Goal: Task Accomplishment & Management: Manage account settings

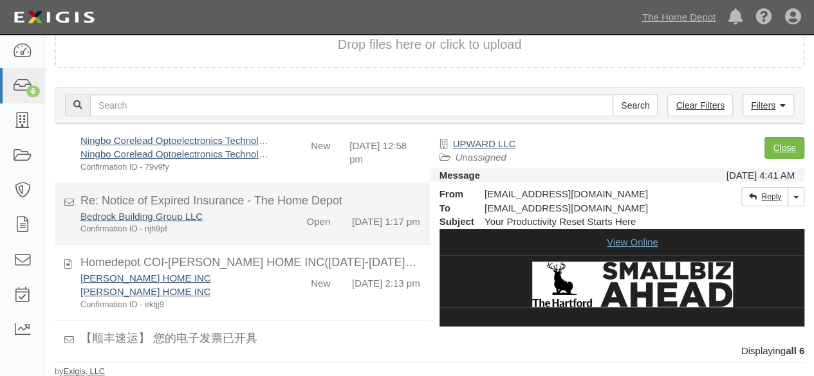
scroll to position [104, 0]
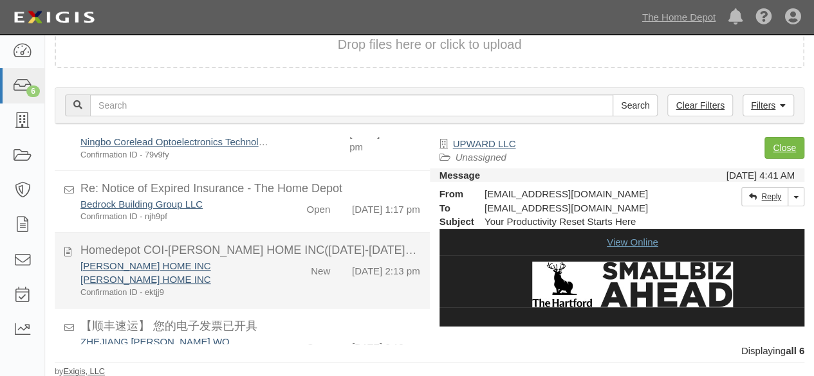
click at [269, 286] on div "JEREMY HOME INC JEREMY HOME INC Confirmation ID - ektjj9" at bounding box center [175, 278] width 209 height 39
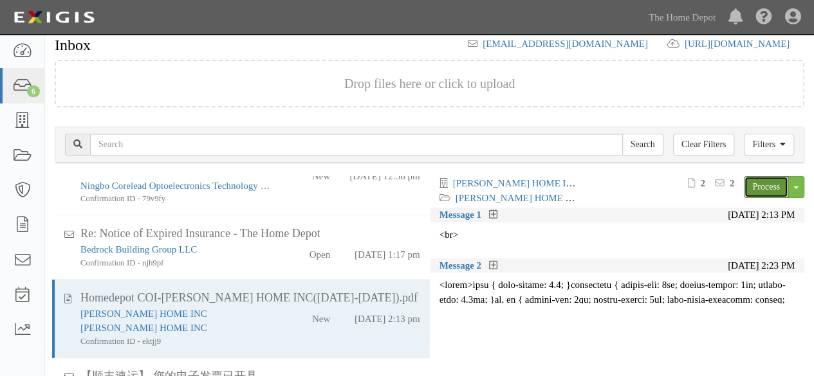
click at [755, 185] on link "Process" at bounding box center [766, 187] width 44 height 22
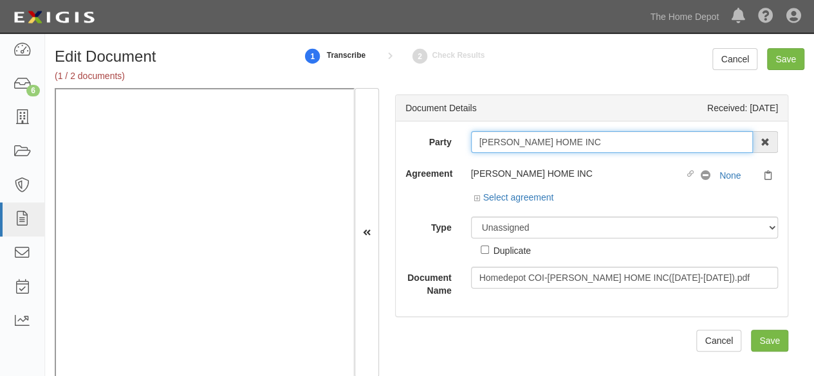
drag, startPoint x: 571, startPoint y: 140, endPoint x: 458, endPoint y: 151, distance: 113.8
click at [458, 151] on div "Party JEREMY HOME INC 1000576868 Ontario Inc. 10 STRAWBERRY STREET 115282 CANAD…" at bounding box center [592, 142] width 392 height 22
click at [588, 143] on input "[PERSON_NAME] HOME INC" at bounding box center [612, 142] width 282 height 22
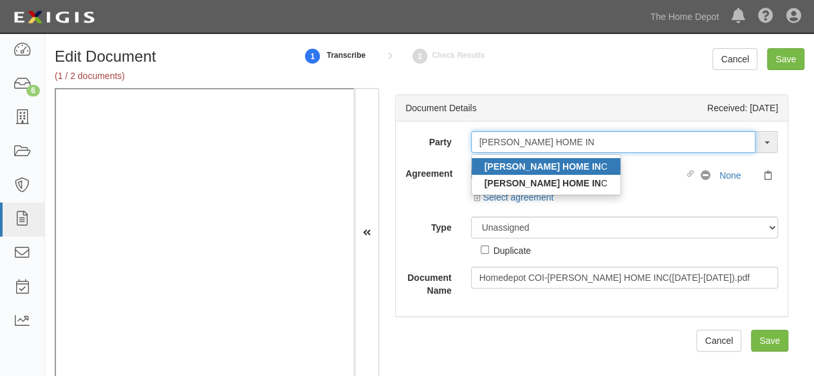
type input "JEREMY HOME IN"
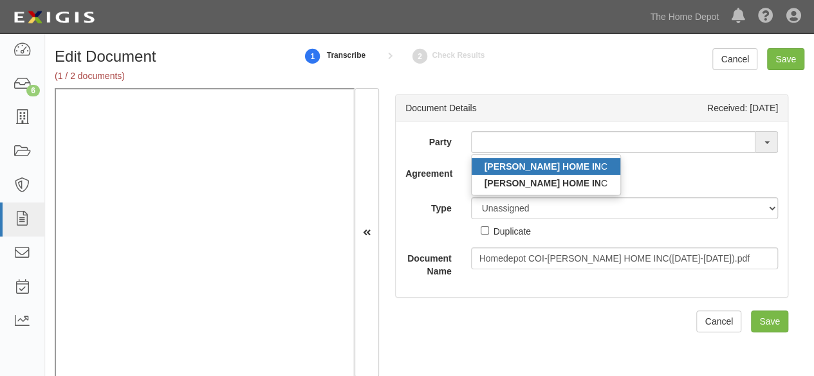
click at [548, 168] on strong "JEREMY HOME IN" at bounding box center [542, 166] width 116 height 10
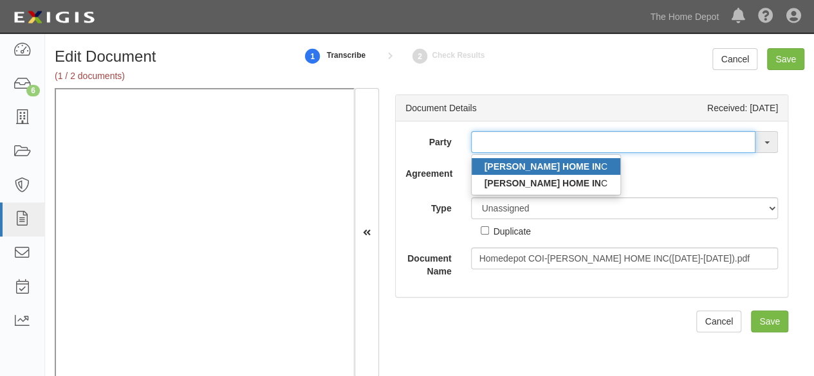
type input "JEREMY HOME INC"
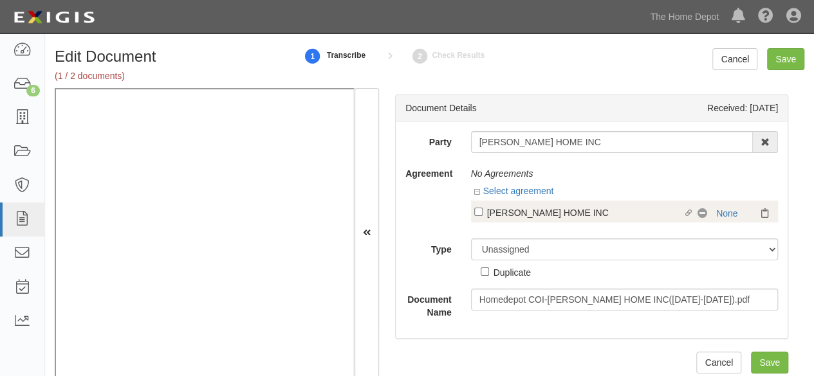
click at [533, 217] on div "JEREMY HOME INC" at bounding box center [585, 212] width 196 height 14
click at [482, 216] on input "Linked agreement JEREMY HOME INC Linked agreement" at bounding box center [478, 212] width 8 height 8
checkbox input "true"
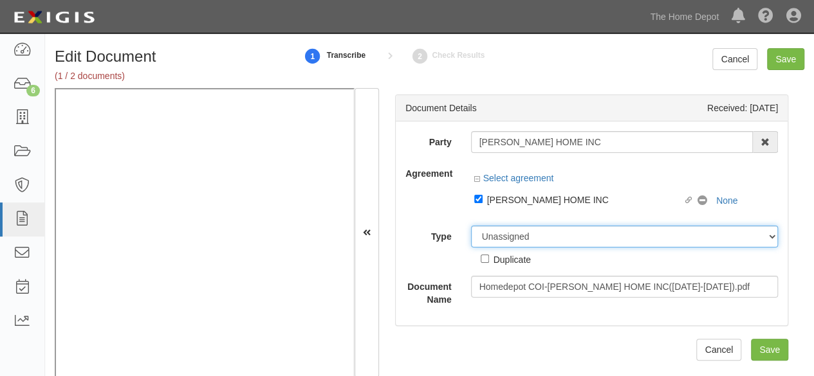
click at [522, 236] on select "Unassigned Binder Cancellation Notice Certificate Contract Endorsement Insuranc…" at bounding box center [624, 237] width 307 height 22
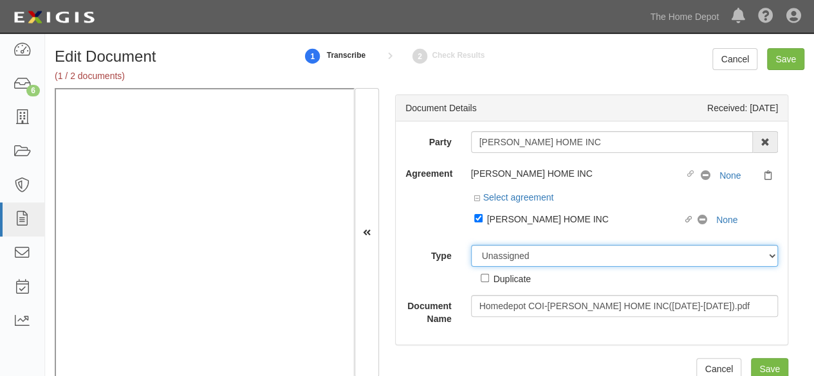
select select "CertificateDetail"
click at [471, 245] on select "Unassigned Binder Cancellation Notice Certificate Contract Endorsement Insuranc…" at bounding box center [624, 256] width 307 height 22
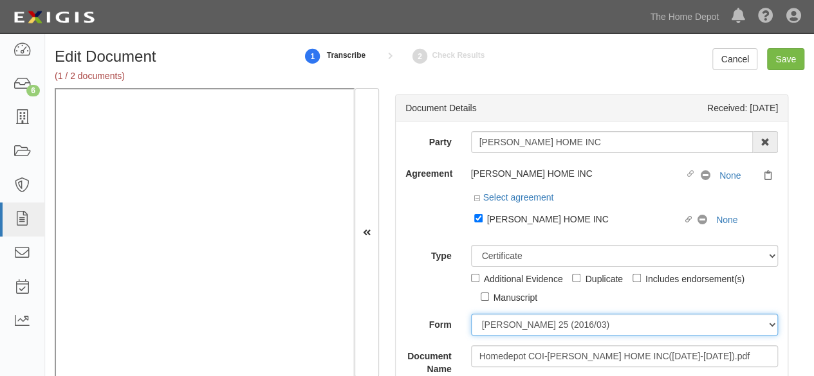
click at [500, 324] on select "ACORD 25 (2016/03) ACORD 101 ACORD 855 NY (2014/05) General" at bounding box center [624, 325] width 307 height 22
select select "GeneralFormDetail"
click at [471, 314] on select "ACORD 25 (2016/03) ACORD 101 ACORD 855 NY (2014/05) General" at bounding box center [624, 325] width 307 height 22
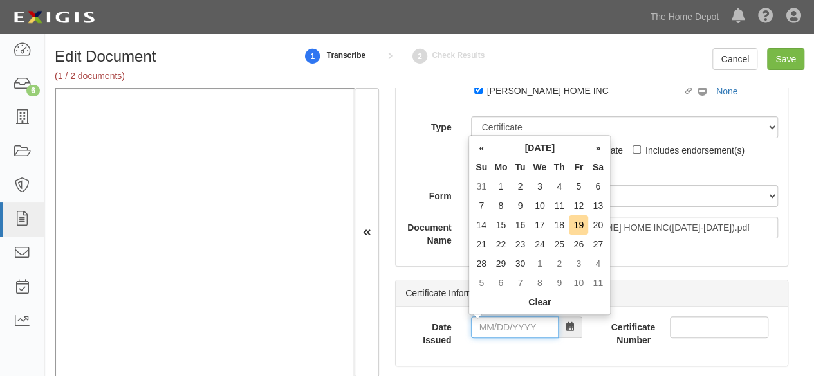
click at [497, 327] on input "Date Issued" at bounding box center [514, 327] width 87 height 22
type input "02/24/2025"
click at [502, 266] on td "24" at bounding box center [500, 263] width 19 height 19
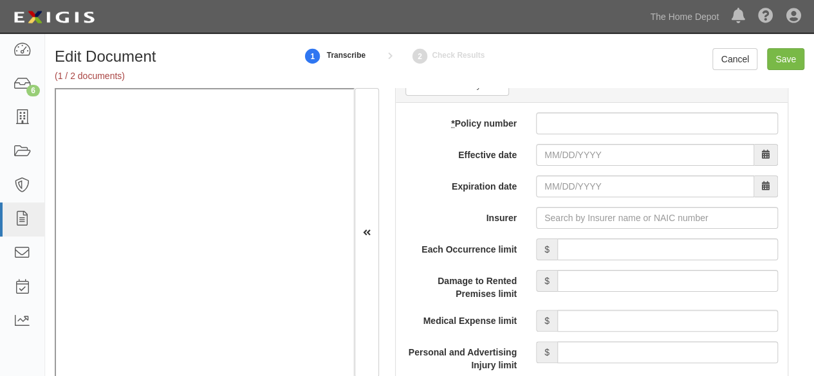
scroll to position [1093, 0]
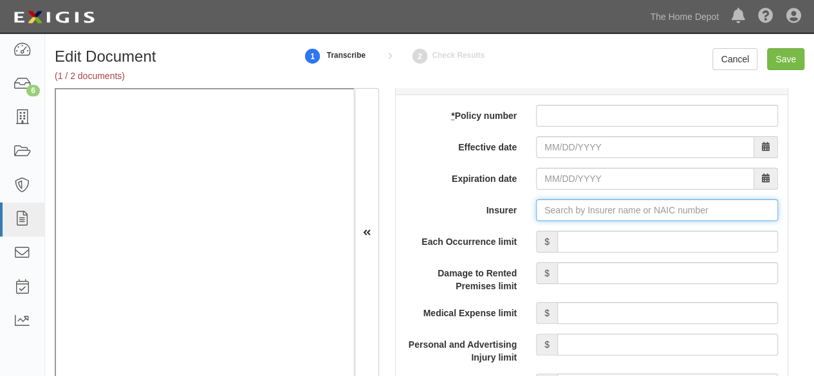
click at [569, 210] on input "Insurer" at bounding box center [657, 210] width 242 height 22
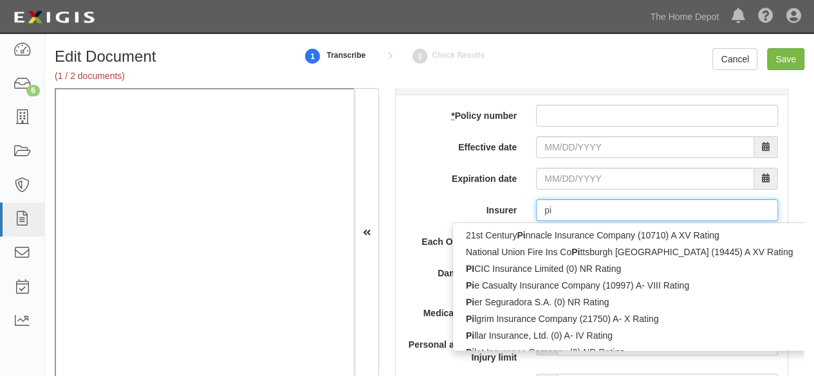
type input "pin"
type input "ping An Health Ins Co of China Ltd (0) A- XIII Rating"
type input "ping"
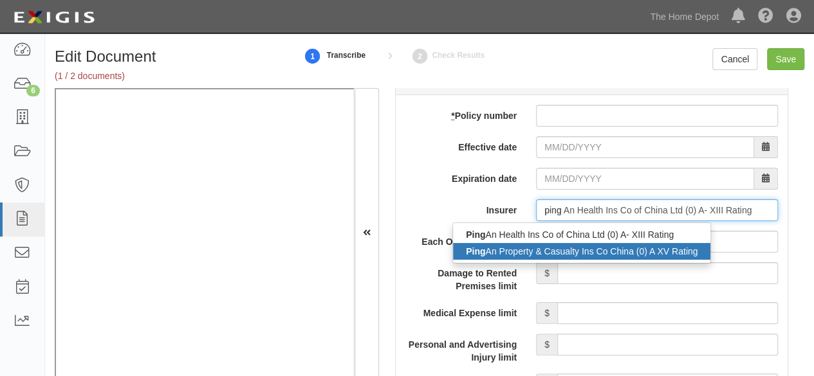
click at [509, 246] on div "Ping An Property & Casualty Ins Co China (0) A XV Rating" at bounding box center [581, 251] width 257 height 17
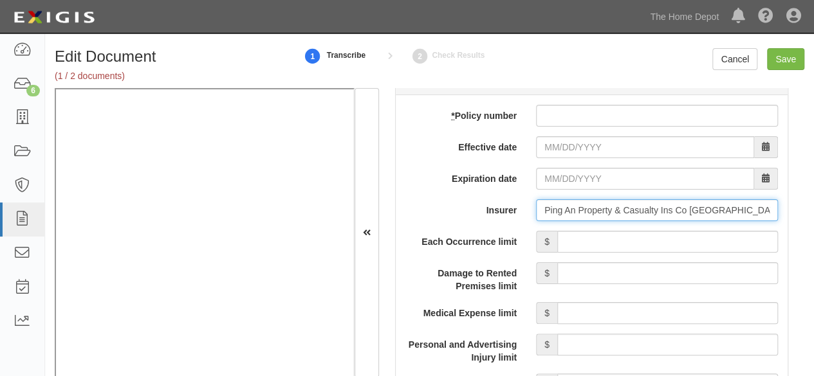
type input "Ping An Property & Casualty Ins Co China (0) A XV Rating"
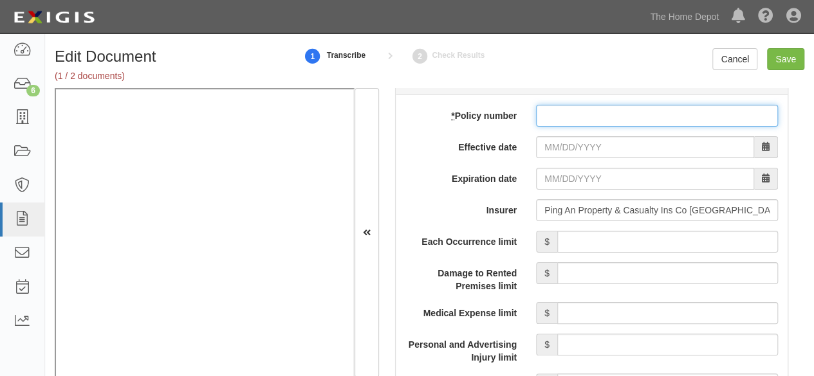
drag, startPoint x: 545, startPoint y: 118, endPoint x: 547, endPoint y: 129, distance: 11.0
click at [545, 116] on input "* Policy number" at bounding box center [657, 116] width 242 height 22
paste input "10590003902878784938"
type input "10590003902878784938"
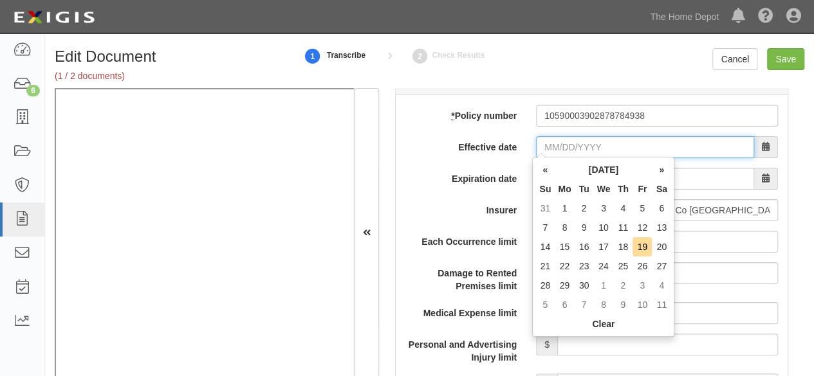
click at [549, 141] on input "Effective date" at bounding box center [645, 147] width 218 height 22
click at [550, 141] on input "Effective date" at bounding box center [645, 147] width 218 height 22
type input "04/13/2025"
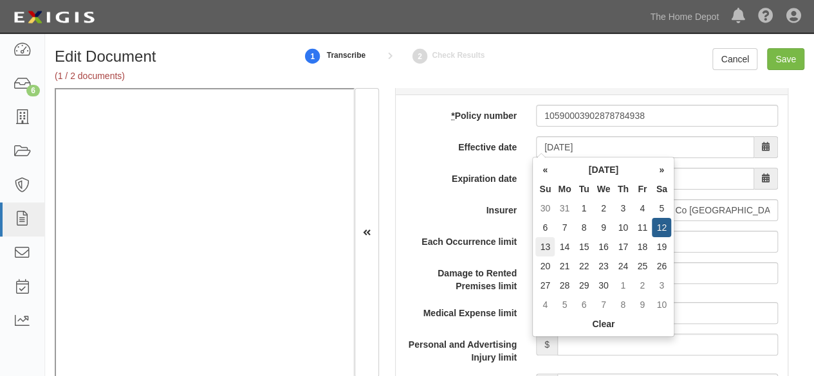
click at [543, 245] on td "13" at bounding box center [544, 246] width 19 height 19
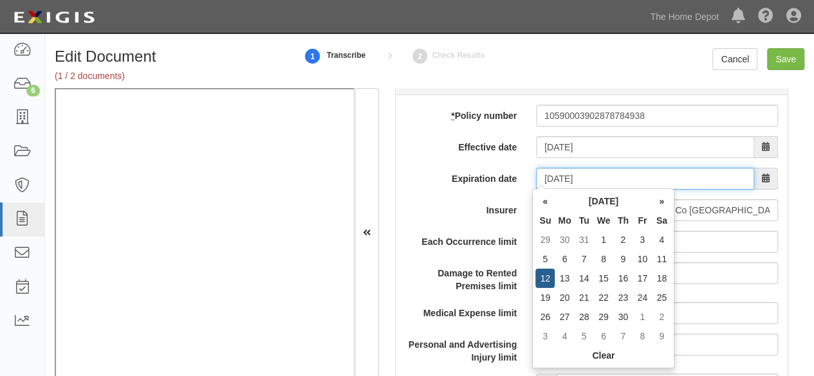
click at [576, 179] on input "04/13/2026" at bounding box center [645, 179] width 218 height 22
click at [545, 279] on td "12" at bounding box center [544, 278] width 19 height 19
type input "04/12/2026"
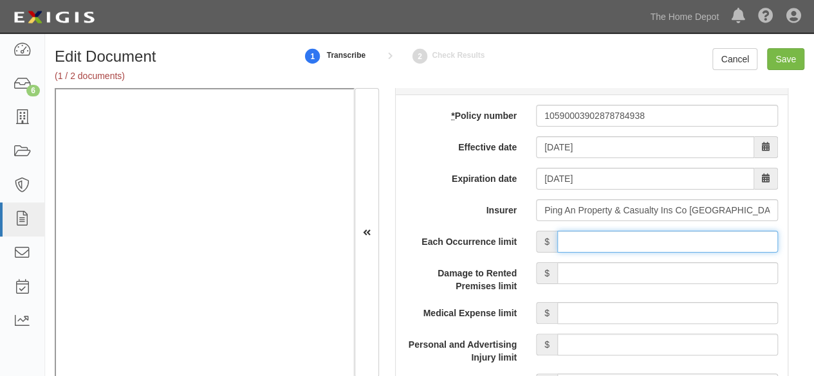
drag, startPoint x: 659, startPoint y: 239, endPoint x: 655, endPoint y: 228, distance: 11.2
click at [659, 239] on input "Each Occurrence limit" at bounding box center [667, 242] width 221 height 22
type input "8,000,000"
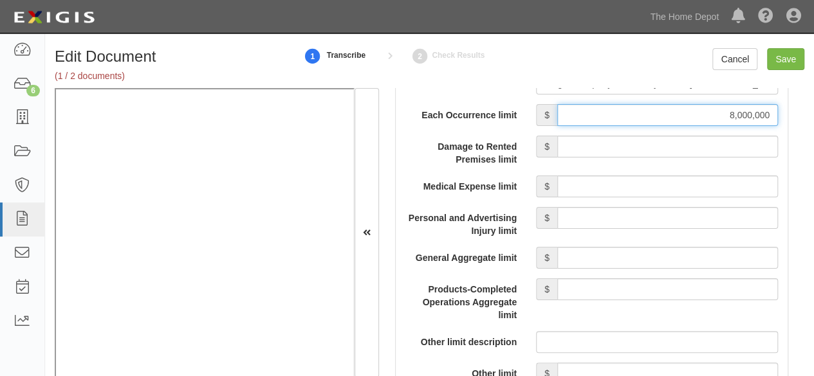
scroll to position [1222, 0]
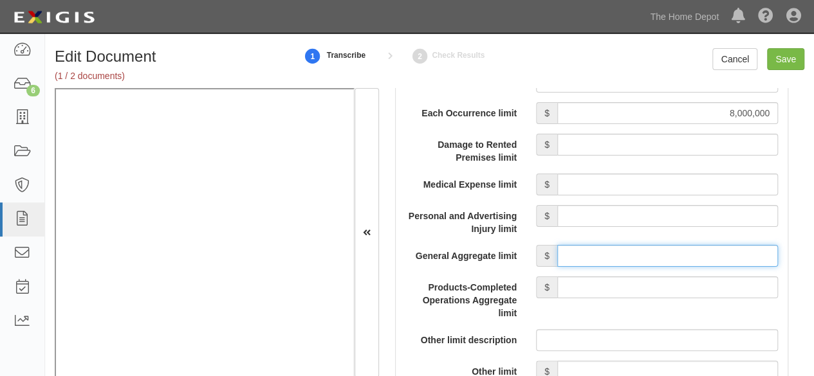
drag, startPoint x: 605, startPoint y: 263, endPoint x: 605, endPoint y: 253, distance: 10.3
click at [605, 263] on input "General Aggregate limit" at bounding box center [667, 256] width 221 height 22
type input "8,000,000"
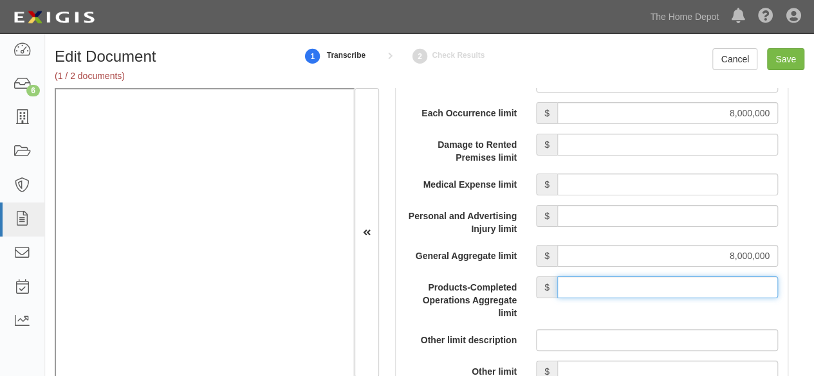
drag, startPoint x: 638, startPoint y: 285, endPoint x: 637, endPoint y: 276, distance: 9.0
click at [637, 284] on input "Products-Completed Operations Aggregate limit" at bounding box center [667, 288] width 221 height 22
type input "8,000,000"
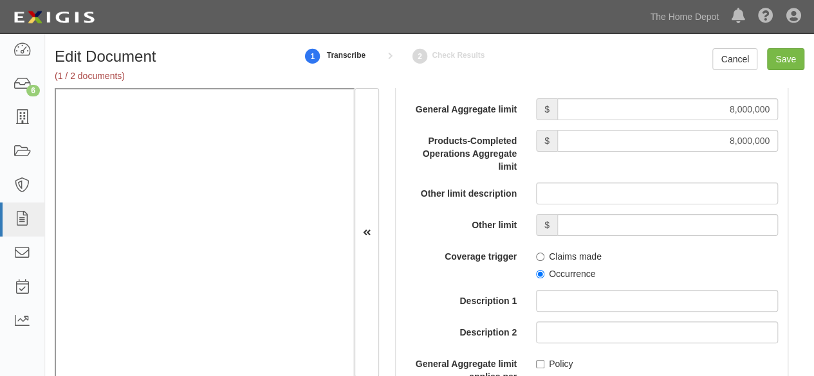
scroll to position [1415, 0]
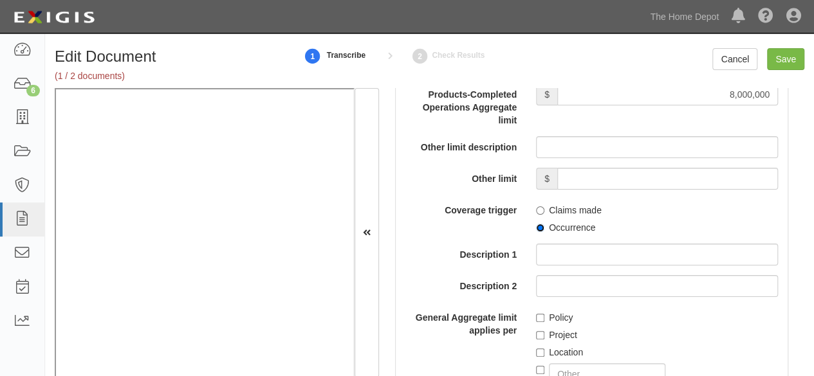
drag, startPoint x: 536, startPoint y: 223, endPoint x: 540, endPoint y: 253, distance: 30.4
click at [536, 224] on input "Occurrence" at bounding box center [540, 228] width 8 height 8
radio input "true"
click at [538, 316] on input "Policy" at bounding box center [540, 318] width 8 height 8
checkbox input "true"
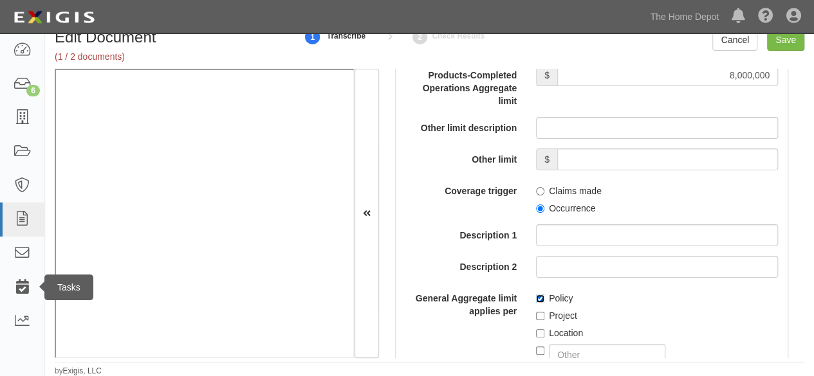
scroll to position [19, 0]
click at [780, 44] on input "Save" at bounding box center [785, 40] width 37 height 22
type input "8000000"
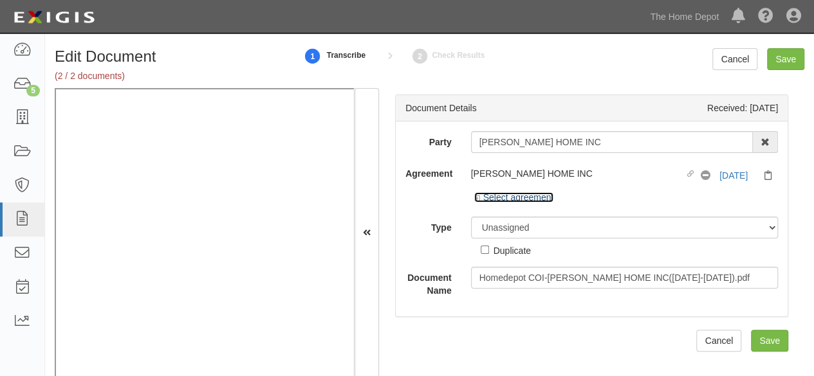
click at [493, 197] on link "Select agreement" at bounding box center [514, 197] width 80 height 10
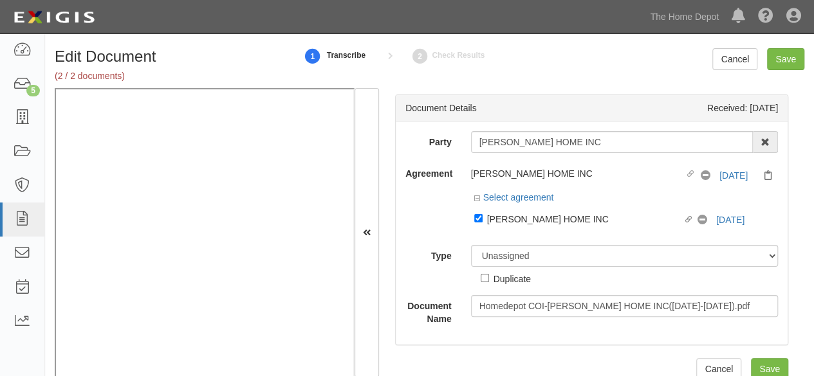
drag, startPoint x: 497, startPoint y: 219, endPoint x: 498, endPoint y: 244, distance: 24.5
click at [497, 219] on div "JEREMY HOME INC" at bounding box center [585, 219] width 196 height 14
click at [482, 219] on input "Linked agreement JEREMY HOME INC Linked agreement" at bounding box center [478, 218] width 8 height 8
checkbox input "false"
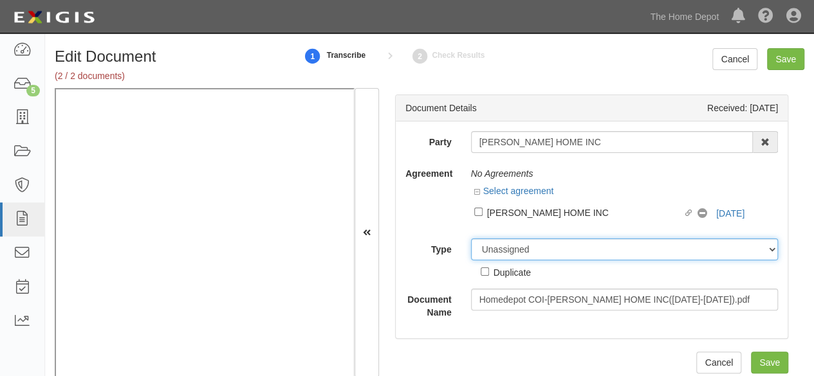
click at [498, 250] on div "Unassigned Binder Cancellation Notice Certificate Contract Endorsement Insuranc…" at bounding box center [624, 259] width 327 height 41
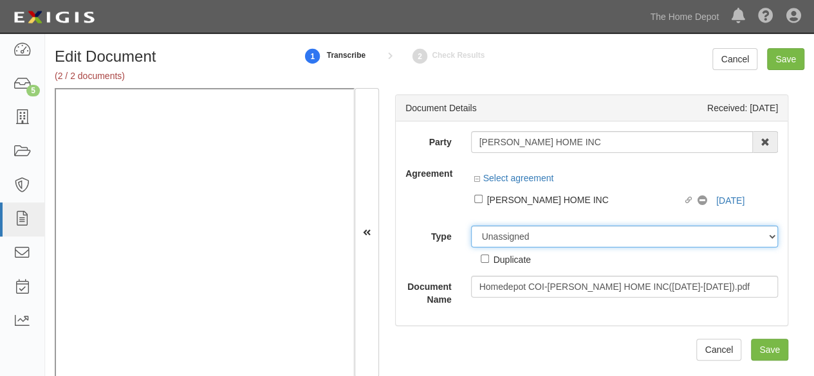
select select "OtherDetail"
click at [471, 226] on select "Unassigned Binder Cancellation Notice Certificate Contract Endorsement Insuranc…" at bounding box center [624, 237] width 307 height 22
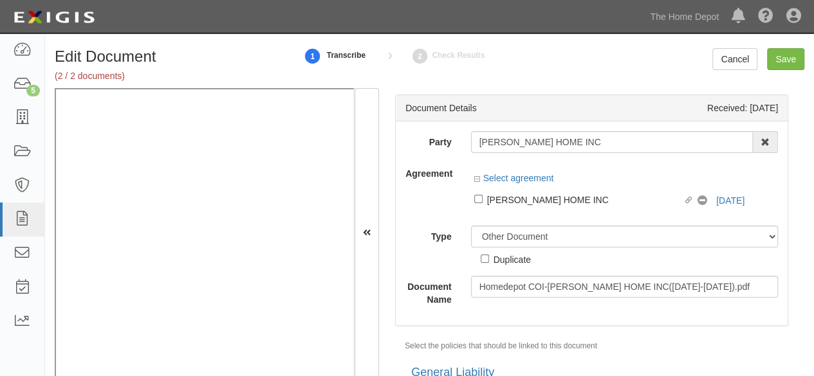
drag, startPoint x: 505, startPoint y: 260, endPoint x: 593, endPoint y: 207, distance: 103.0
click at [505, 260] on div "Duplicate" at bounding box center [511, 259] width 37 height 14
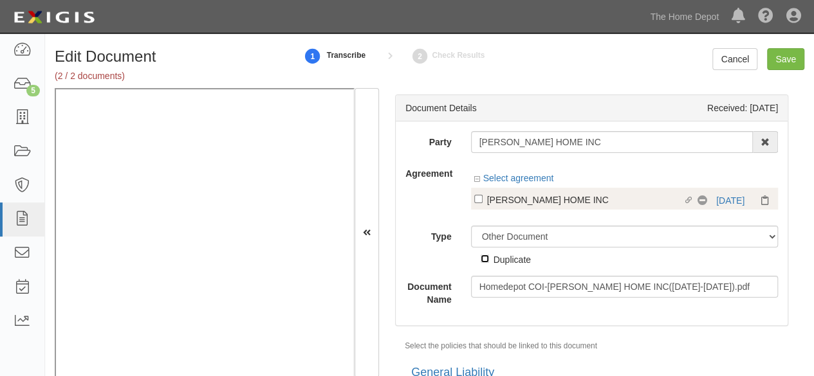
click at [489, 260] on input "Duplicate" at bounding box center [484, 259] width 8 height 8
checkbox input "true"
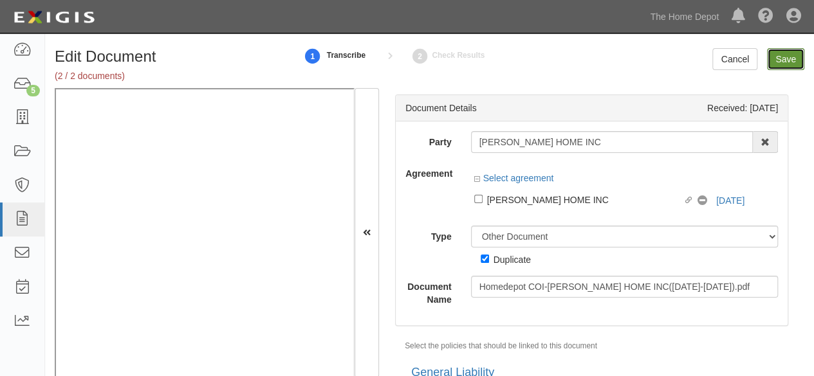
click at [775, 60] on input "Save" at bounding box center [785, 59] width 37 height 22
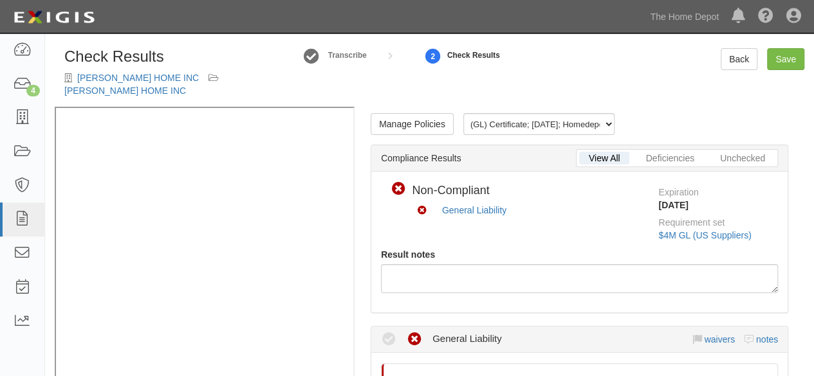
scroll to position [322, 0]
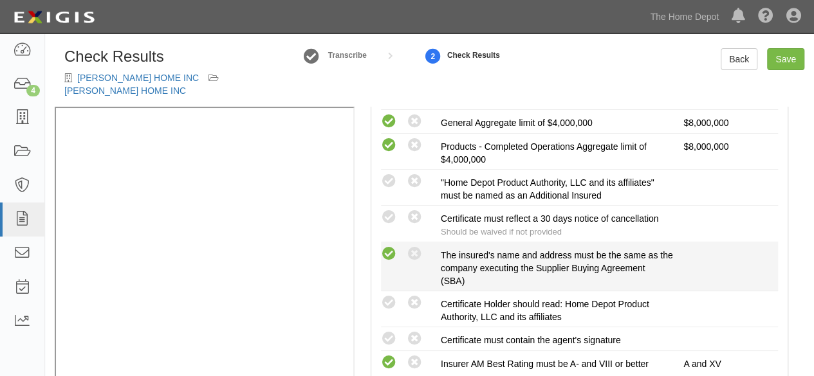
click at [386, 246] on icon at bounding box center [389, 254] width 16 height 16
radio input "true"
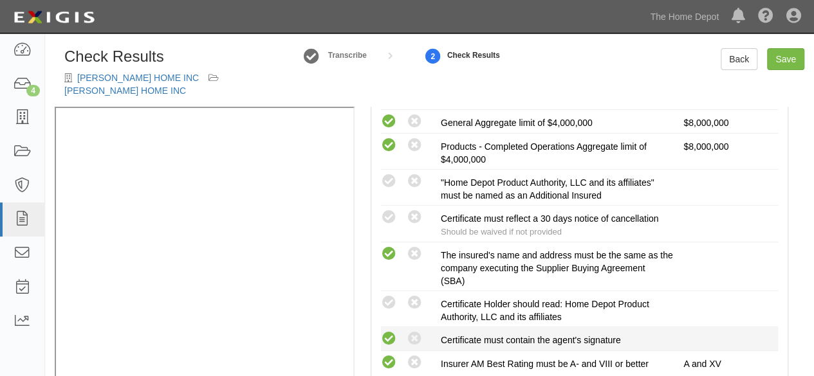
click at [390, 331] on icon at bounding box center [389, 339] width 16 height 16
radio input "true"
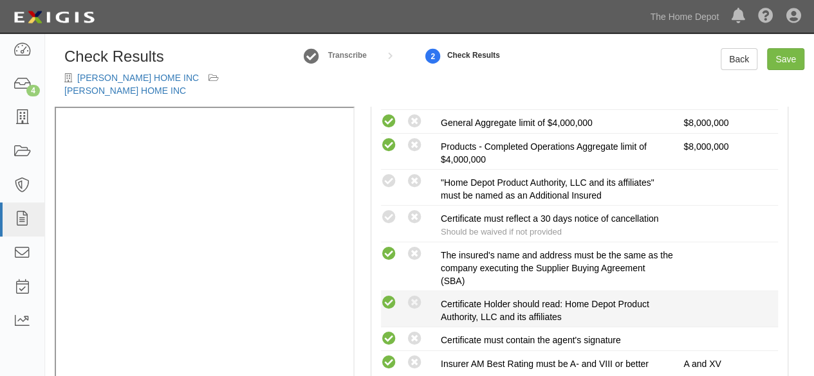
click at [390, 295] on icon at bounding box center [389, 303] width 16 height 16
radio input "true"
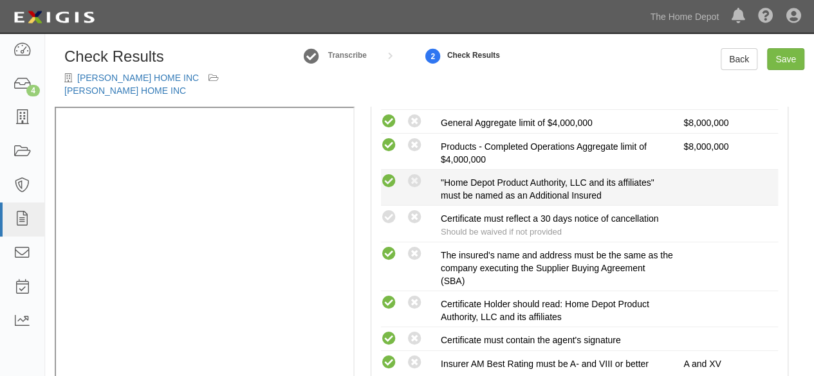
click at [389, 174] on icon at bounding box center [389, 182] width 16 height 16
radio input "true"
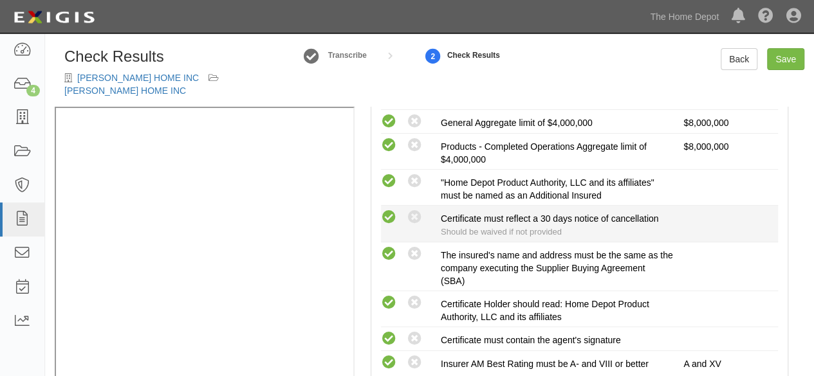
click at [391, 210] on icon at bounding box center [389, 218] width 16 height 16
radio input "true"
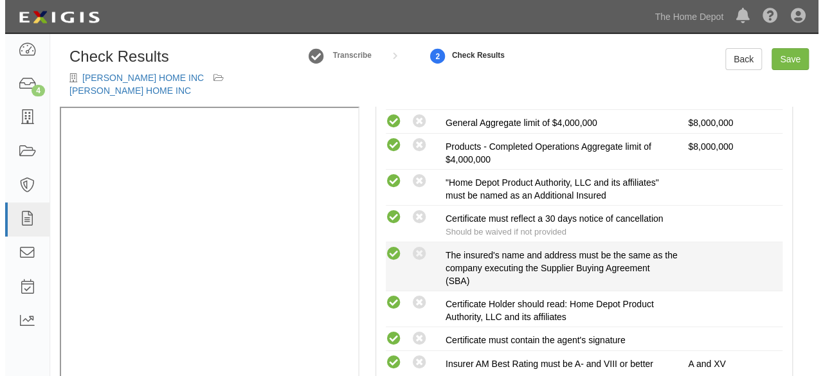
scroll to position [0, 0]
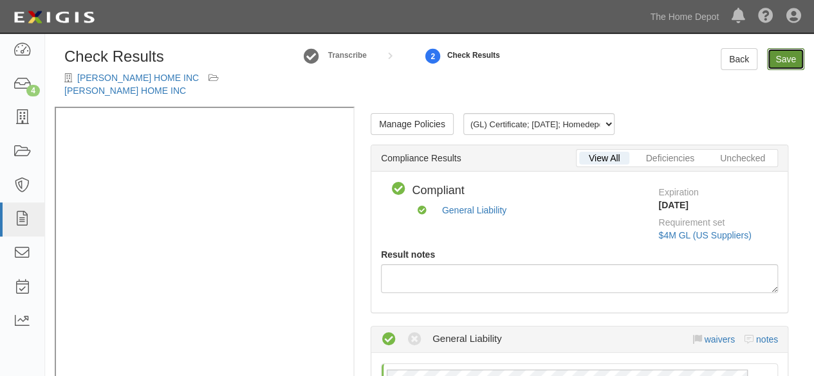
click at [792, 61] on link "Save" at bounding box center [785, 59] width 37 height 22
radio input "true"
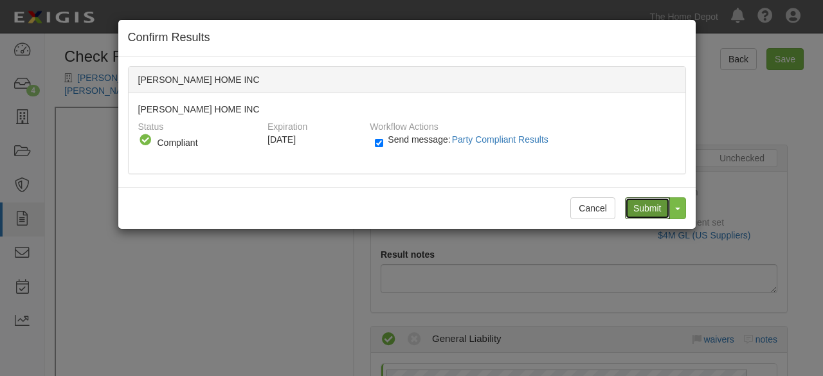
drag, startPoint x: 655, startPoint y: 208, endPoint x: 334, endPoint y: 71, distance: 349.6
click at [648, 205] on input "Submit" at bounding box center [647, 208] width 45 height 22
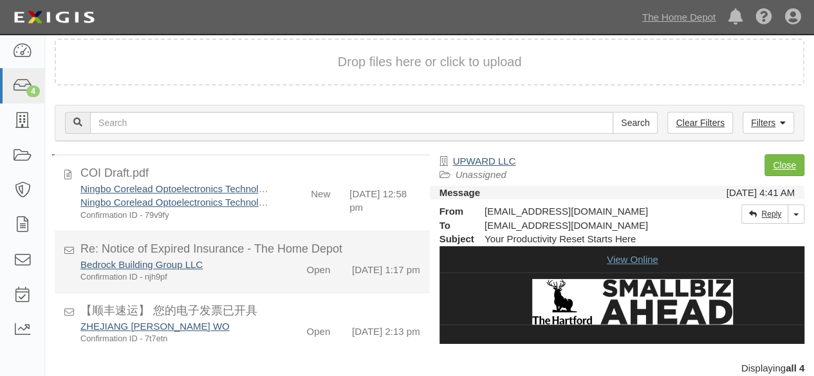
scroll to position [58, 0]
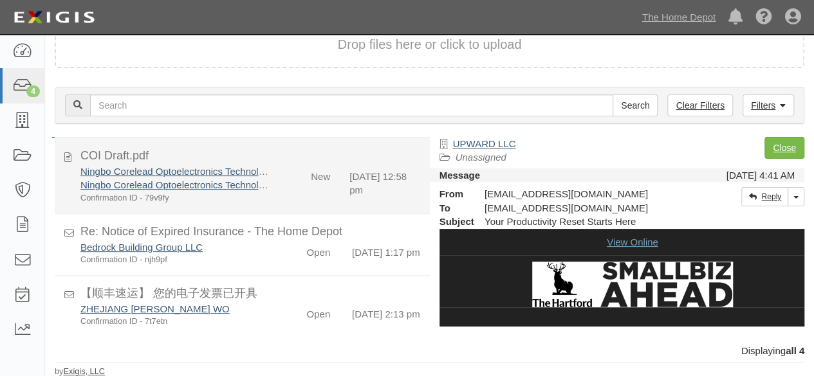
click at [299, 178] on div "Ningbo Corelead Optoelectronics Technology Co.,Ltd Ningbo Corelead Optoelectron…" at bounding box center [250, 184] width 359 height 39
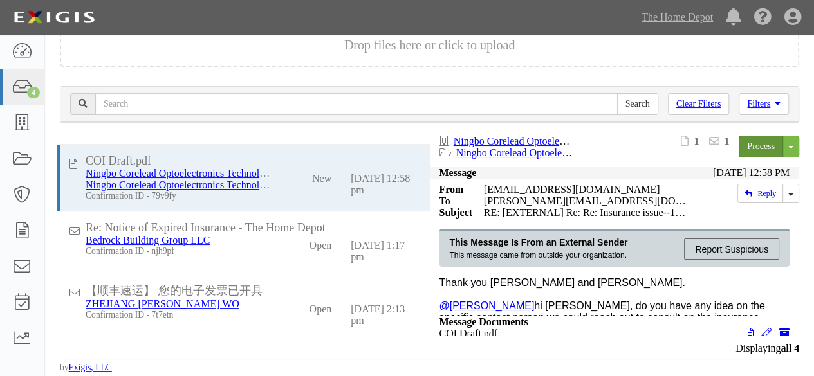
scroll to position [51, 0]
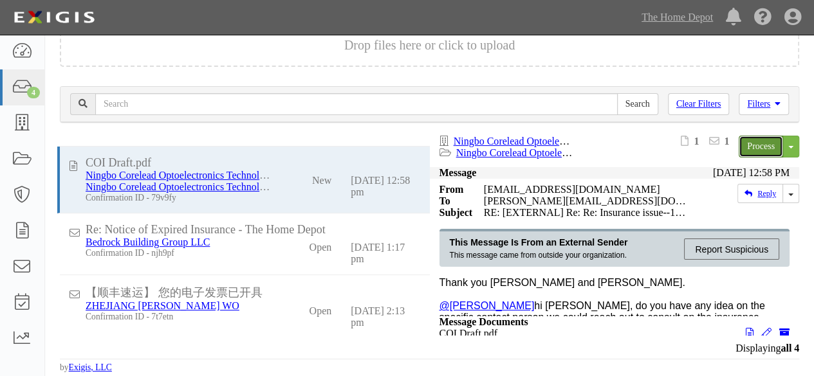
click at [754, 149] on link "Process" at bounding box center [760, 147] width 44 height 22
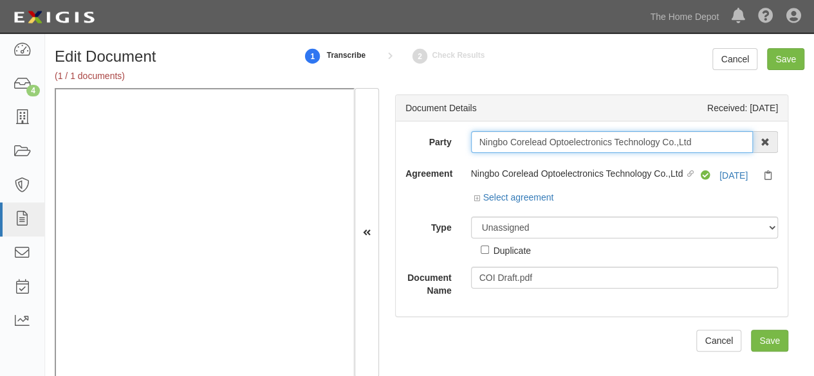
click at [710, 140] on input "Ningbo Corelead Optoelectronics Technology Co.,Ltd" at bounding box center [612, 142] width 282 height 22
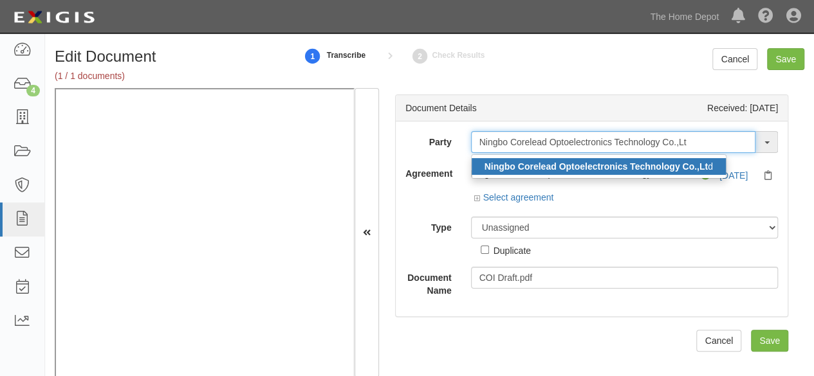
type input "Ningbo Corelead Optoelectronics Technology Co.,Lt"
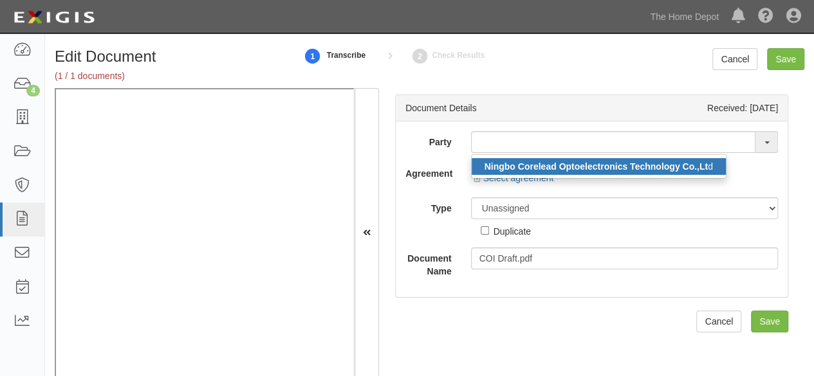
click at [638, 163] on strong "Ningbo Corelead Optoelectronics Technology Co.,Lt" at bounding box center [595, 166] width 223 height 10
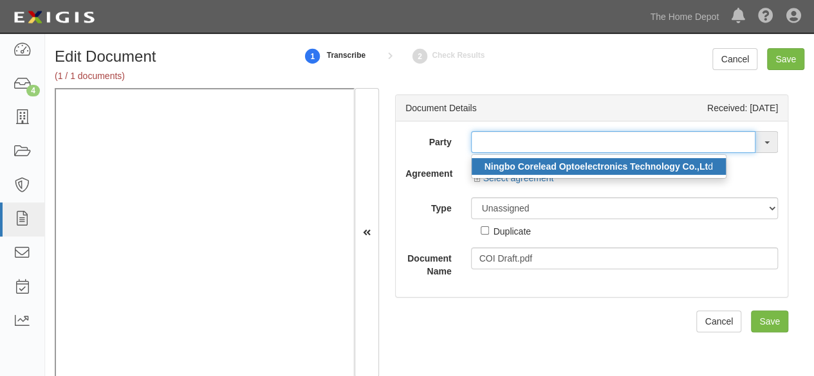
type input "Ningbo Corelead Optoelectronics Technology Co.,Ltd"
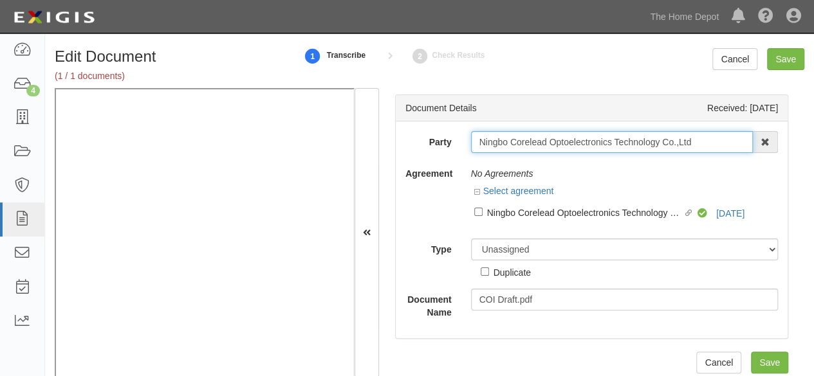
click at [540, 143] on input "Ningbo Corelead Optoelectronics Technology Co.,Ltd" at bounding box center [612, 142] width 282 height 22
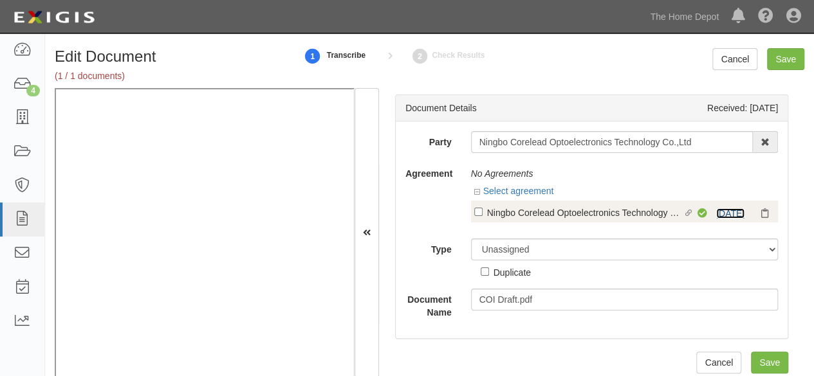
click at [719, 212] on link "6/30/26" at bounding box center [730, 213] width 28 height 10
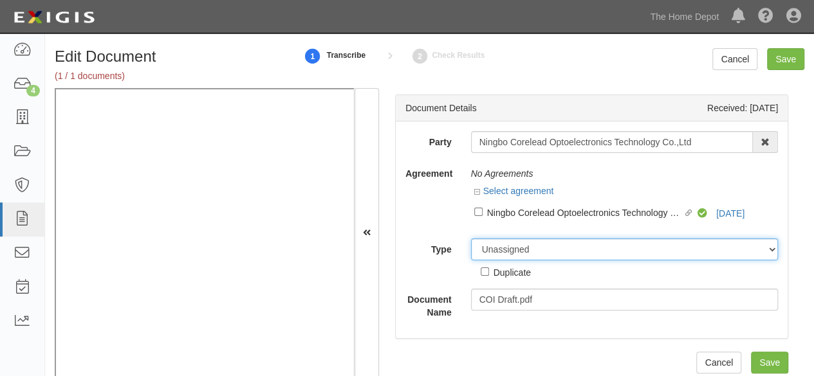
click at [509, 250] on select "Unassigned Binder Cancellation Notice Certificate Contract Endorsement Insuranc…" at bounding box center [624, 250] width 307 height 22
select select "OtherDetail"
click at [471, 239] on select "Unassigned Binder Cancellation Notice Certificate Contract Endorsement Insuranc…" at bounding box center [624, 250] width 307 height 22
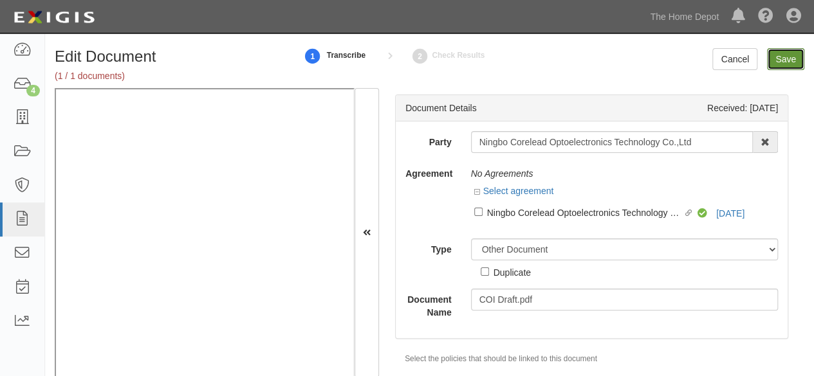
drag, startPoint x: 786, startPoint y: 62, endPoint x: 738, endPoint y: 57, distance: 47.8
click at [785, 62] on input "Save" at bounding box center [785, 59] width 37 height 22
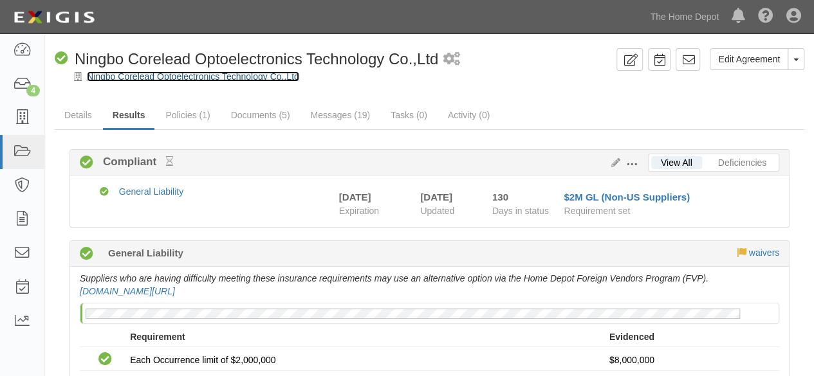
click at [194, 79] on link "Ningbo Corelead Optoelectronics Technology Co.,Ltd" at bounding box center [193, 76] width 212 height 10
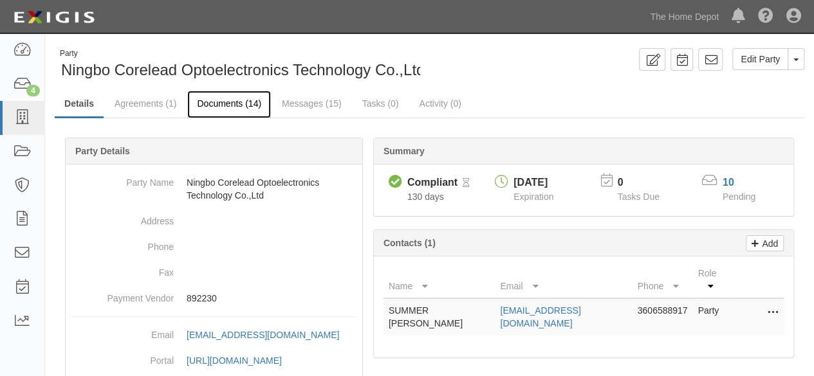
click at [238, 104] on link "Documents (14)" at bounding box center [229, 105] width 84 height 28
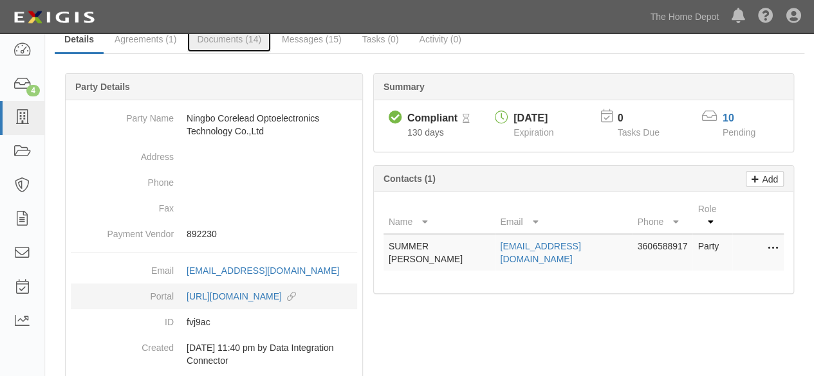
scroll to position [174, 0]
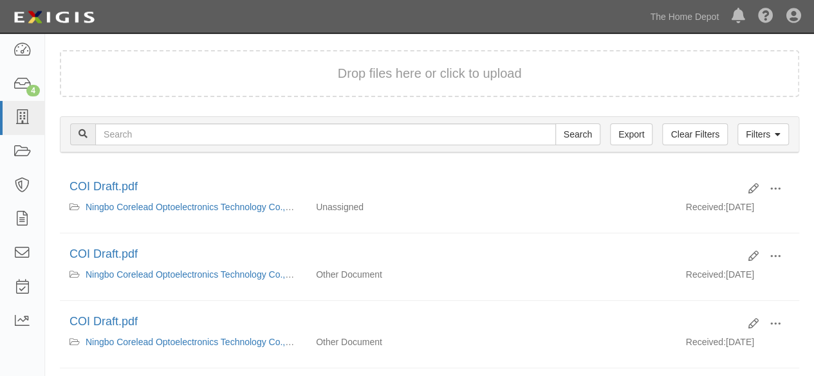
scroll to position [129, 0]
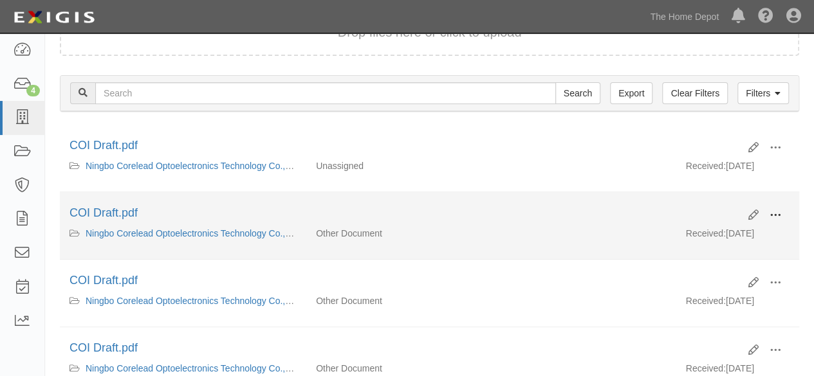
click at [778, 216] on span at bounding box center [775, 216] width 12 height 12
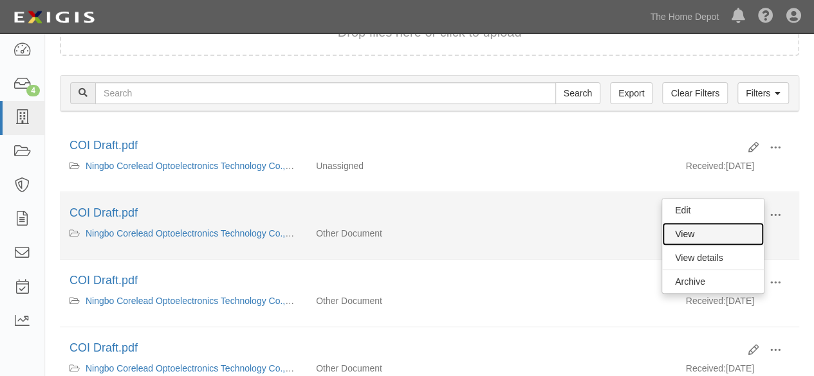
click at [734, 232] on link "View" at bounding box center [713, 234] width 102 height 23
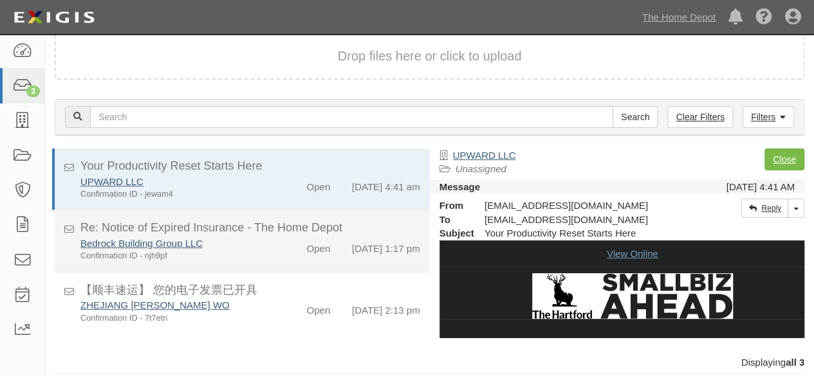
scroll to position [5, 0]
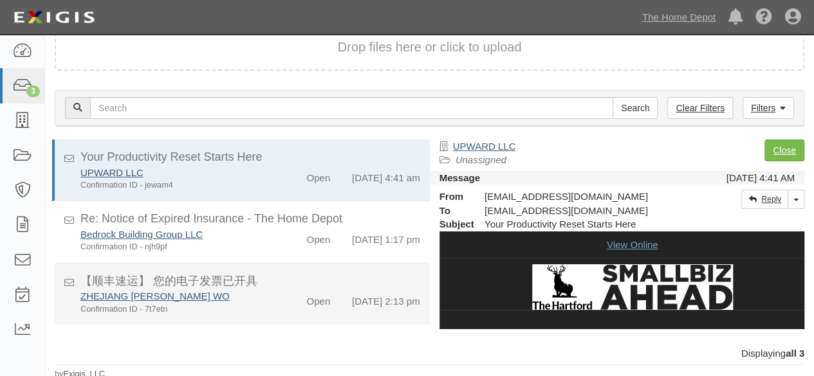
scroll to position [12, 0]
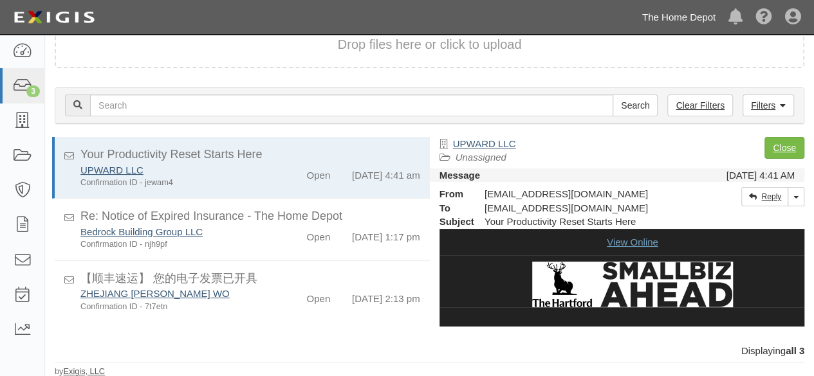
click at [676, 18] on link "The Home Depot" at bounding box center [678, 18] width 86 height 26
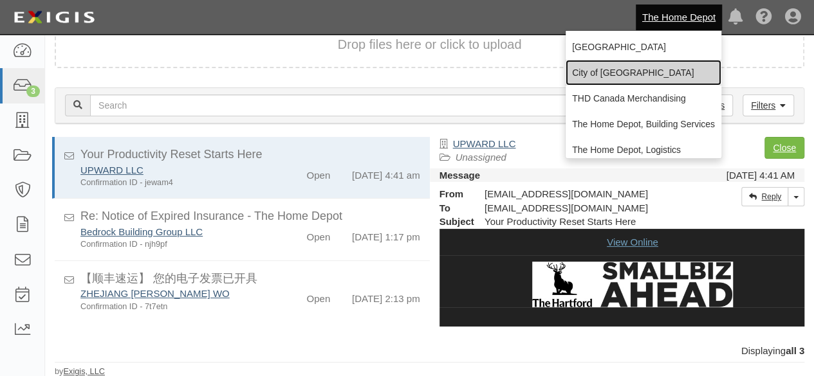
click at [628, 73] on link "City of [GEOGRAPHIC_DATA]" at bounding box center [643, 73] width 156 height 26
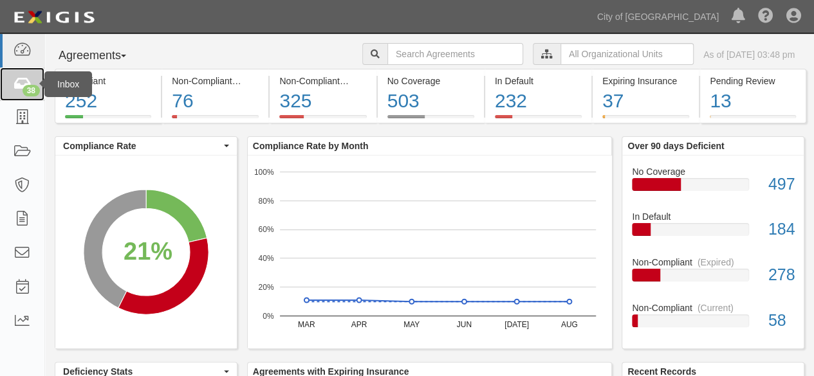
click at [24, 93] on div "38" at bounding box center [31, 91] width 17 height 12
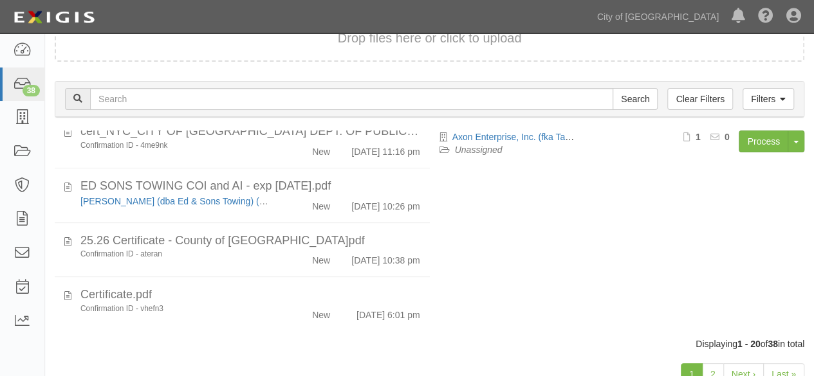
scroll to position [99, 0]
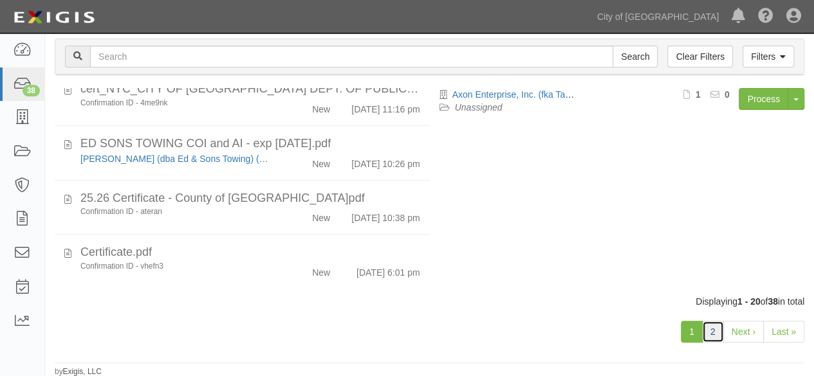
click at [715, 331] on link "2" at bounding box center [713, 332] width 22 height 22
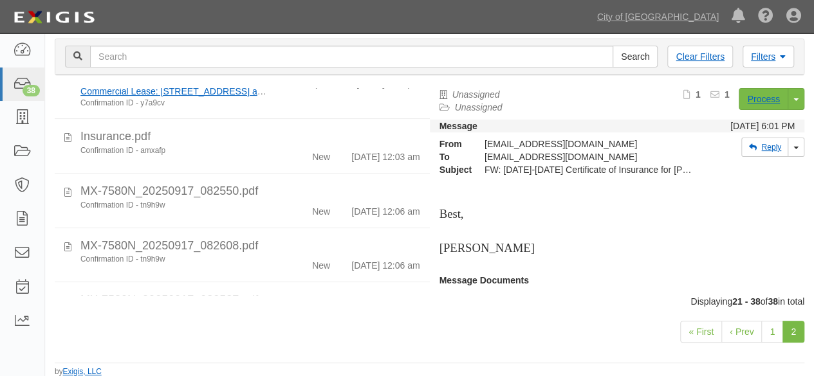
scroll to position [553, 0]
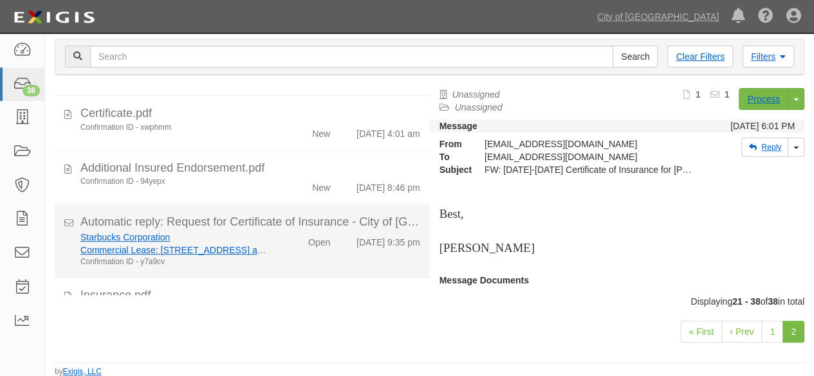
click at [262, 260] on div "Confirmation ID - y7a9cv" at bounding box center [175, 262] width 190 height 11
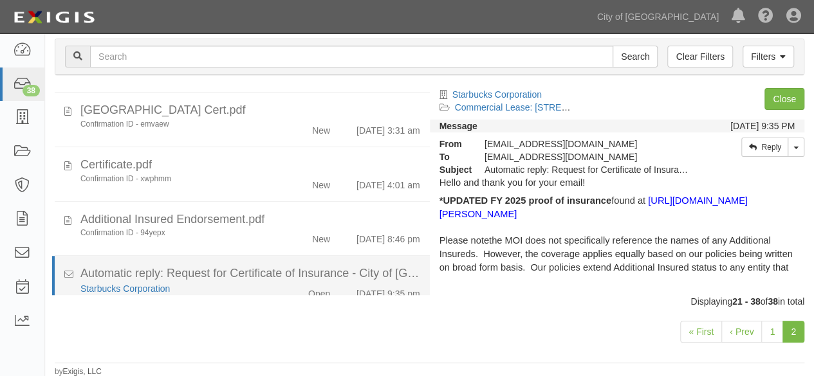
scroll to position [424, 0]
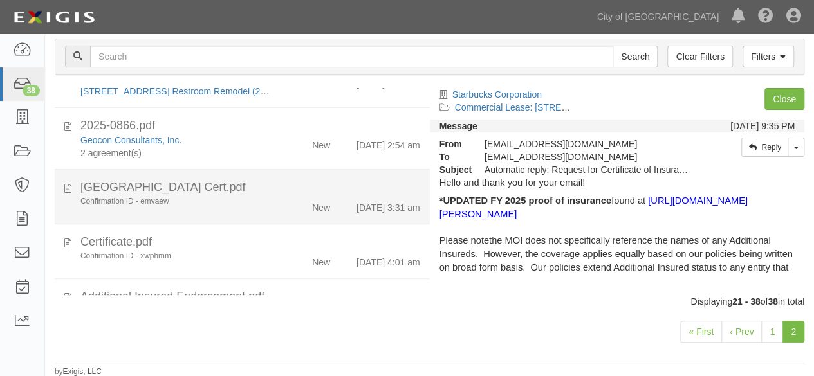
click at [260, 200] on div "Confirmation ID - emvaew" at bounding box center [175, 201] width 190 height 11
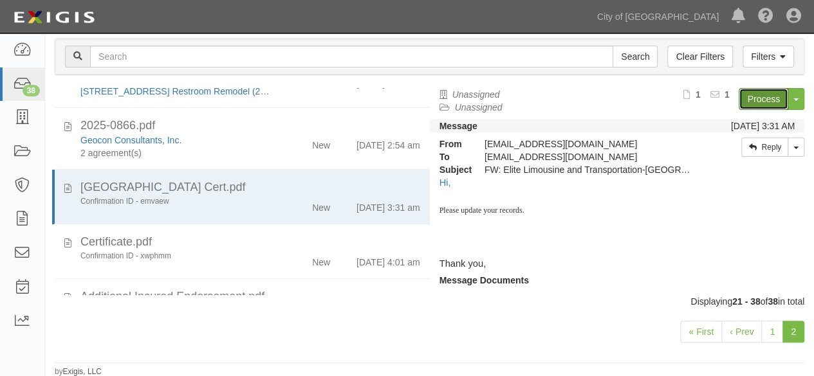
click at [745, 95] on link "Process" at bounding box center [763, 99] width 50 height 22
click at [693, 15] on link "City of [GEOGRAPHIC_DATA]" at bounding box center [657, 17] width 134 height 26
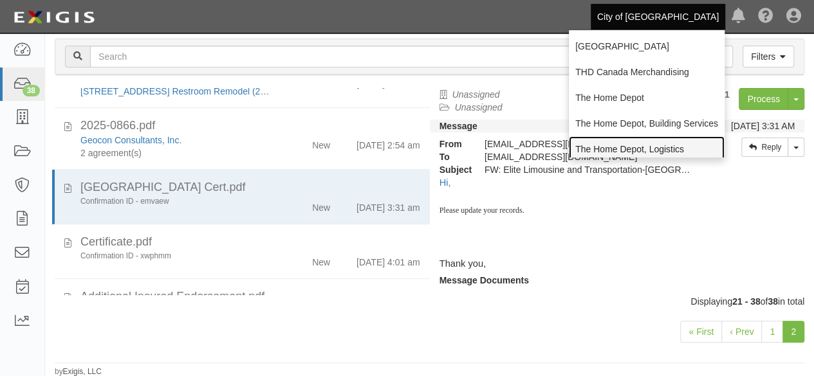
click at [628, 152] on link "The Home Depot, Logistics" at bounding box center [647, 149] width 156 height 26
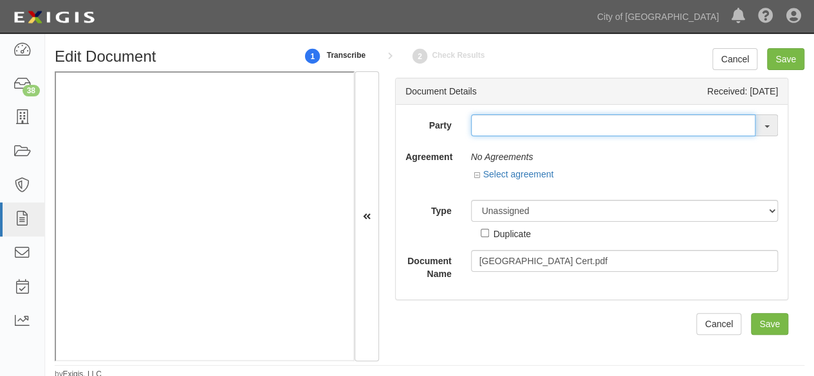
click at [477, 122] on input "text" at bounding box center [613, 125] width 285 height 22
paste input "[PERSON_NAME] dba Elite Limousine and Transport"
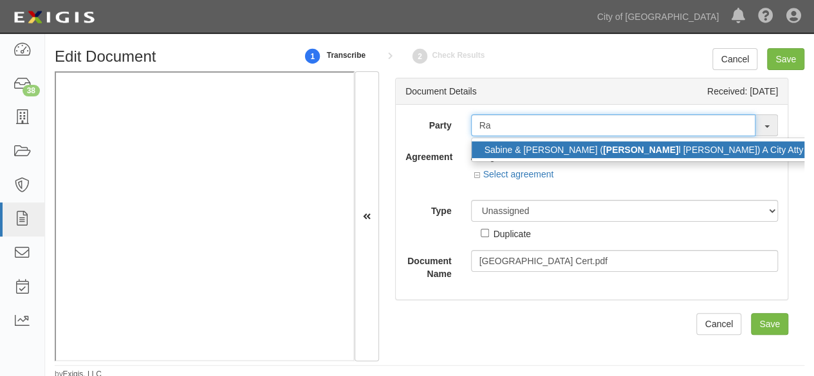
type input "R"
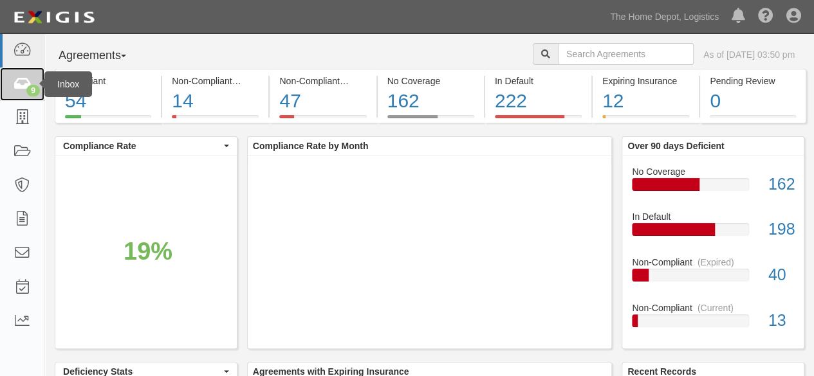
click at [23, 85] on icon at bounding box center [22, 84] width 18 height 15
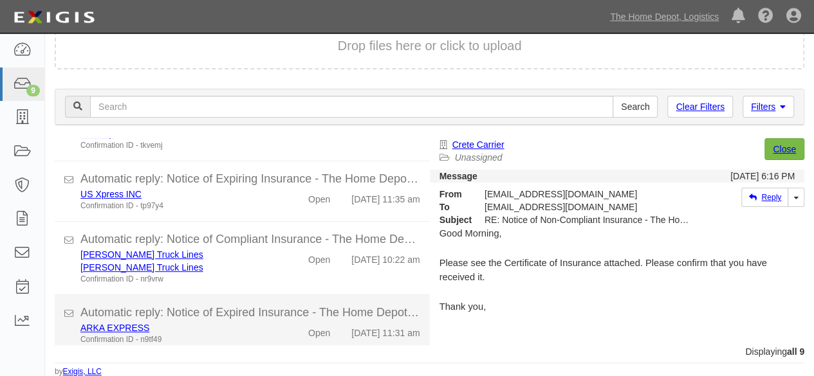
scroll to position [379, 0]
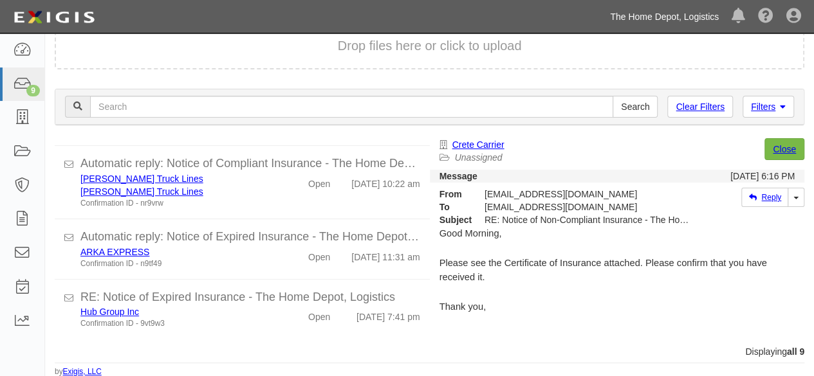
click at [664, 18] on link "The Home Depot, Logistics" at bounding box center [664, 17] width 122 height 26
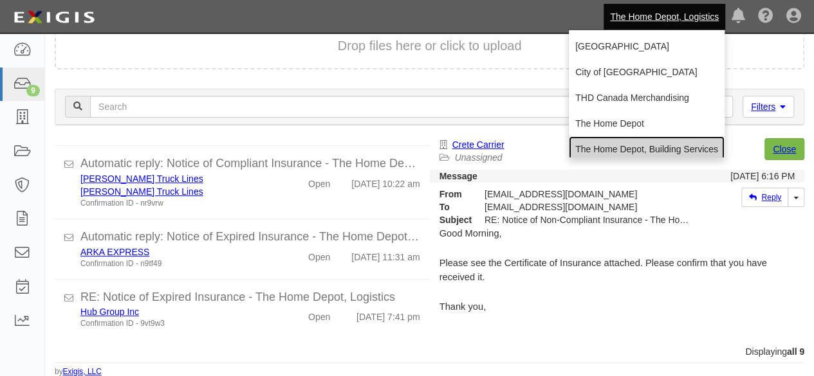
click at [630, 149] on link "The Home Depot, Building Services" at bounding box center [647, 149] width 156 height 26
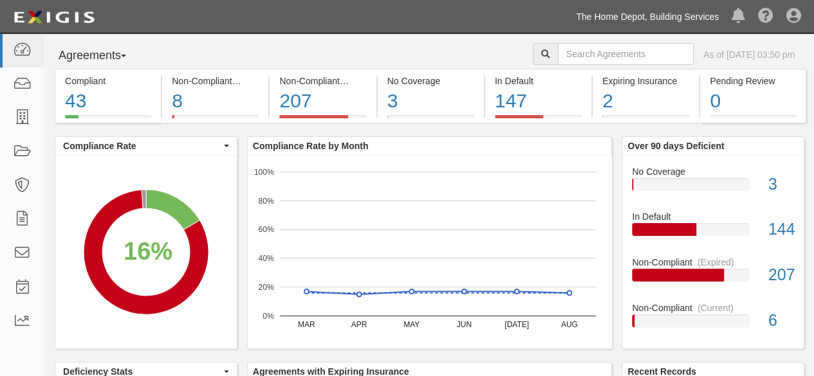
click at [692, 16] on link "The Home Depot, Building Services" at bounding box center [647, 17] width 156 height 26
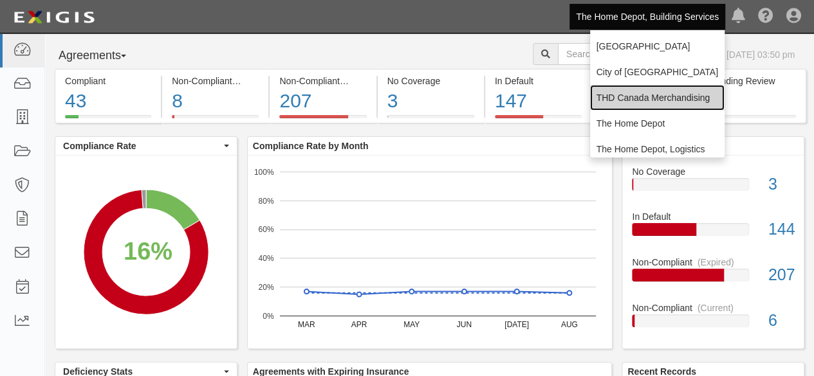
click at [624, 98] on link "THD Canada Merchandising" at bounding box center [657, 98] width 134 height 26
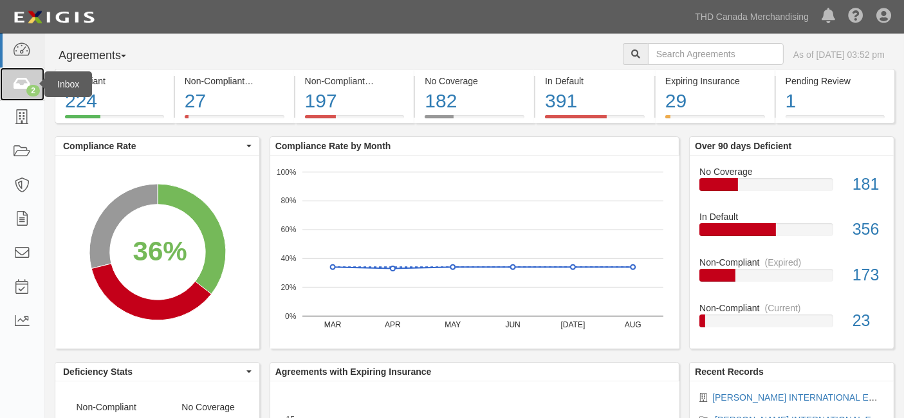
click at [28, 90] on div "2" at bounding box center [33, 91] width 14 height 12
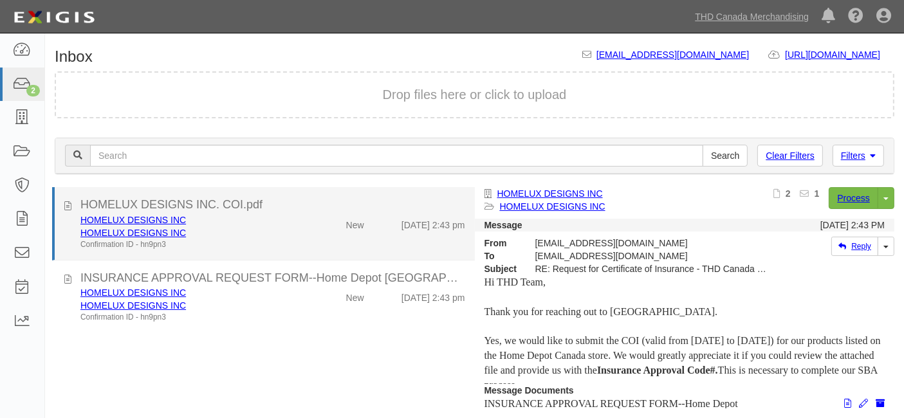
drag, startPoint x: 312, startPoint y: 234, endPoint x: 434, endPoint y: 213, distance: 124.0
click at [312, 234] on div "HOMELUX DESIGNS INC HOMELUX DESIGNS INC Confirmation ID - hn9pn3 New [DATE] 2:4…" at bounding box center [273, 232] width 404 height 37
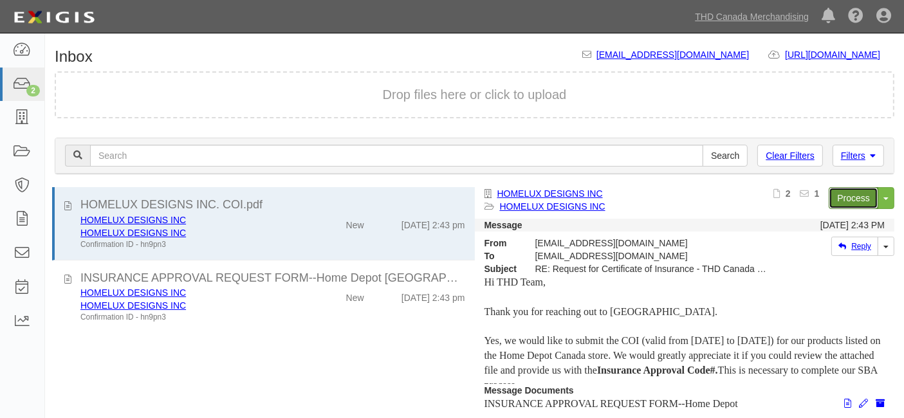
click at [846, 201] on link "Process" at bounding box center [853, 198] width 50 height 22
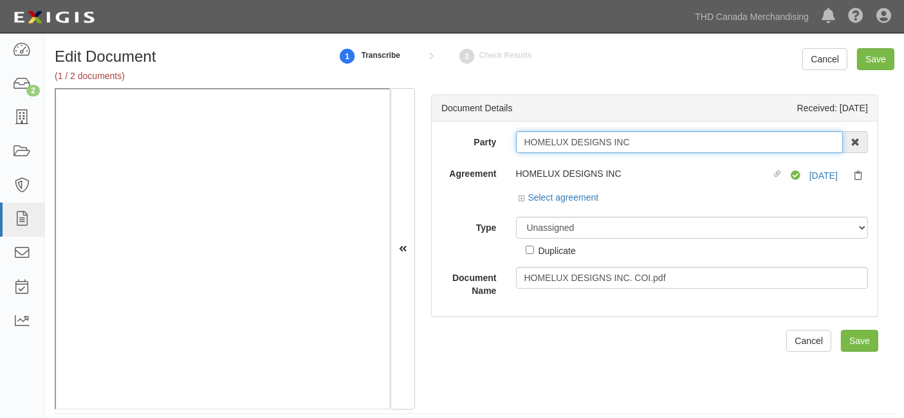
click at [641, 141] on input "HOMELUX DESIGNS INC" at bounding box center [679, 142] width 327 height 22
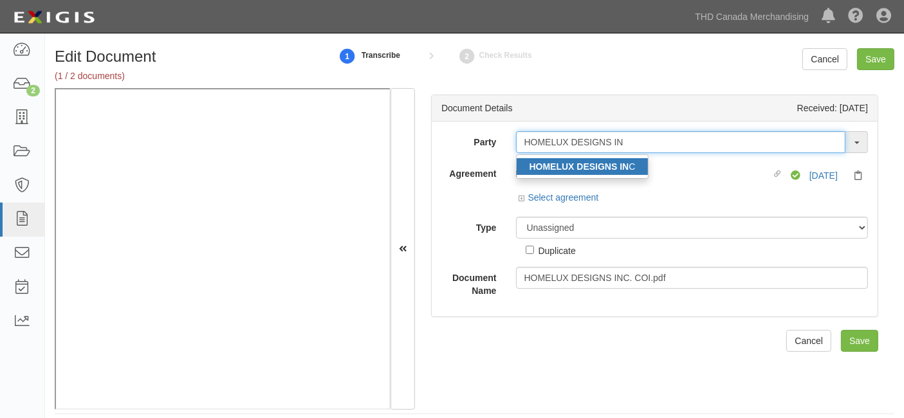
type input "HOMELUX DESIGNS IN"
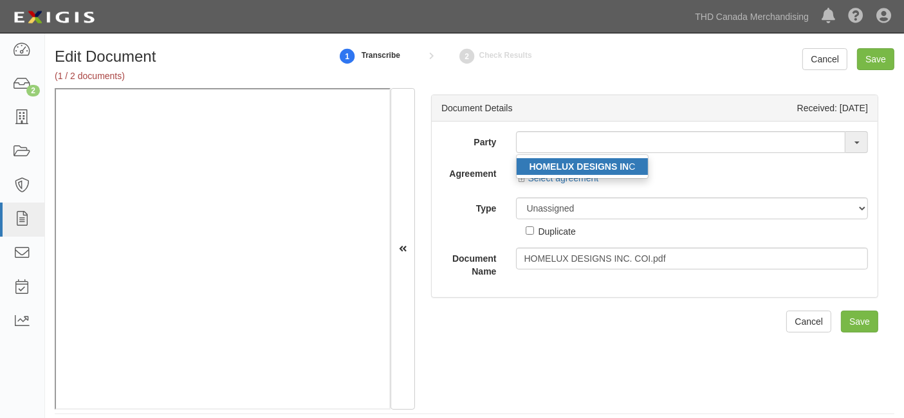
click at [596, 167] on strong "HOMELUX DESIGNS IN" at bounding box center [579, 166] width 100 height 10
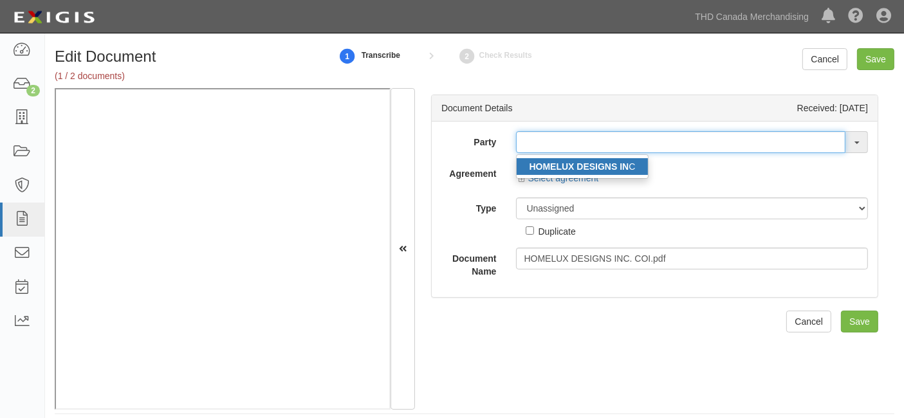
type input "HOMELUX DESIGNS INC"
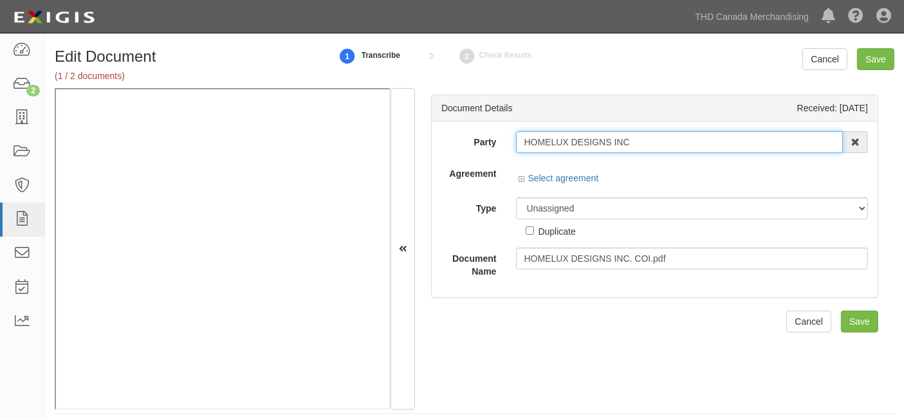
click at [572, 132] on input "HOMELUX DESIGNS INC" at bounding box center [679, 142] width 327 height 22
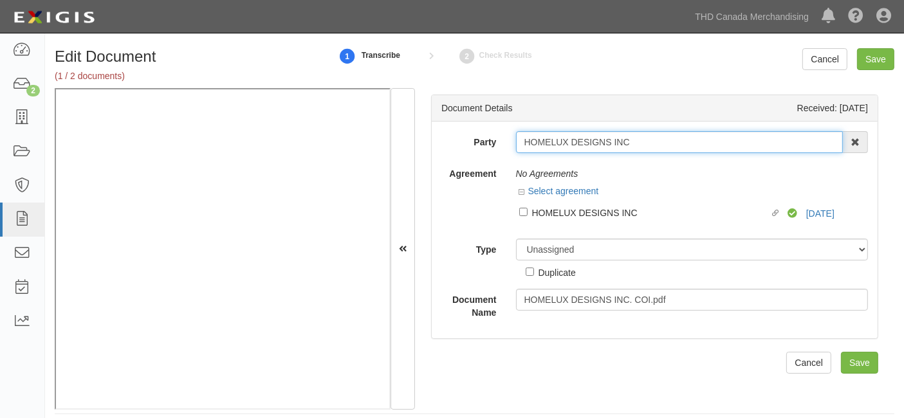
click at [572, 132] on input "HOMELUX DESIGNS INC" at bounding box center [679, 142] width 327 height 22
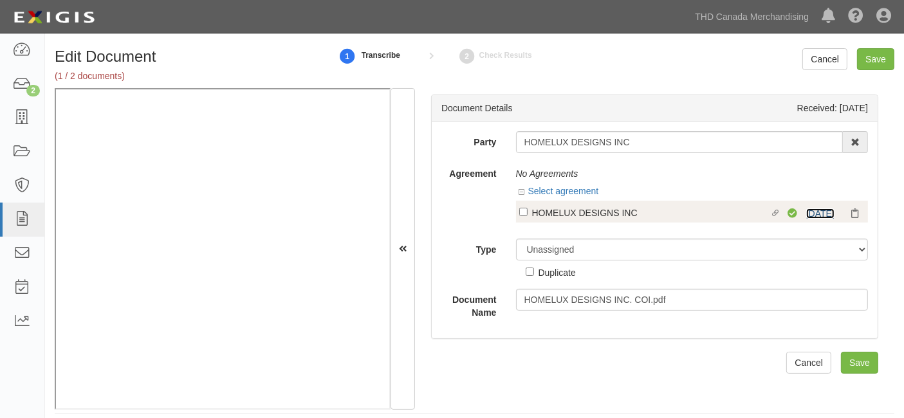
click at [816, 214] on link "9/8/26" at bounding box center [820, 213] width 28 height 10
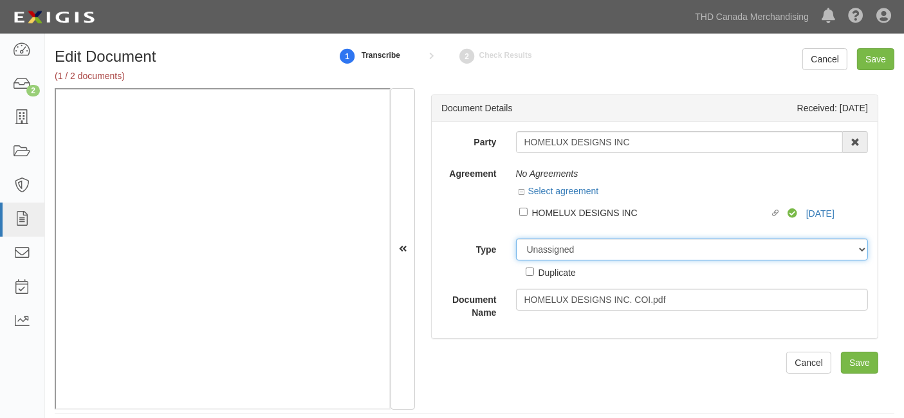
click at [569, 245] on select "Unassigned Binder Cancellation Notice Certificate Contract Endorsement Insuranc…" at bounding box center [692, 250] width 352 height 22
select select "OtherDetail"
click at [516, 239] on select "Unassigned Binder Cancellation Notice Certificate Contract Endorsement Insuranc…" at bounding box center [692, 250] width 352 height 22
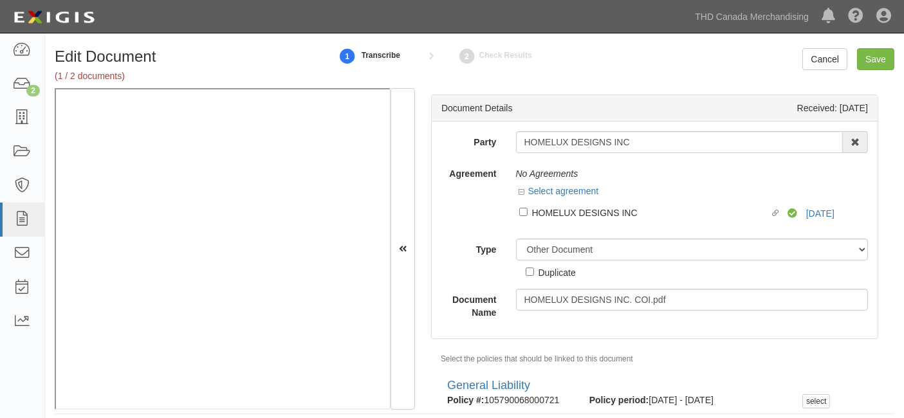
click at [565, 273] on div "Duplicate" at bounding box center [556, 272] width 37 height 14
click at [534, 273] on input "Duplicate" at bounding box center [529, 272] width 8 height 8
checkbox input "true"
click at [872, 64] on input "Save" at bounding box center [875, 59] width 37 height 22
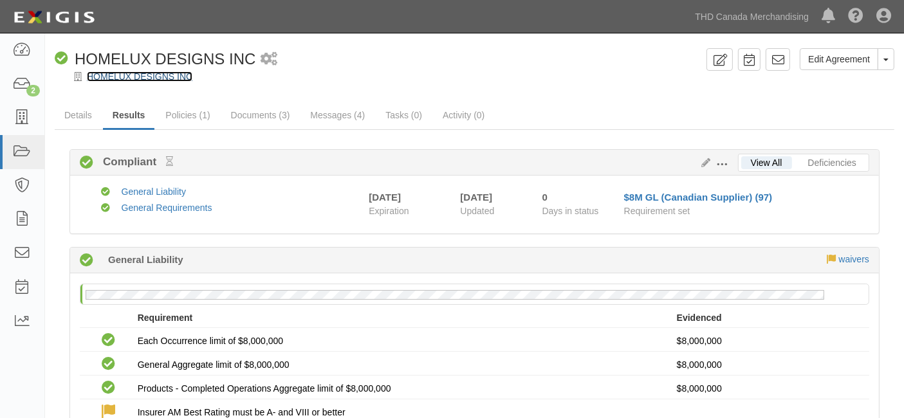
click at [140, 80] on link "HOMELUX DESIGNS INC" at bounding box center [139, 76] width 105 height 10
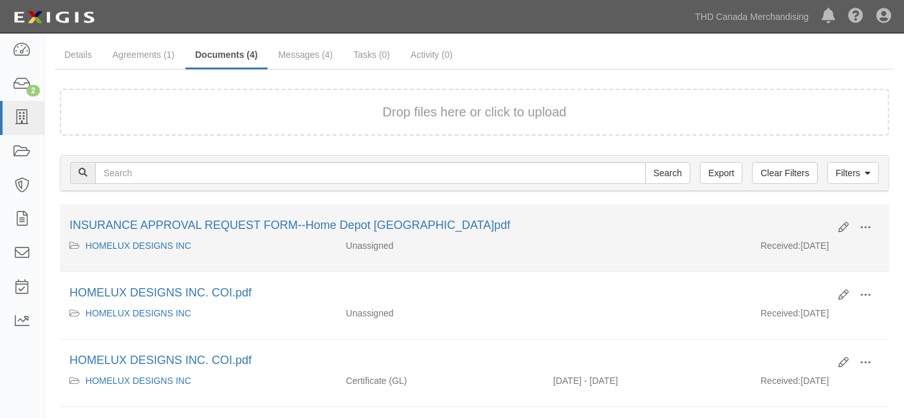
scroll to position [71, 0]
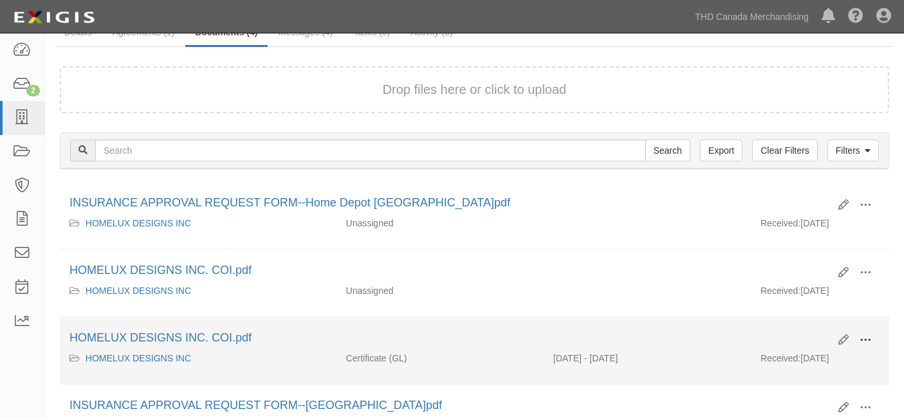
click at [870, 335] on span at bounding box center [865, 340] width 12 height 12
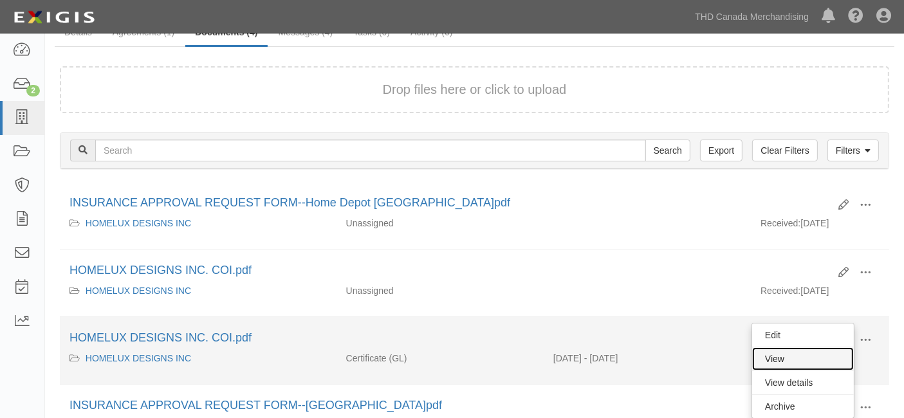
click at [804, 350] on link "View" at bounding box center [803, 358] width 102 height 23
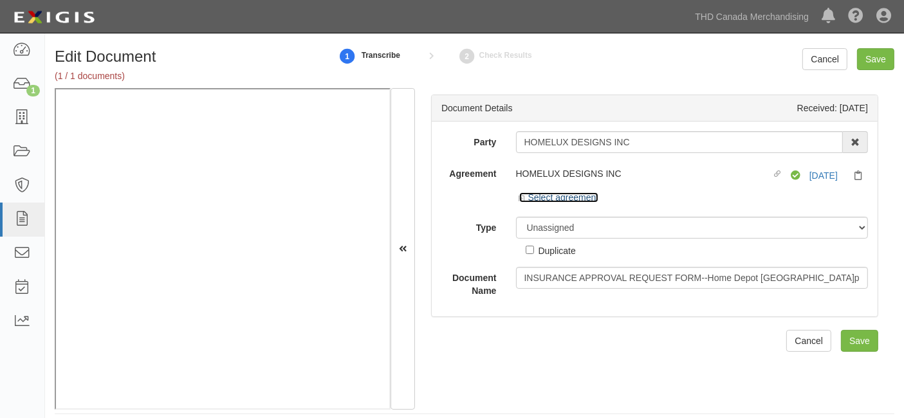
click at [543, 194] on link "Select agreement" at bounding box center [559, 197] width 80 height 10
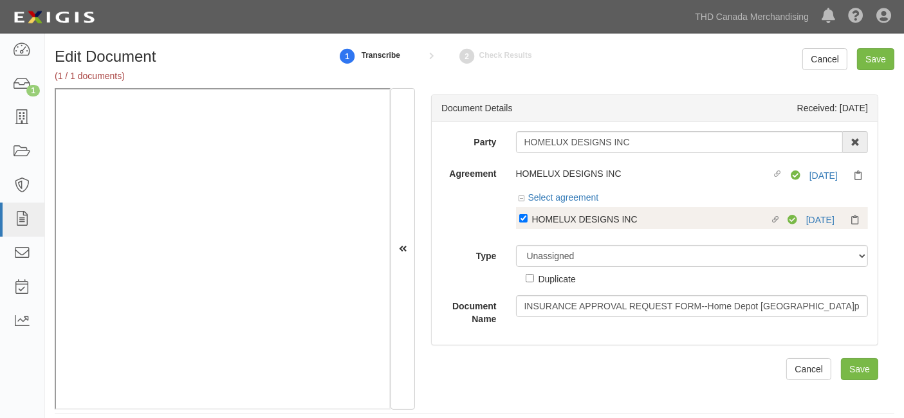
click at [558, 218] on div "HOMELUX DESIGNS INC" at bounding box center [651, 219] width 238 height 14
click at [527, 218] on input "Linked agreement HOMELUX DESIGNS INC Linked agreement" at bounding box center [523, 218] width 8 height 8
checkbox input "false"
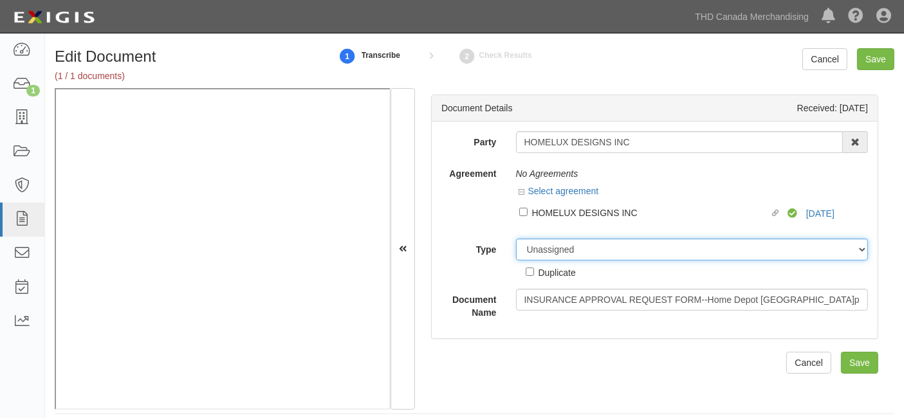
click at [537, 250] on div "Unassigned Binder Cancellation Notice Certificate Contract Endorsement Insuranc…" at bounding box center [692, 259] width 372 height 41
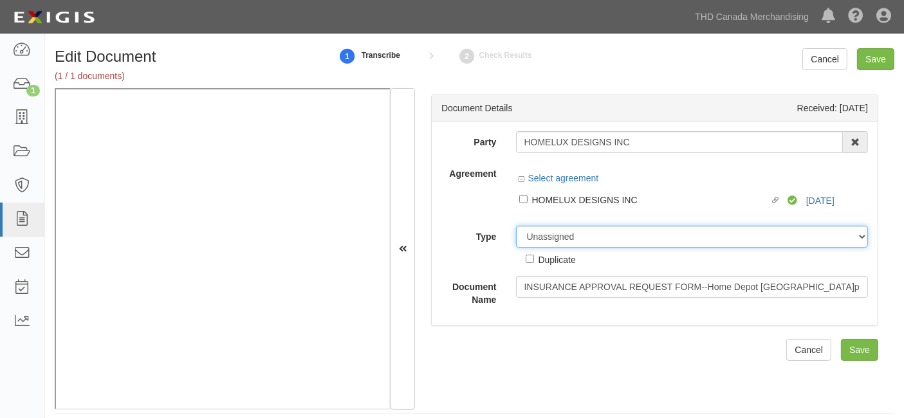
select select "OtherDetail"
click at [516, 226] on select "Unassigned Binder Cancellation Notice Certificate Contract Endorsement Insuranc…" at bounding box center [692, 237] width 352 height 22
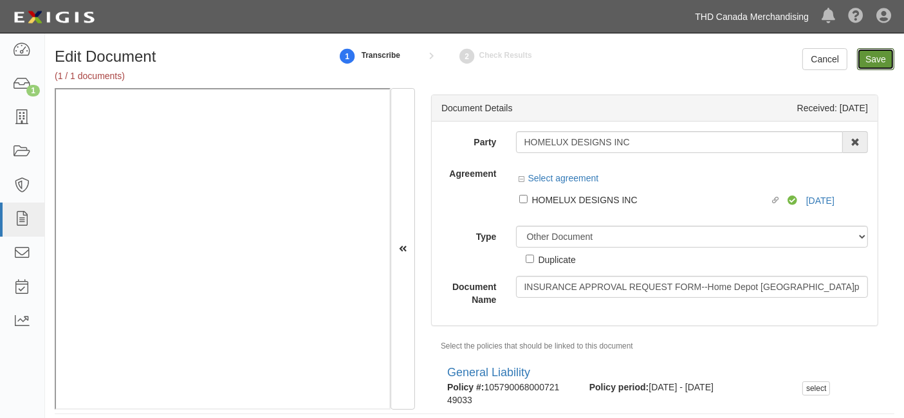
drag, startPoint x: 875, startPoint y: 63, endPoint x: 718, endPoint y: 12, distance: 165.2
click at [866, 59] on input "Save" at bounding box center [875, 59] width 37 height 22
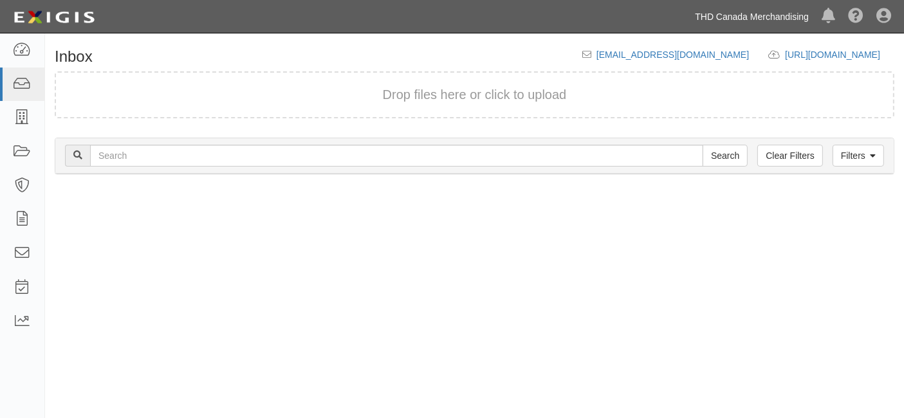
click at [768, 21] on link "THD Canada Merchandising" at bounding box center [751, 17] width 127 height 26
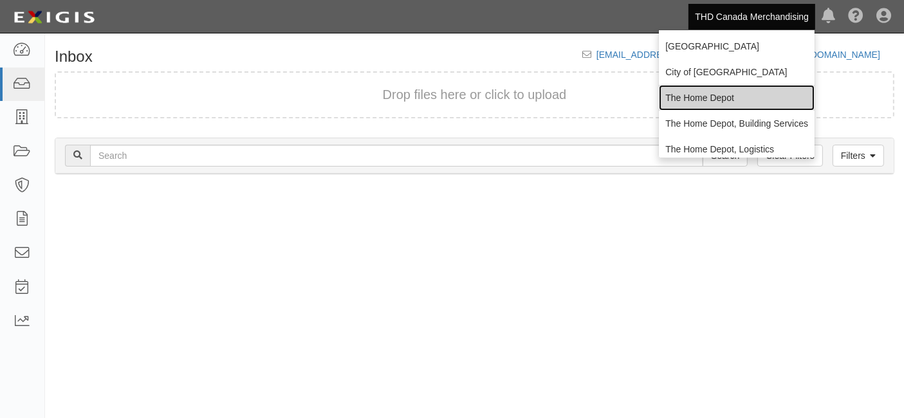
click at [713, 95] on link "The Home Depot" at bounding box center [737, 98] width 156 height 26
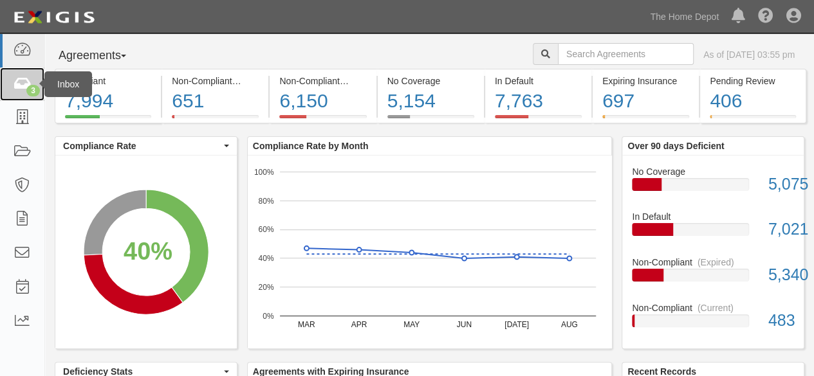
click at [25, 84] on icon at bounding box center [22, 84] width 18 height 15
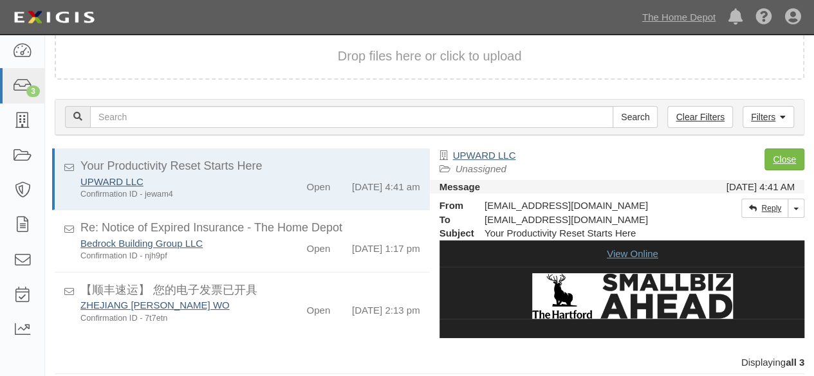
scroll to position [5, 0]
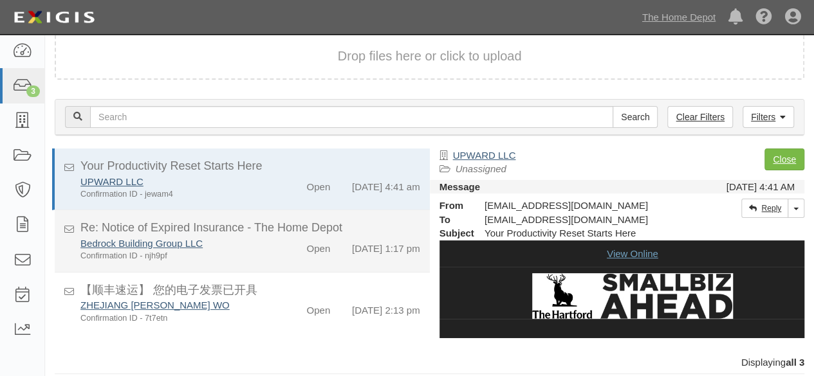
scroll to position [12, 0]
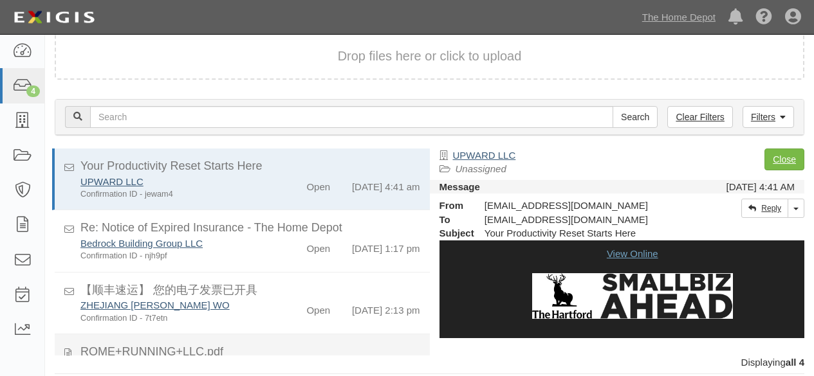
scroll to position [12, 0]
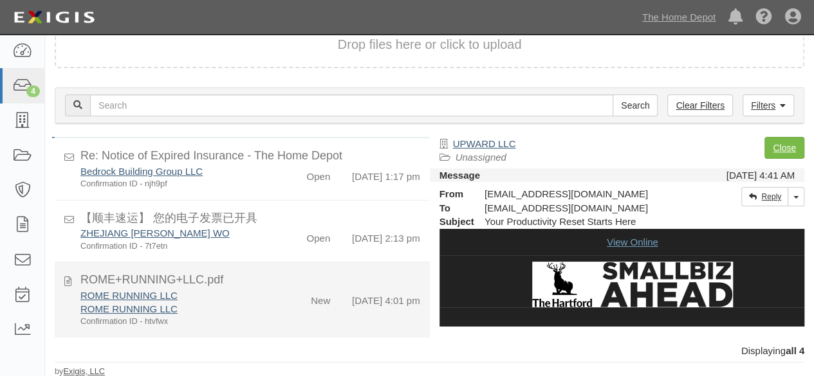
click at [256, 305] on div "ROME RUNNING LLC" at bounding box center [175, 309] width 190 height 14
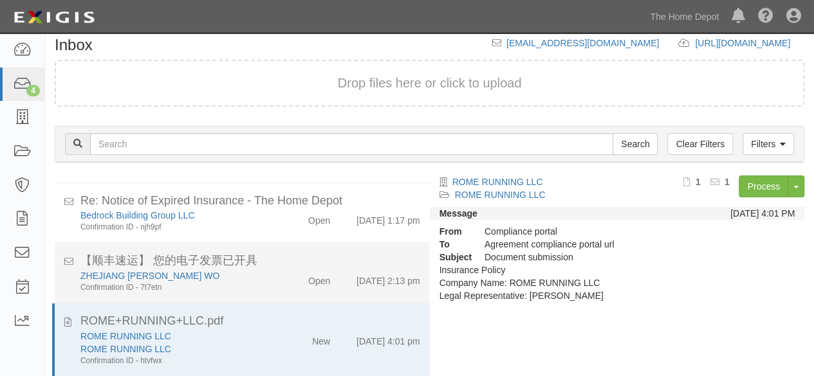
scroll to position [51, 0]
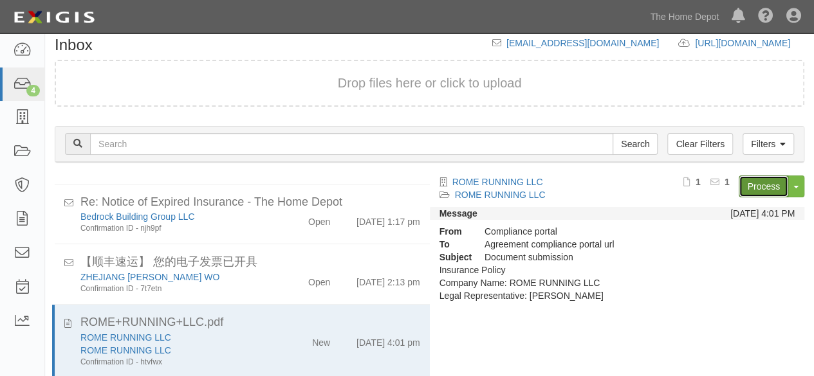
click at [755, 188] on link "Process" at bounding box center [763, 187] width 50 height 22
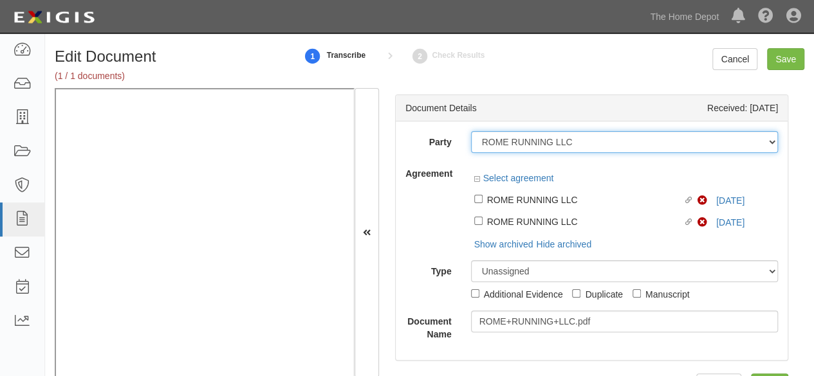
click at [586, 142] on select "1000576868 Ontario Inc. 10 STRAWBERRY STREET 115282 CANADA LTEE 11947907 Canada…" at bounding box center [624, 142] width 307 height 22
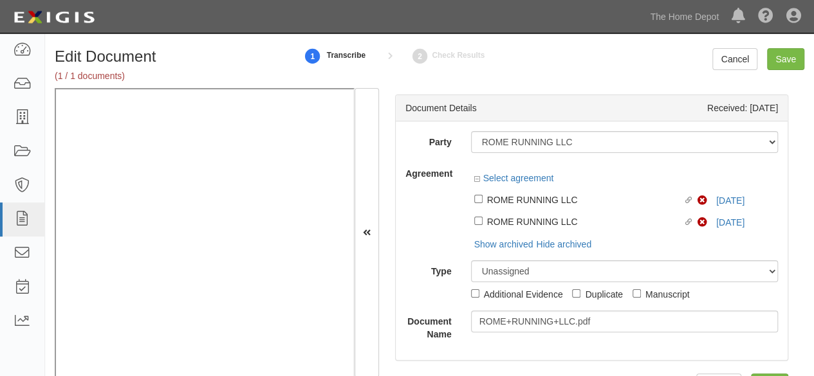
click at [495, 118] on div "Document Details Received: 09/19/2025" at bounding box center [592, 108] width 392 height 26
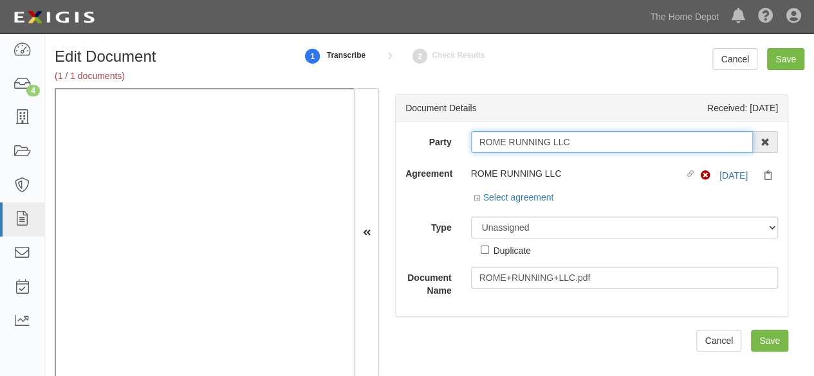
click at [582, 135] on input "ROME RUNNING LLC" at bounding box center [612, 142] width 282 height 22
type input "ROME RUNNING LL"
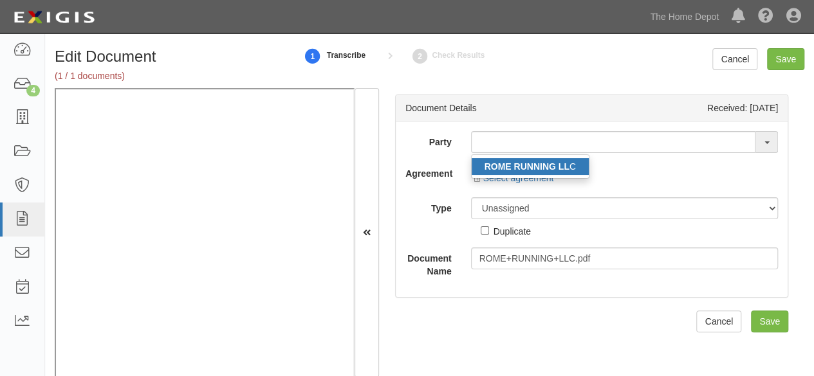
click at [530, 165] on strong "ROME RUNNING LL" at bounding box center [526, 166] width 85 height 10
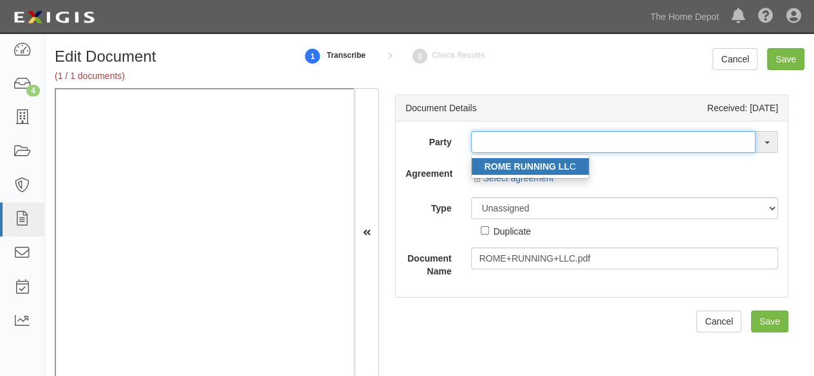
type input "ROME RUNNING LLC"
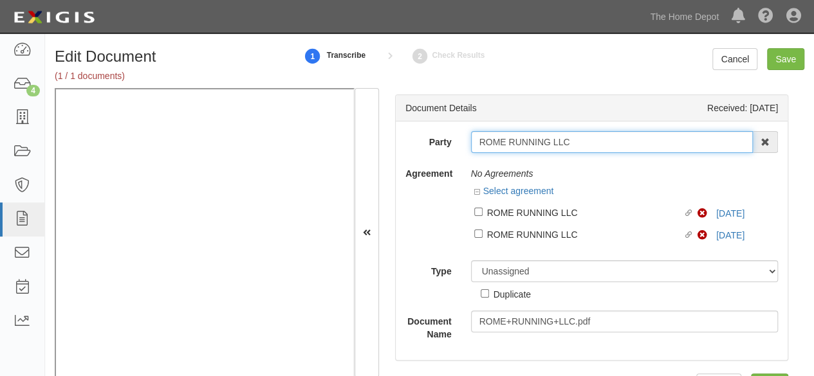
click at [505, 144] on input "ROME RUNNING LLC" at bounding box center [612, 142] width 282 height 22
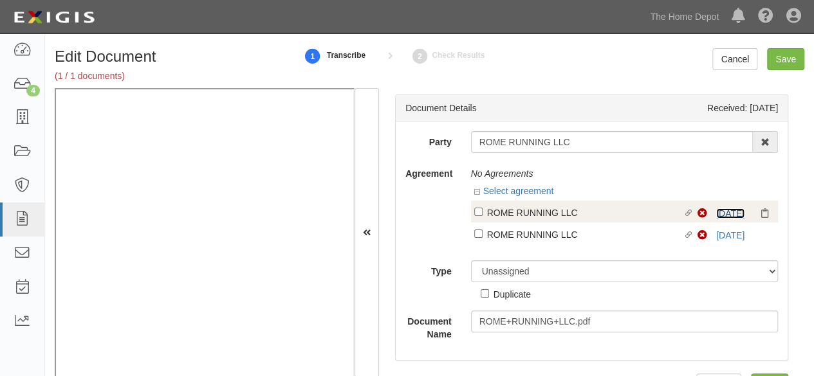
click at [718, 212] on link "10/28/25" at bounding box center [730, 213] width 28 height 10
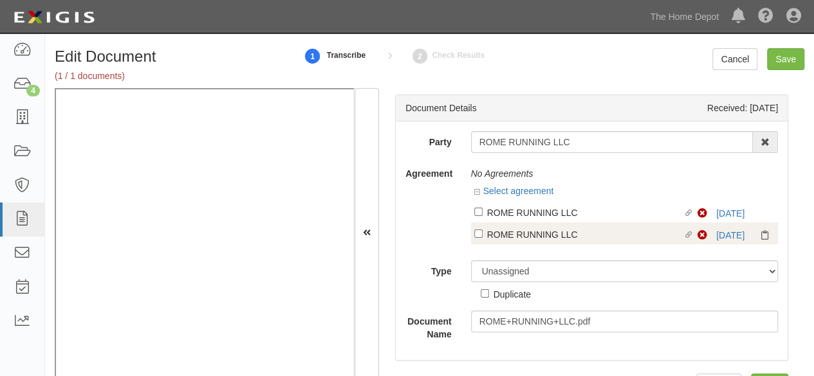
click at [536, 218] on div "ROME RUNNING LLC" at bounding box center [585, 212] width 196 height 14
click at [482, 216] on input "Linked agreement ROME RUNNING LLC Linked agreement" at bounding box center [478, 212] width 8 height 8
checkbox input "true"
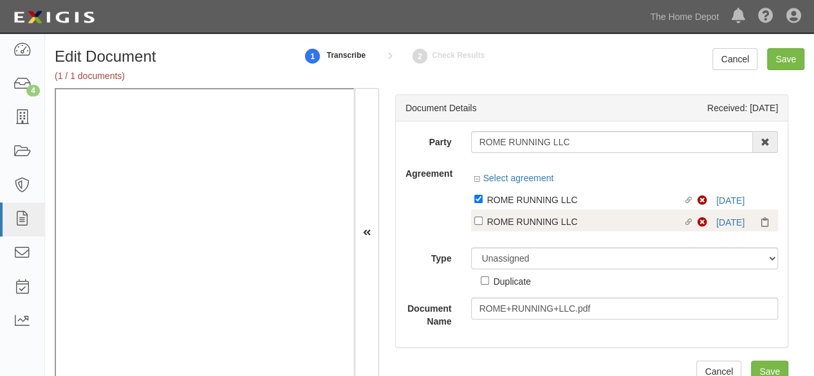
click at [535, 226] on div "ROME RUNNING LLC" at bounding box center [585, 221] width 196 height 14
click at [482, 225] on input "Linked agreement ROME RUNNING LLC Linked agreement" at bounding box center [478, 221] width 8 height 8
checkbox input "true"
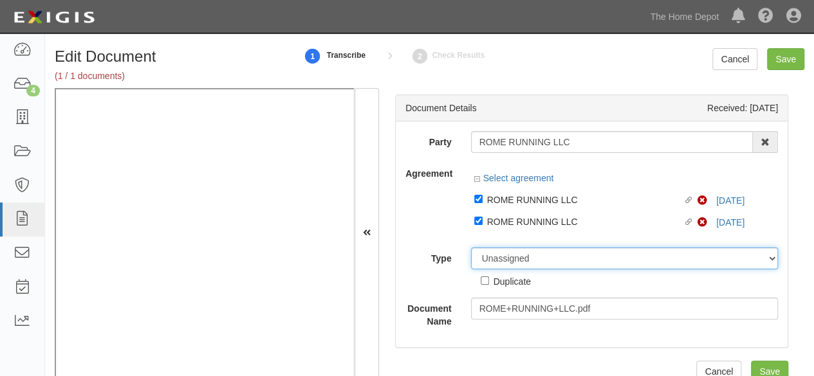
drag, startPoint x: 517, startPoint y: 257, endPoint x: 518, endPoint y: 248, distance: 9.0
click at [517, 257] on select "Unassigned Binder Cancellation Notice Certificate Contract Endorsement Insuranc…" at bounding box center [624, 259] width 307 height 22
select select "CertificateDetail"
click at [471, 248] on select "Unassigned Binder Cancellation Notice Certificate Contract Endorsement Insuranc…" at bounding box center [624, 259] width 307 height 22
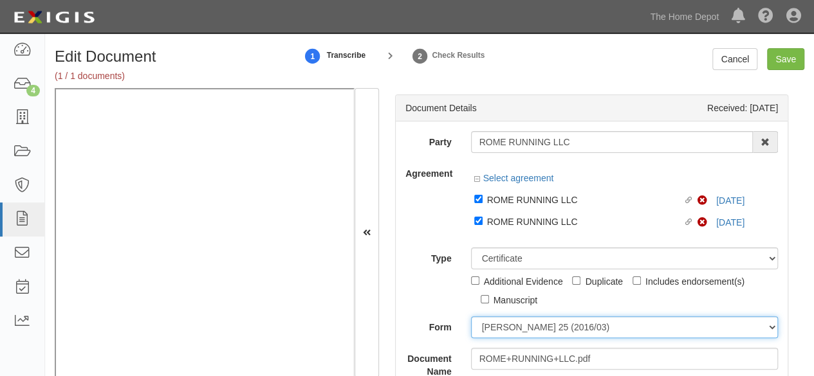
drag, startPoint x: 493, startPoint y: 328, endPoint x: 494, endPoint y: 320, distance: 8.5
click at [491, 324] on select "ACORD 25 (2016/03) ACORD 101 ACORD 855 NY (2014/05) General" at bounding box center [624, 327] width 307 height 22
select select "GeneralFormDetail"
click at [471, 316] on select "ACORD 25 (2016/03) ACORD 101 ACORD 855 NY (2014/05) General" at bounding box center [624, 327] width 307 height 22
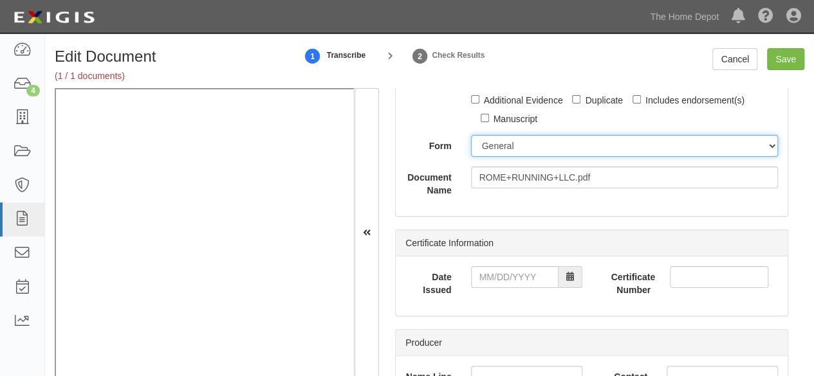
scroll to position [193, 0]
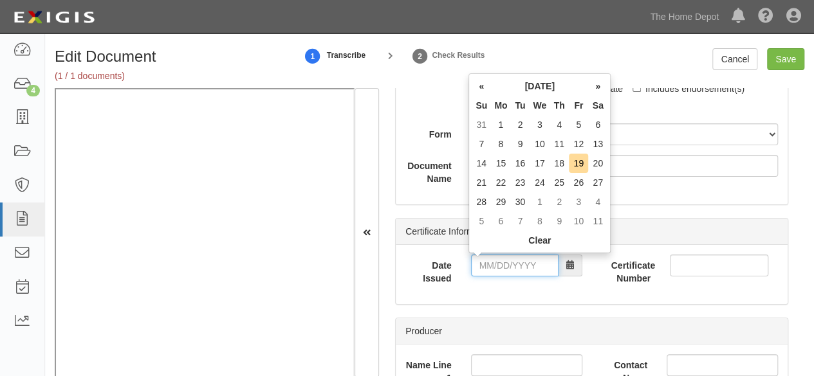
click at [510, 271] on input "Date Issued" at bounding box center [514, 266] width 87 height 22
click at [580, 165] on td "19" at bounding box center [578, 163] width 19 height 19
type input "09/19/2025"
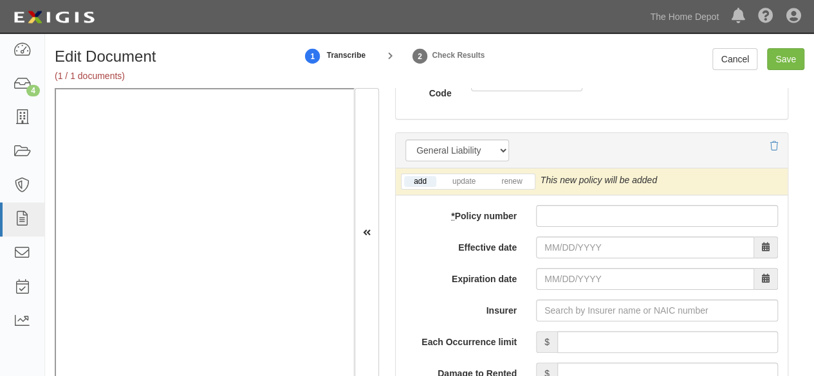
scroll to position [1029, 0]
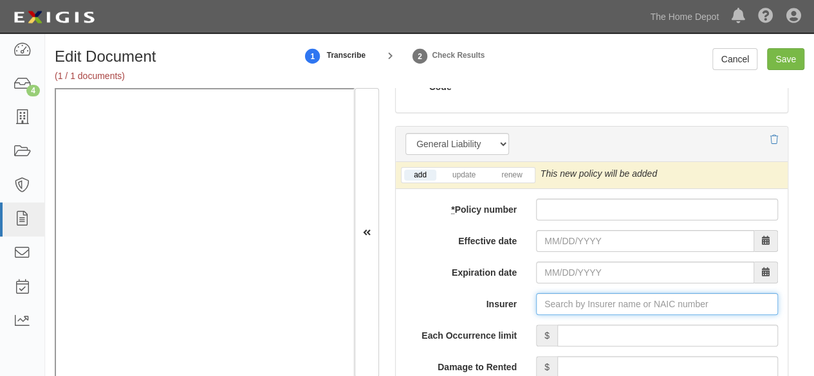
click at [553, 295] on input "Insurer" at bounding box center [657, 304] width 242 height 22
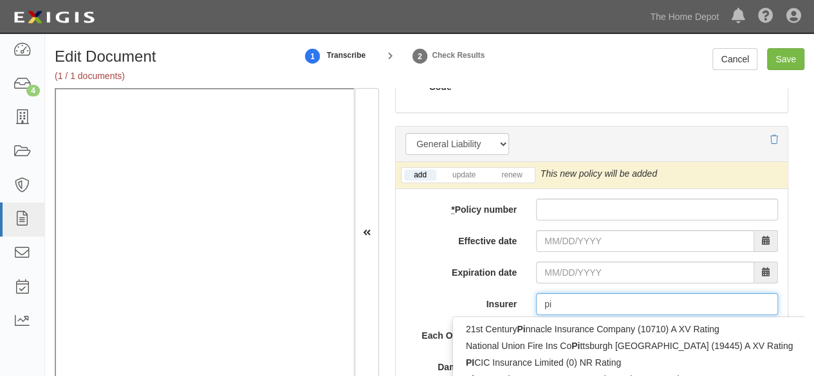
type input "pin"
type input "ping An Health Ins Co of China Ltd (0) A- XIII Rating"
type input "ping"
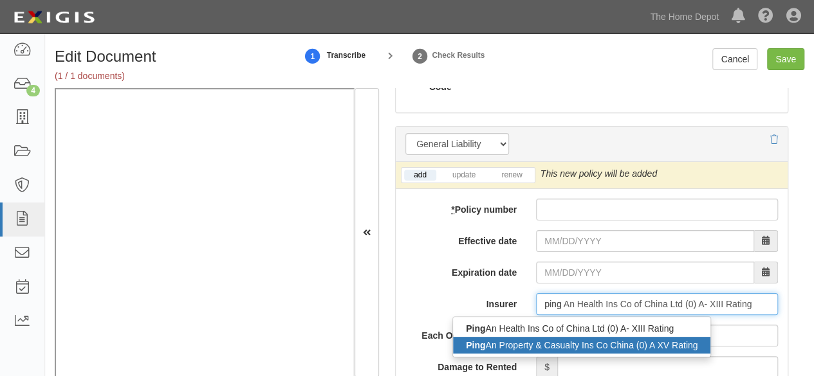
click at [491, 344] on div "Ping An Property & Casualty Ins Co China (0) A XV Rating" at bounding box center [581, 345] width 257 height 17
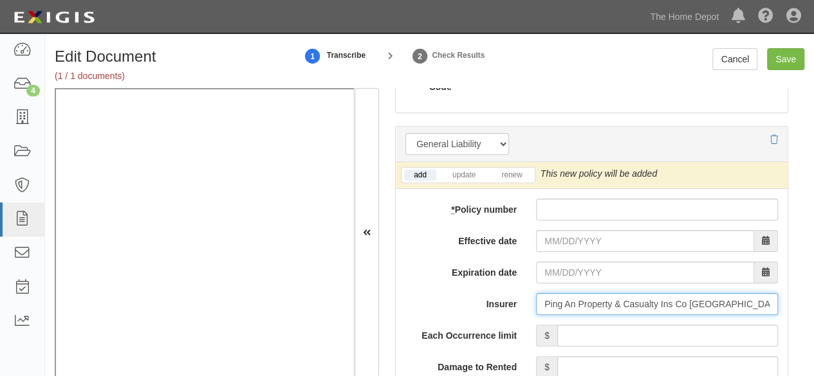
type input "Ping An Property & Casualty Ins Co China (0) A XV Rating"
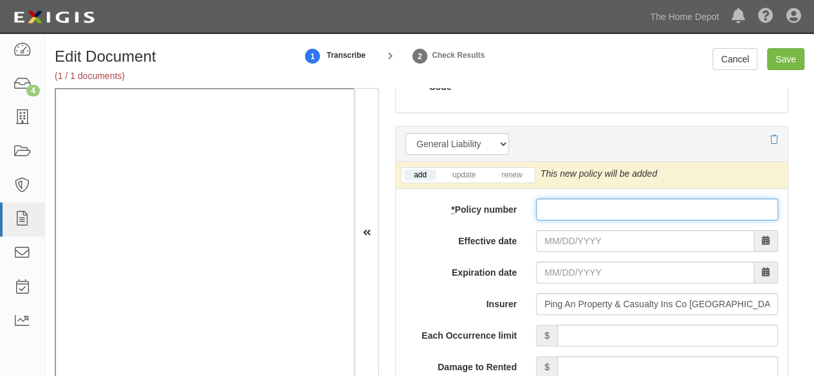
drag, startPoint x: 561, startPoint y: 199, endPoint x: 569, endPoint y: 226, distance: 27.7
click at [561, 199] on input "* Policy number" at bounding box center [657, 210] width 242 height 22
paste input "10590076800094335723"
type input "10590076800094335723"
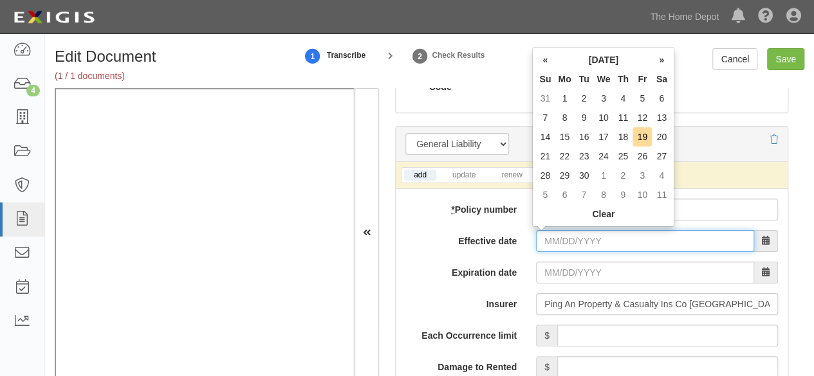
click at [570, 239] on input "Effective date" at bounding box center [645, 241] width 218 height 22
click at [662, 136] on td "20" at bounding box center [661, 136] width 19 height 19
type input "09/20/2025"
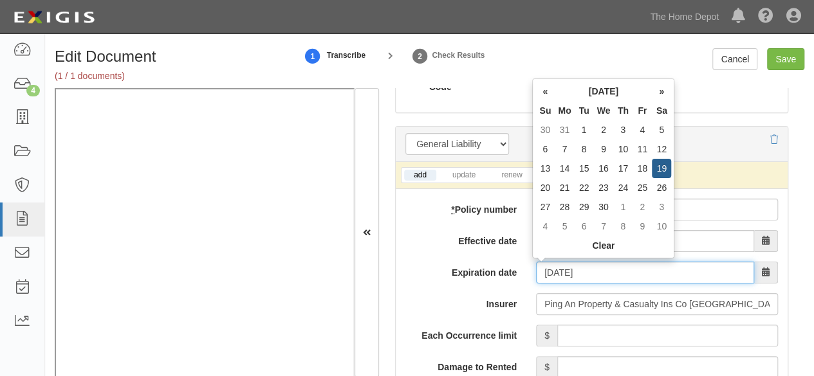
click at [570, 268] on input "09/20/2026" at bounding box center [645, 273] width 218 height 22
click at [660, 163] on td "19" at bounding box center [661, 168] width 19 height 19
type input "09/19/2026"
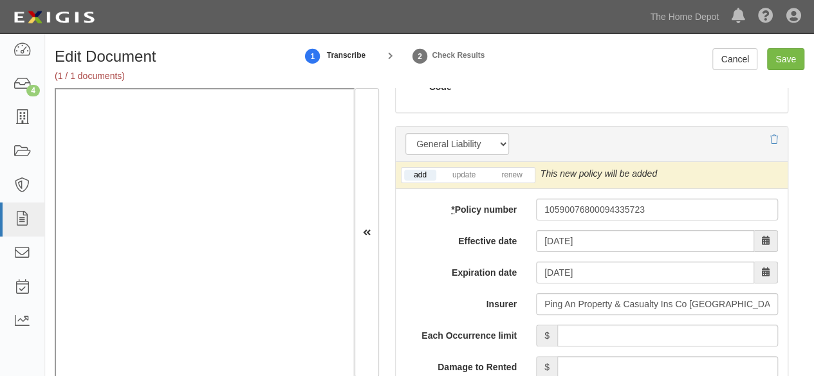
scroll to position [1093, 0]
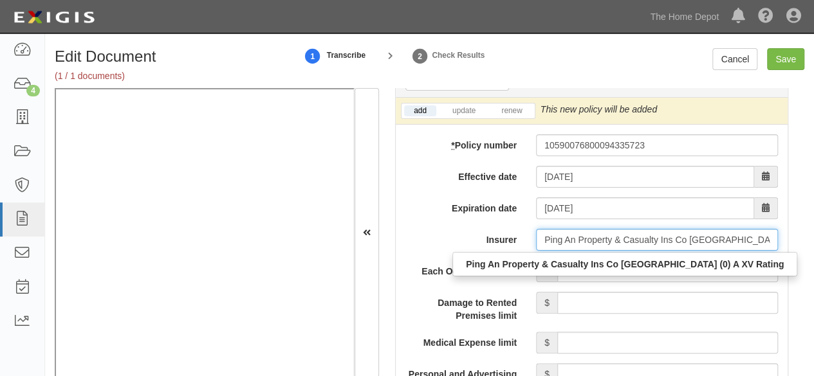
click at [626, 244] on input "Ping An Property & Casualty Ins Co China (0) A XV Rating" at bounding box center [657, 240] width 242 height 22
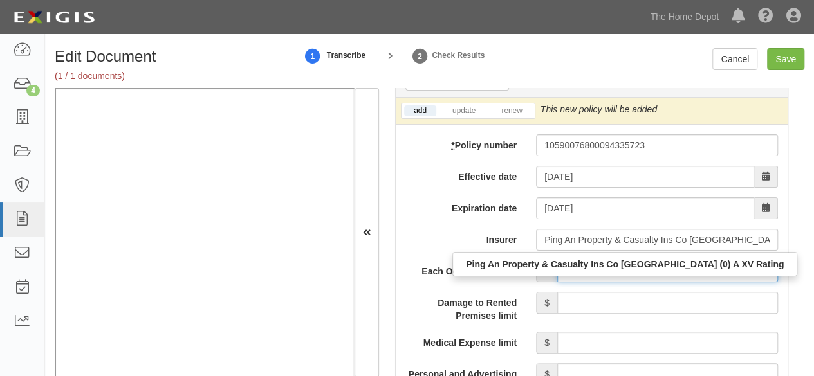
click at [722, 266] on input "Each Occurrence limit" at bounding box center [667, 271] width 221 height 22
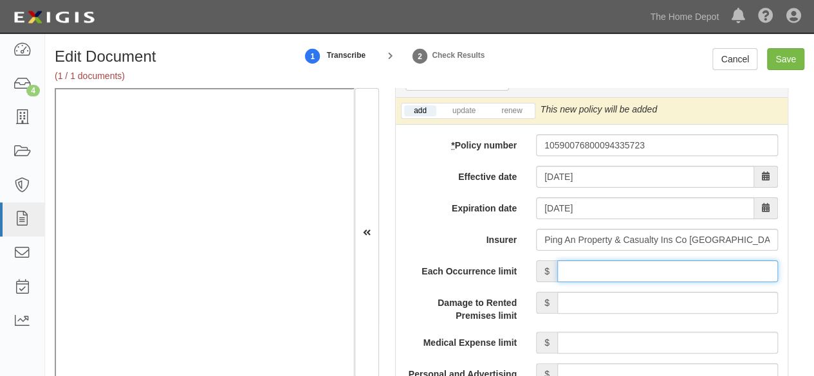
type input "4,000,000"
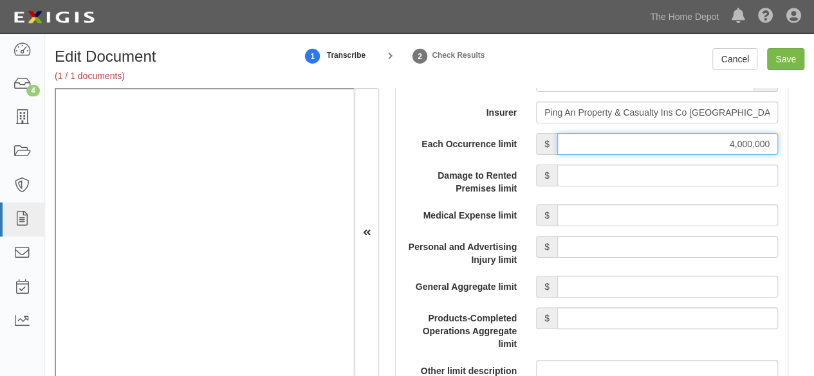
scroll to position [1222, 0]
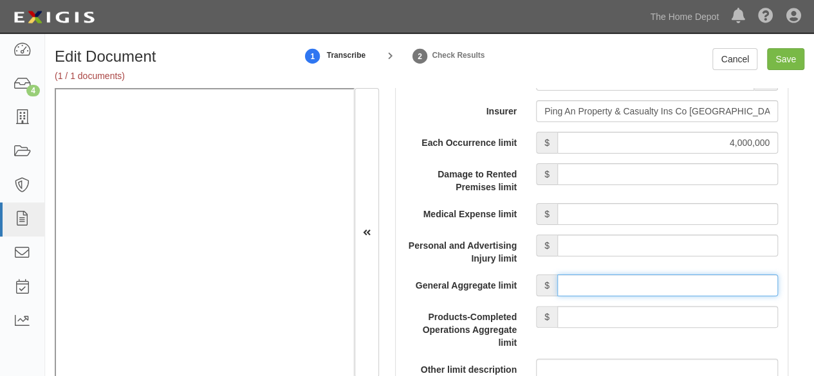
drag, startPoint x: 583, startPoint y: 288, endPoint x: 591, endPoint y: 268, distance: 21.0
click at [583, 288] on input "General Aggregate limit" at bounding box center [667, 286] width 221 height 22
type input "4,000,000"
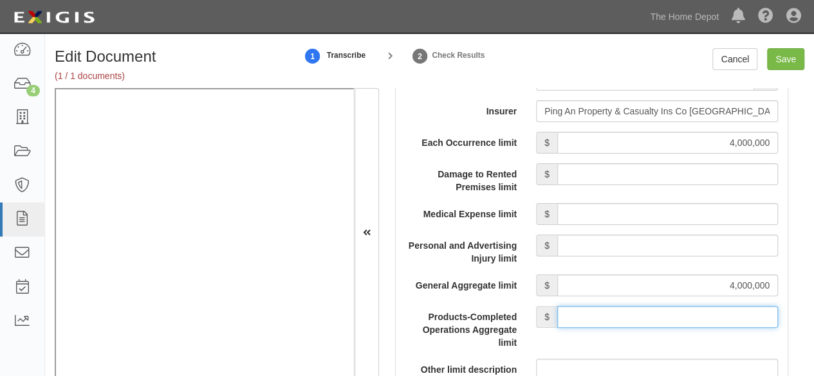
drag, startPoint x: 608, startPoint y: 312, endPoint x: 608, endPoint y: 304, distance: 7.7
click at [608, 311] on input "Products-Completed Operations Aggregate limit" at bounding box center [667, 317] width 221 height 22
type input "4,000,000"
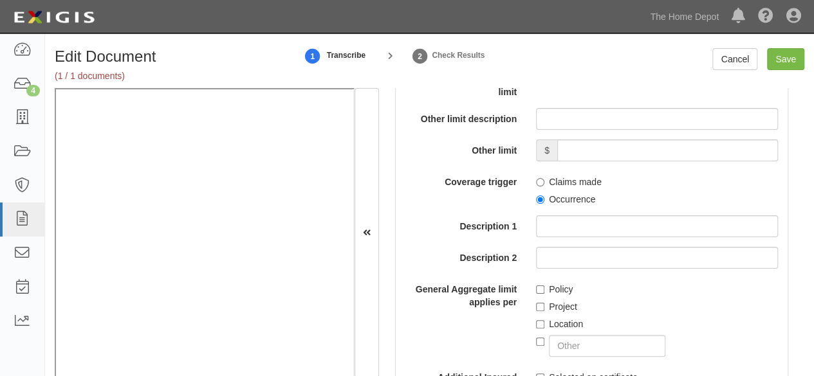
scroll to position [1479, 0]
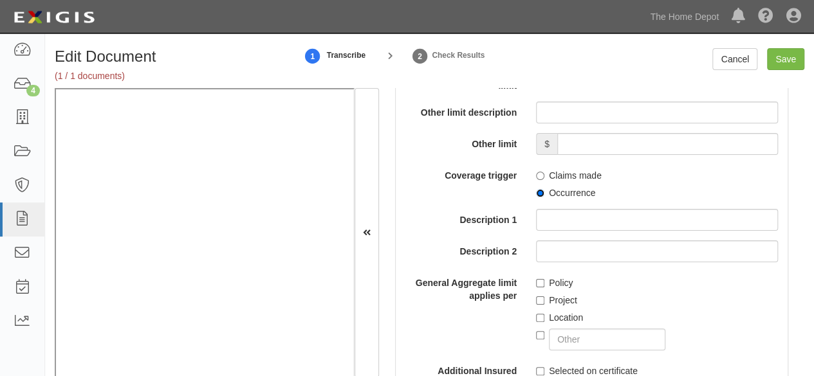
click at [536, 193] on input "Occurrence" at bounding box center [540, 193] width 8 height 8
radio input "true"
click at [536, 285] on label "Policy" at bounding box center [554, 283] width 37 height 13
click at [536, 285] on input "Policy" at bounding box center [540, 283] width 8 height 8
checkbox input "true"
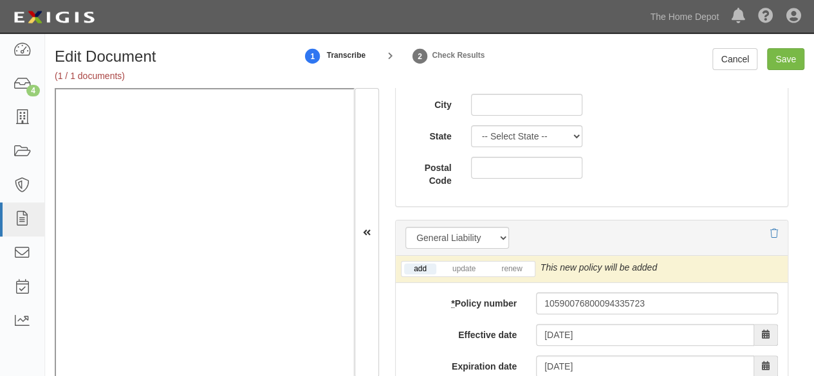
scroll to position [643, 0]
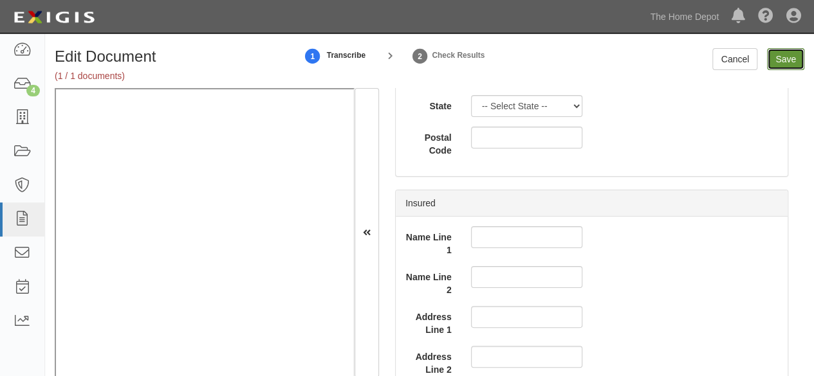
click at [789, 60] on input "Save" at bounding box center [785, 59] width 37 height 22
type input "4000000"
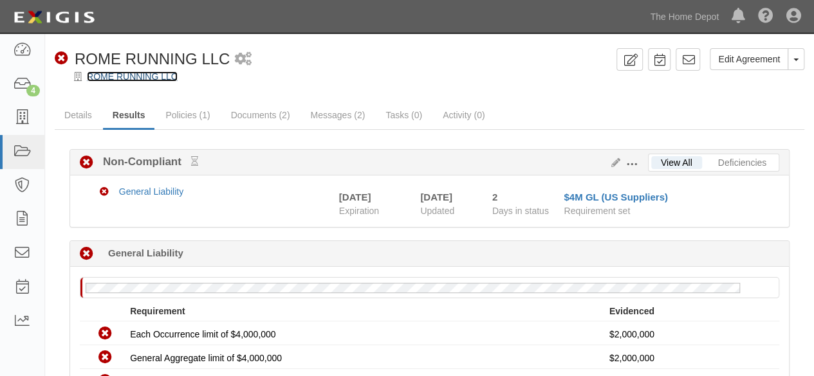
click at [109, 80] on link "ROME RUNNING LLC" at bounding box center [132, 76] width 91 height 10
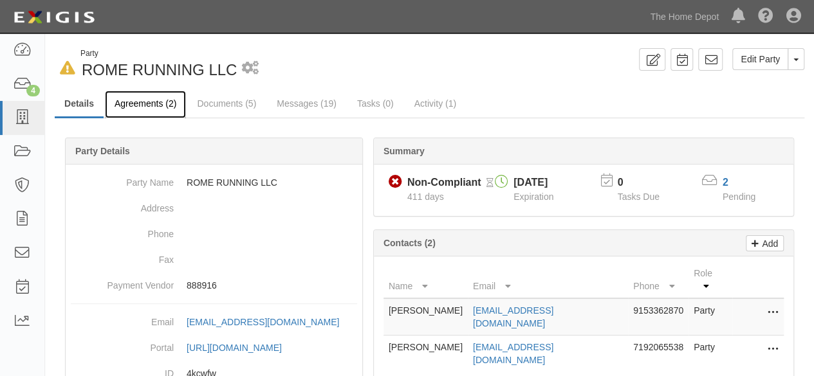
click at [158, 106] on link "Agreements (2)" at bounding box center [145, 105] width 81 height 28
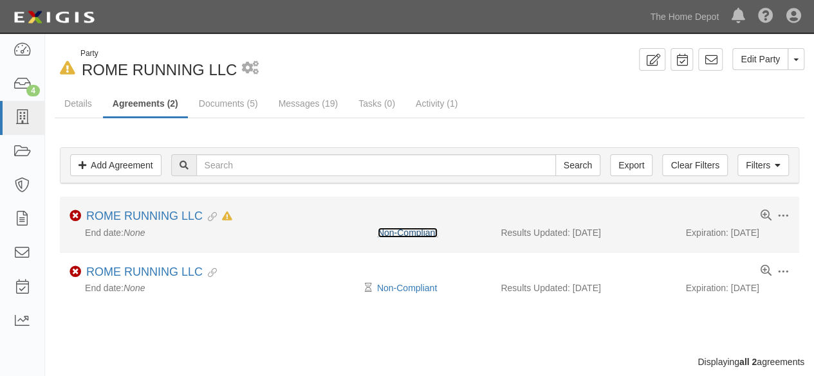
click at [412, 228] on link "Non-Compliant" at bounding box center [408, 233] width 60 height 10
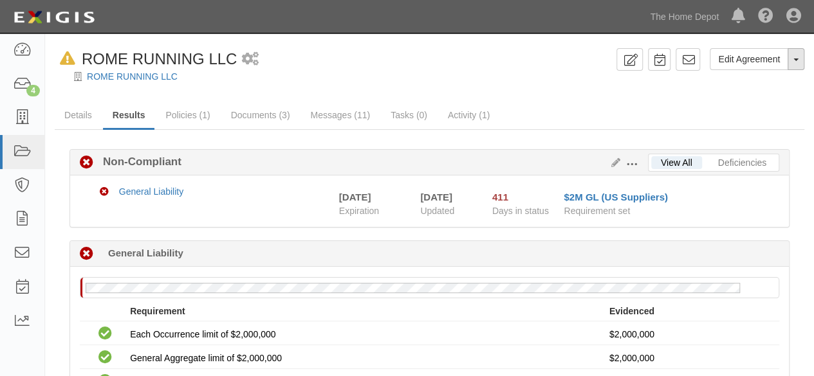
drag, startPoint x: 796, startPoint y: 59, endPoint x: 756, endPoint y: 95, distance: 53.7
click at [795, 60] on span "button" at bounding box center [795, 60] width 5 height 3
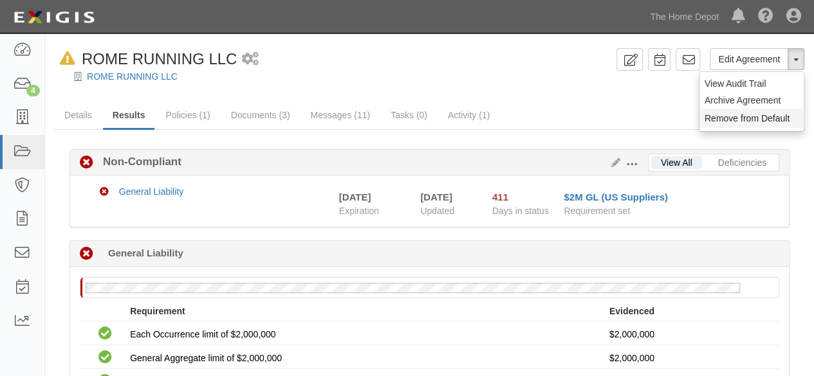
click at [735, 118] on button "Remove from Default" at bounding box center [751, 118] width 104 height 19
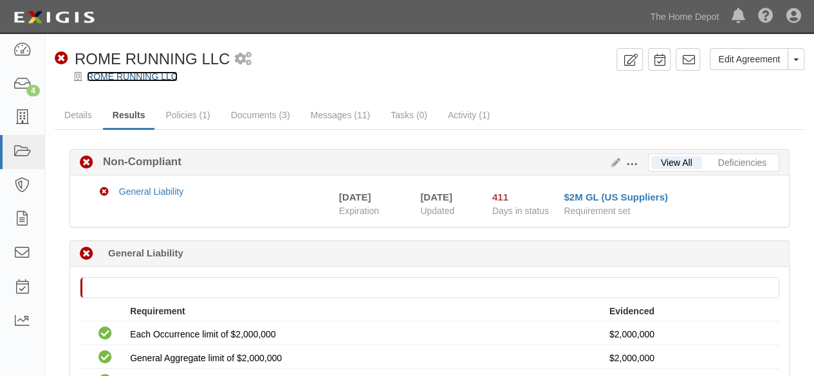
click at [162, 78] on link "ROME RUNNING LLC" at bounding box center [132, 76] width 91 height 10
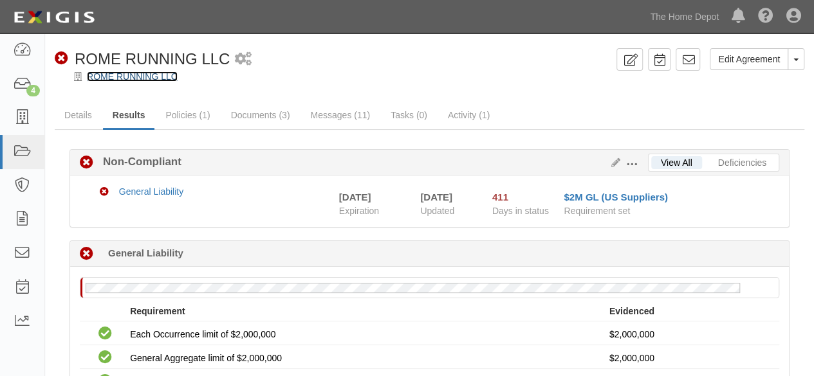
scroll to position [147, 0]
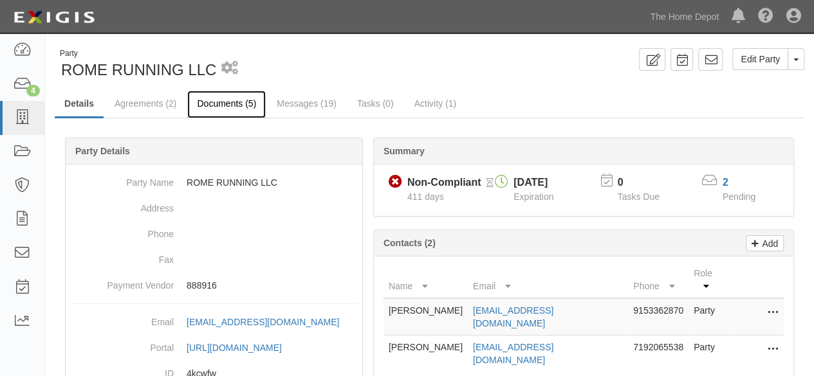
click at [208, 105] on link "Documents (5)" at bounding box center [226, 105] width 78 height 28
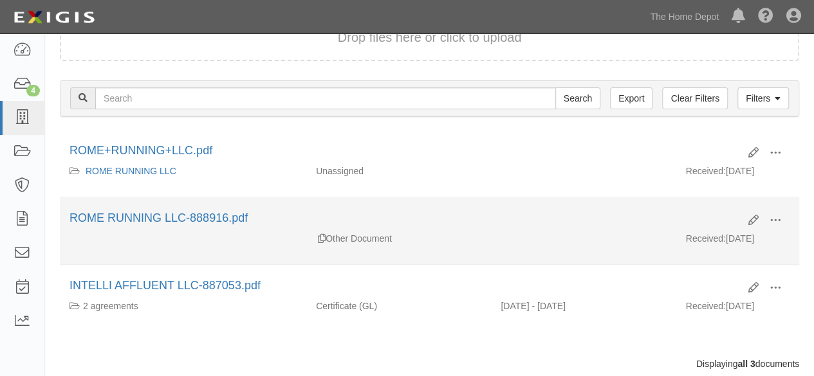
scroll to position [129, 0]
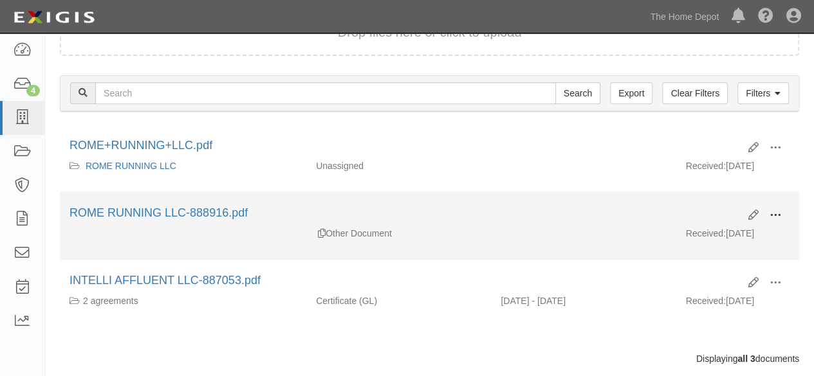
click at [777, 213] on span at bounding box center [775, 216] width 12 height 12
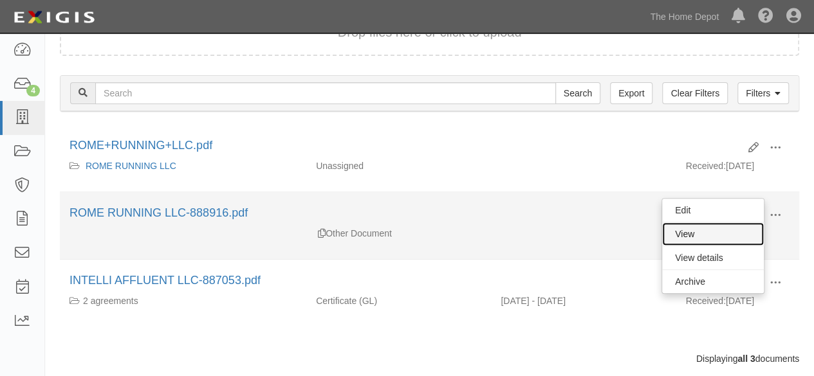
click at [720, 233] on link "View" at bounding box center [713, 234] width 102 height 23
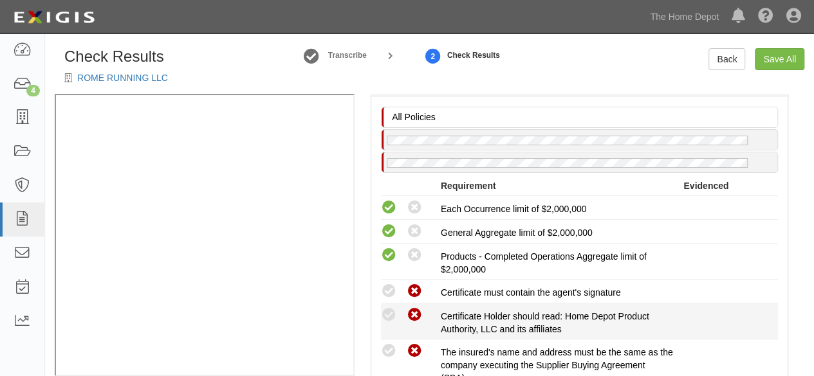
scroll to position [386, 0]
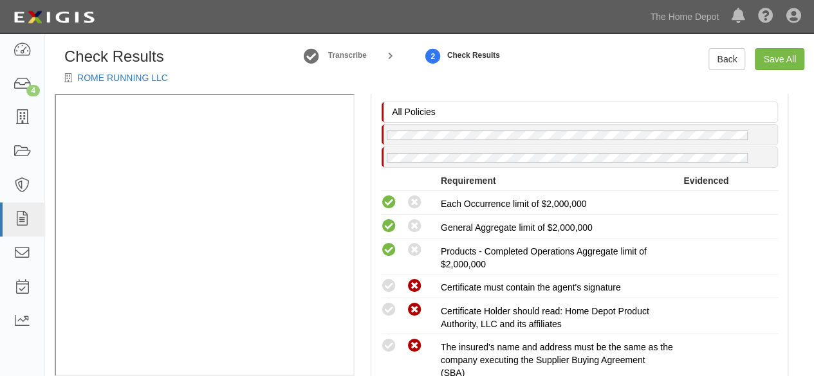
drag, startPoint x: 388, startPoint y: 348, endPoint x: 347, endPoint y: 348, distance: 40.5
click at [387, 348] on icon at bounding box center [389, 346] width 16 height 16
radio input "true"
click at [389, 286] on icon at bounding box center [389, 287] width 16 height 16
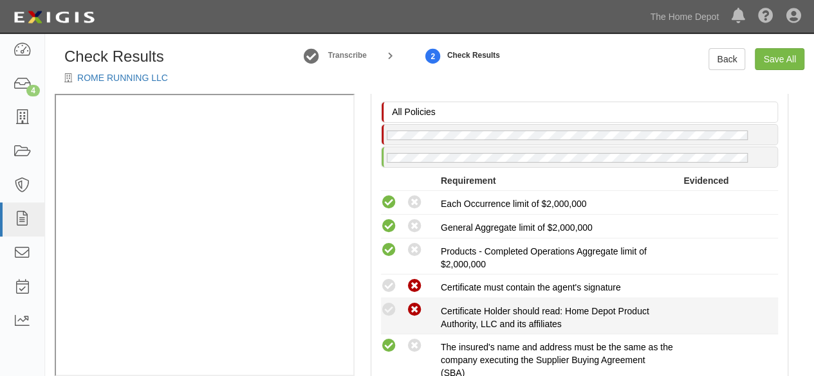
radio input "true"
click at [385, 309] on icon at bounding box center [389, 310] width 16 height 16
radio input "true"
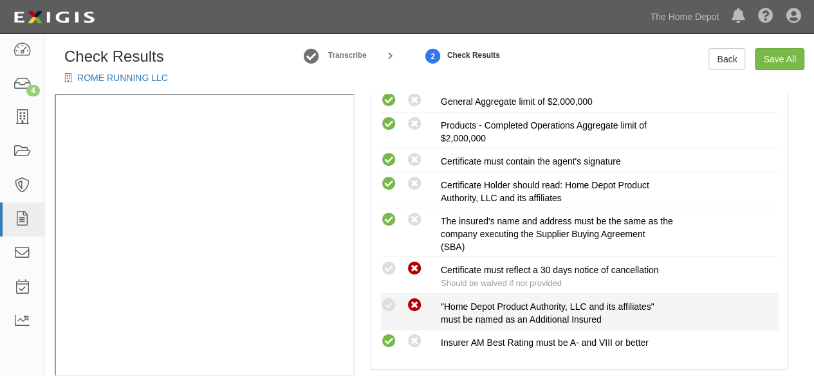
scroll to position [515, 0]
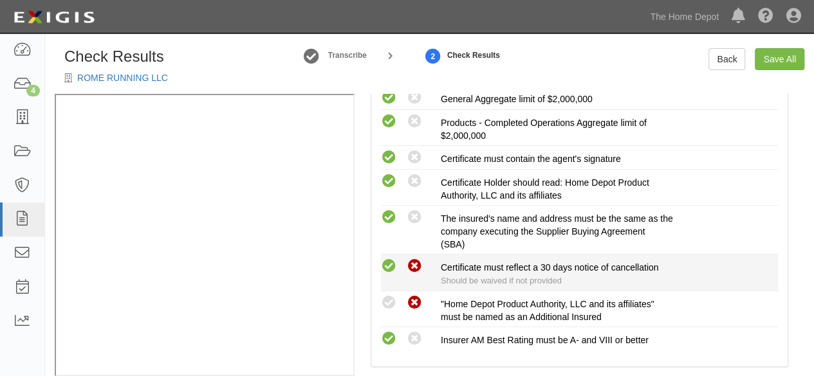
click at [388, 266] on icon at bounding box center [389, 267] width 16 height 16
radio input "true"
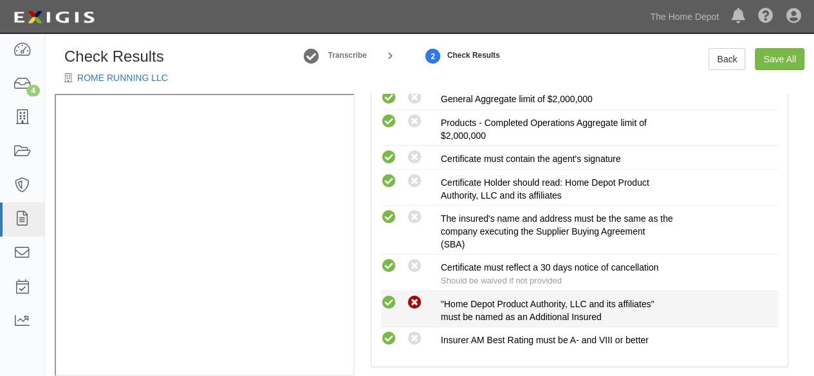
click at [394, 300] on icon at bounding box center [389, 303] width 16 height 16
radio input "true"
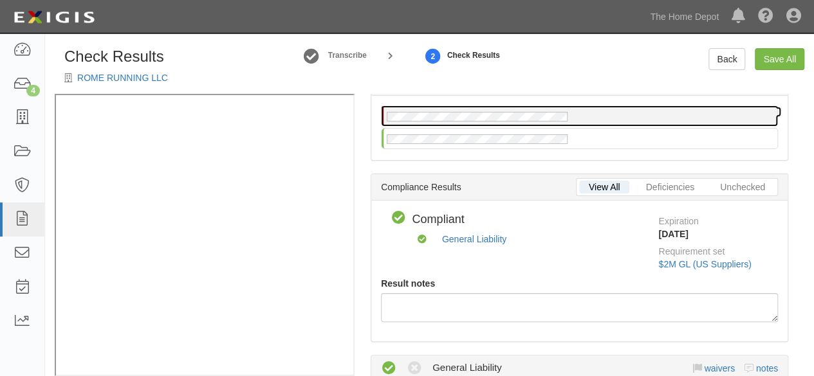
scroll to position [64, 0]
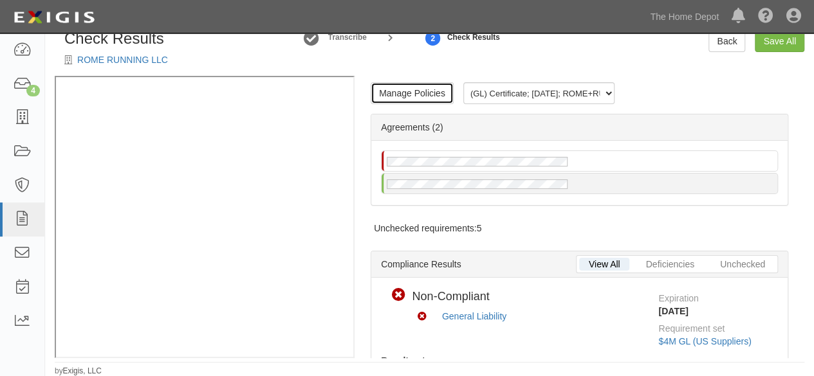
click at [414, 96] on link "Manage Policies" at bounding box center [411, 93] width 83 height 22
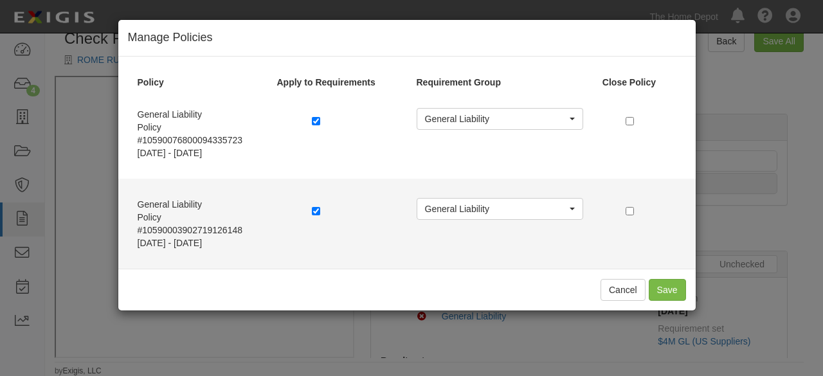
click at [316, 215] on label at bounding box center [318, 211] width 13 height 13
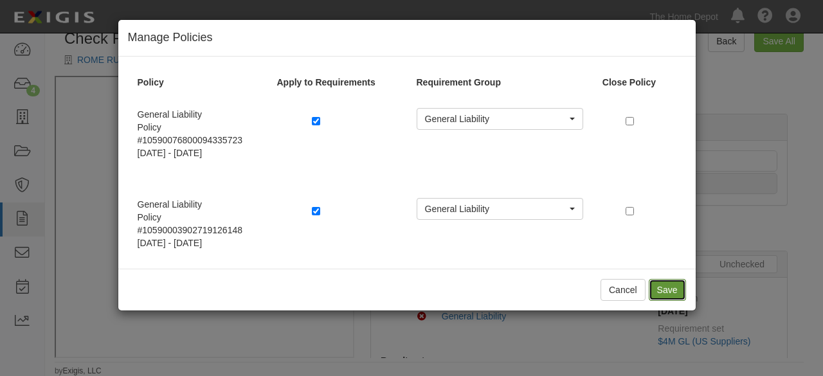
click at [661, 282] on button "Save" at bounding box center [667, 290] width 37 height 22
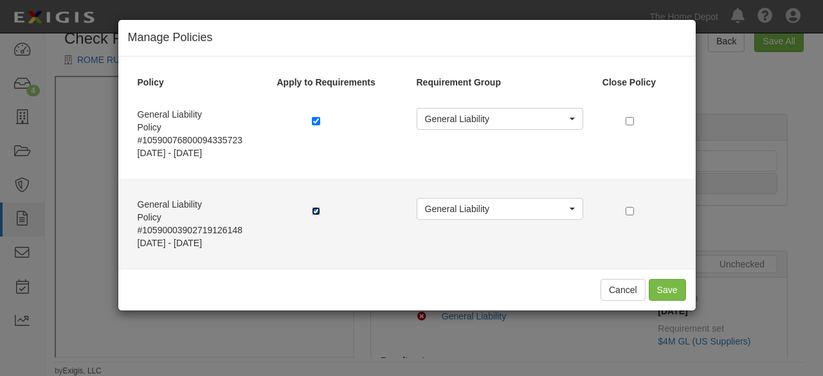
click at [314, 212] on input "checkbox" at bounding box center [316, 211] width 8 height 8
checkbox input "false"
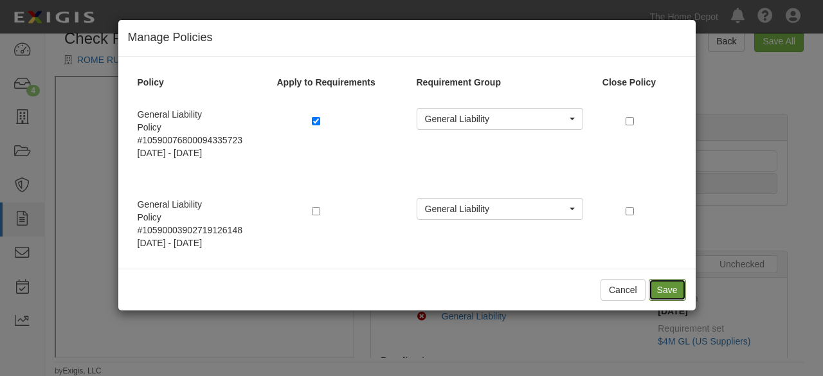
click at [668, 293] on button "Save" at bounding box center [667, 290] width 37 height 22
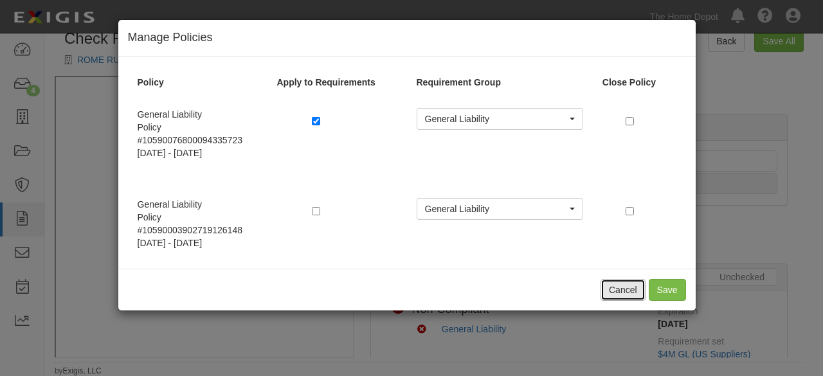
click at [637, 286] on button "Cancel" at bounding box center [623, 290] width 45 height 22
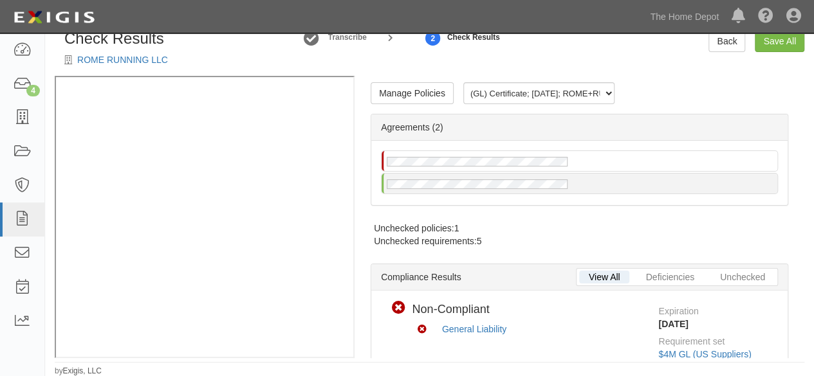
scroll to position [322, 0]
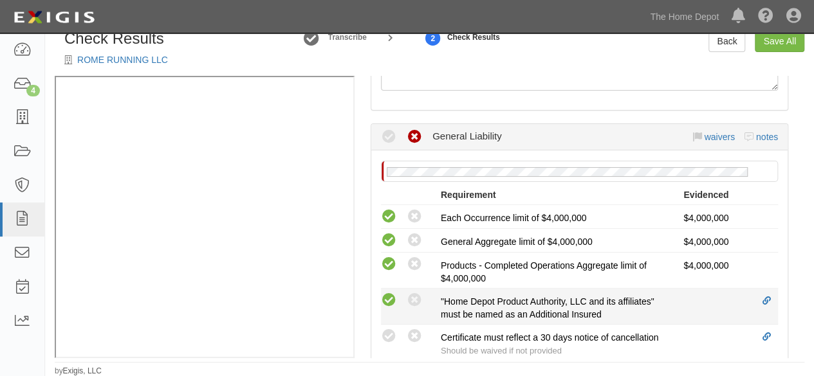
drag, startPoint x: 392, startPoint y: 289, endPoint x: 388, endPoint y: 297, distance: 9.5
click at [392, 292] on div "Compliant Waived: Non-Compliant" at bounding box center [411, 300] width 60 height 17
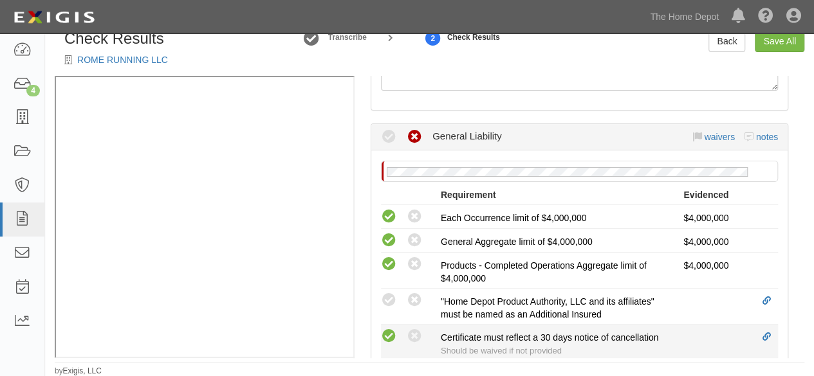
drag, startPoint x: 386, startPoint y: 335, endPoint x: 389, endPoint y: 327, distance: 8.4
click at [386, 334] on icon at bounding box center [389, 337] width 16 height 16
radio input "true"
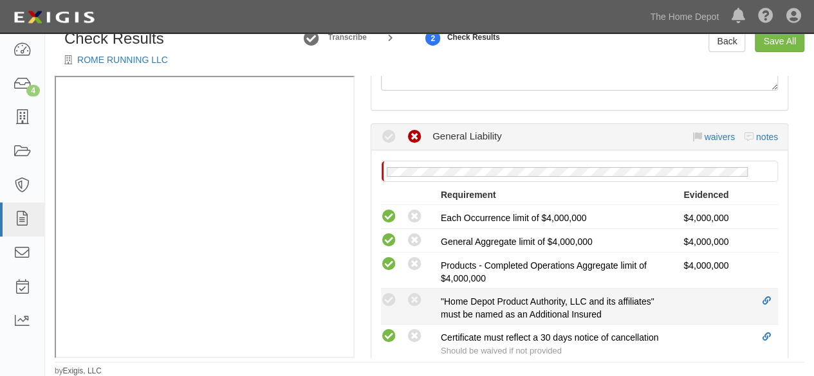
drag, startPoint x: 389, startPoint y: 297, endPoint x: 436, endPoint y: 296, distance: 47.0
click at [390, 296] on icon at bounding box center [389, 301] width 16 height 16
radio input "true"
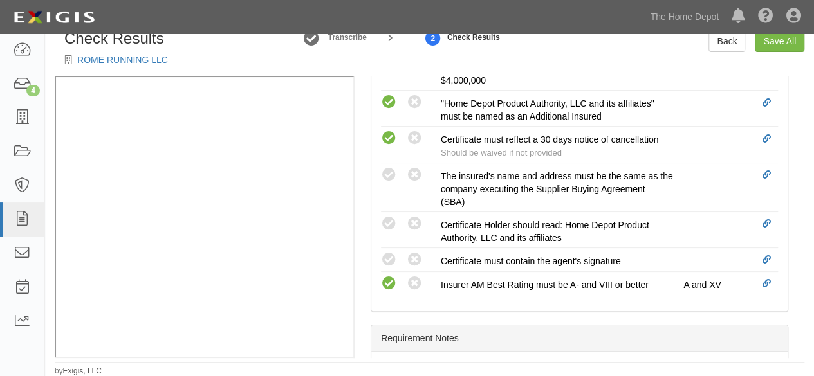
scroll to position [579, 0]
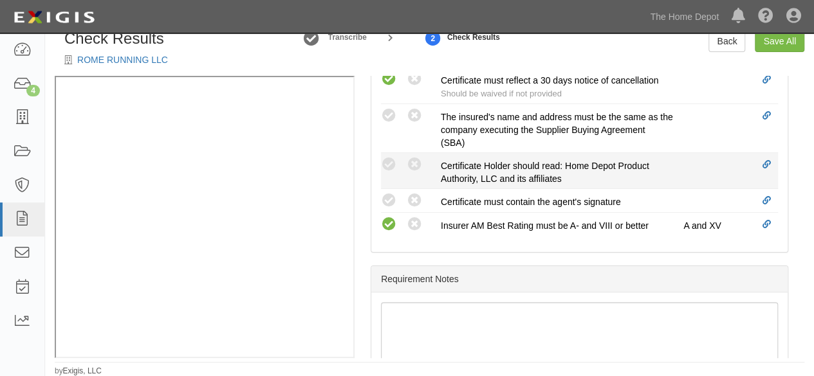
drag, startPoint x: 387, startPoint y: 192, endPoint x: 389, endPoint y: 176, distance: 16.2
click at [387, 193] on icon at bounding box center [389, 201] width 16 height 16
radio input "true"
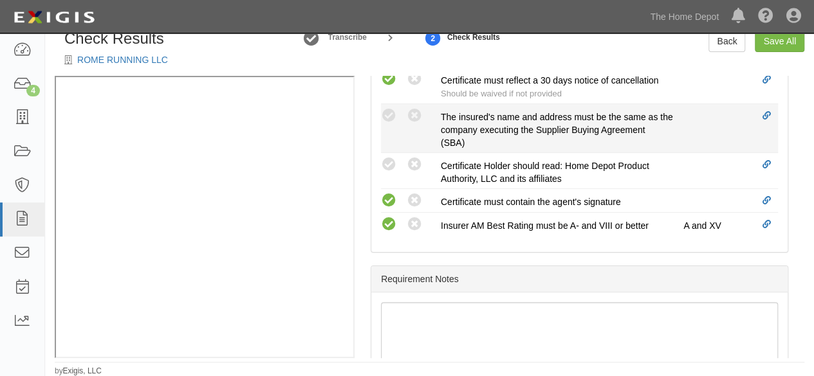
drag, startPoint x: 389, startPoint y: 165, endPoint x: 396, endPoint y: 133, distance: 32.8
click at [391, 161] on icon at bounding box center [389, 165] width 16 height 16
radio input "true"
click at [390, 113] on icon at bounding box center [389, 116] width 16 height 16
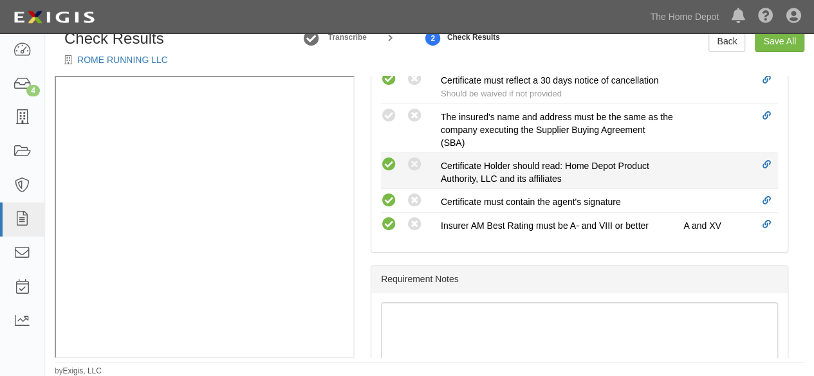
radio input "true"
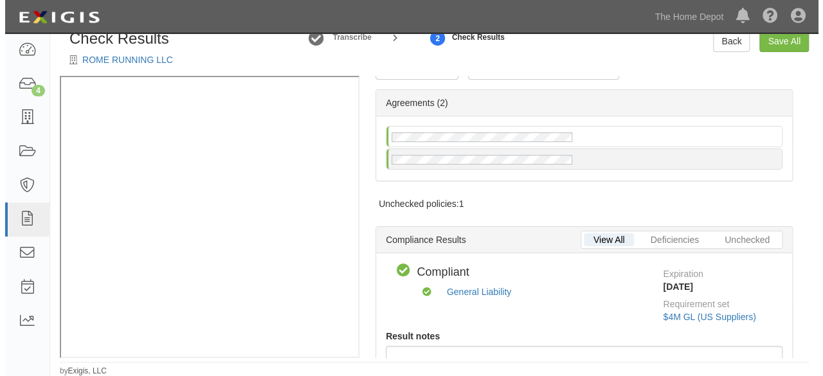
scroll to position [0, 0]
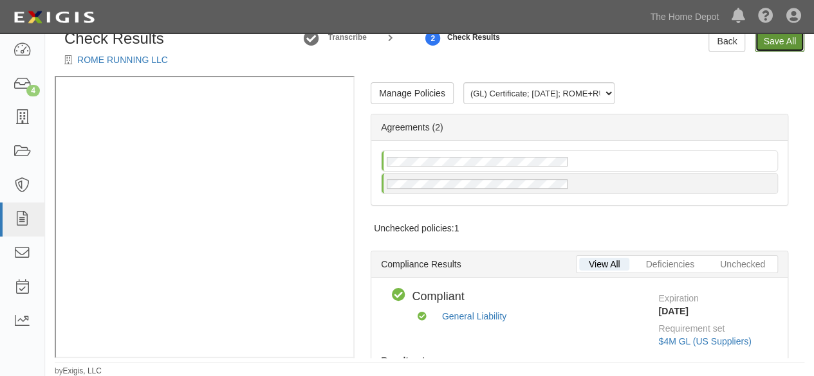
click at [768, 39] on link "Save All" at bounding box center [779, 41] width 50 height 22
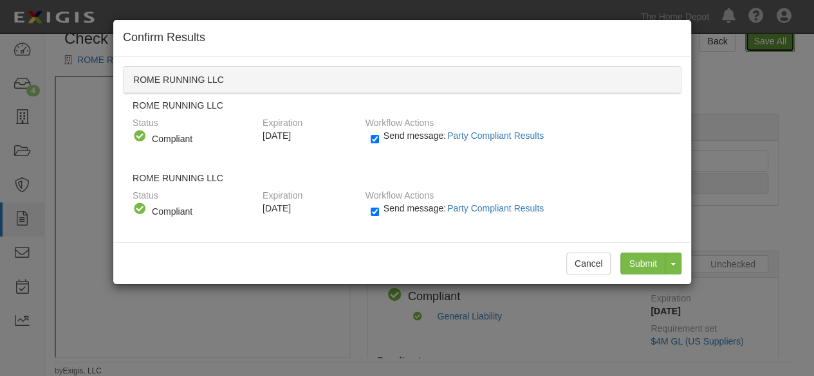
radio input "false"
radio input "true"
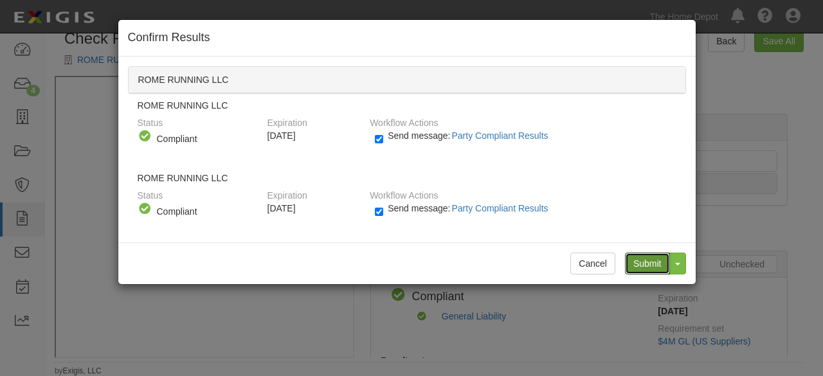
drag, startPoint x: 639, startPoint y: 263, endPoint x: 624, endPoint y: 249, distance: 20.5
click at [624, 249] on div "Cancel Submit Toggle Dropdown Submit and Continue to Agreement" at bounding box center [407, 263] width 578 height 42
click at [633, 259] on input "Submit" at bounding box center [647, 264] width 45 height 22
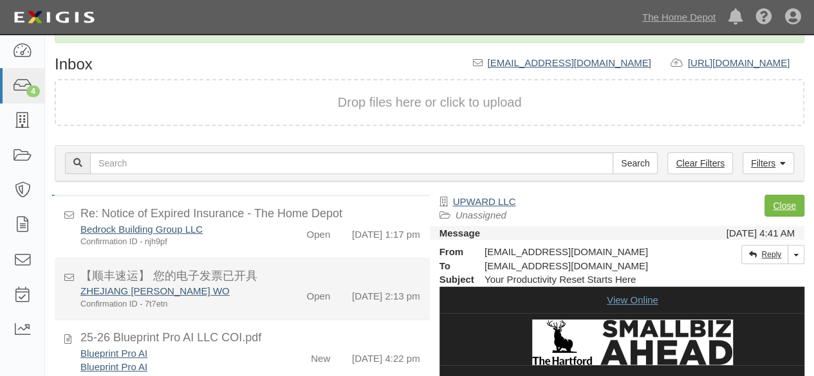
scroll to position [58, 0]
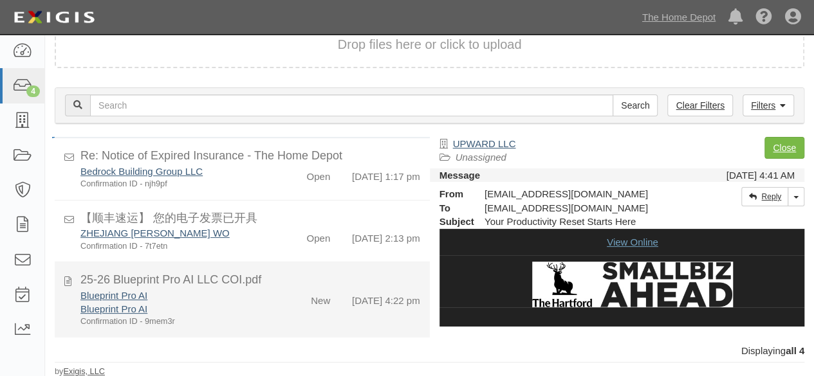
click at [272, 307] on div "Blueprint Pro AI Blueprint Pro AI Confirmation ID - 9mem3r" at bounding box center [175, 308] width 209 height 39
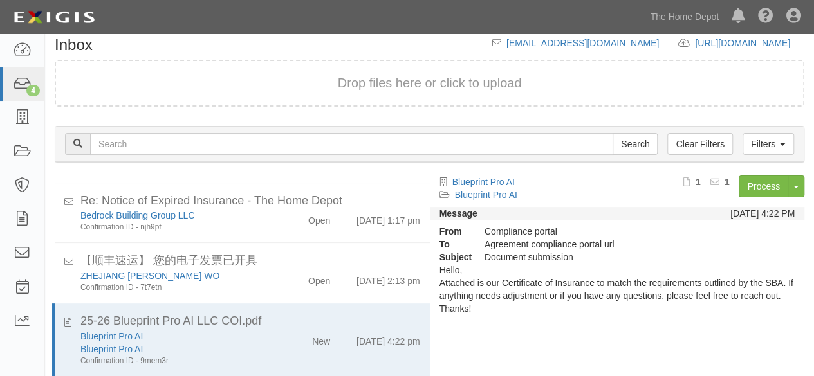
scroll to position [51, 0]
click at [764, 186] on link "Process" at bounding box center [763, 187] width 50 height 22
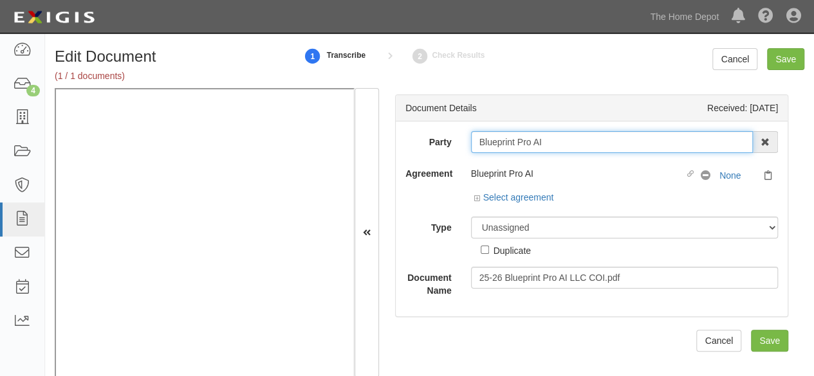
click at [552, 147] on input "Blueprint Pro AI" at bounding box center [612, 142] width 282 height 22
type input "Blueprint Pro A"
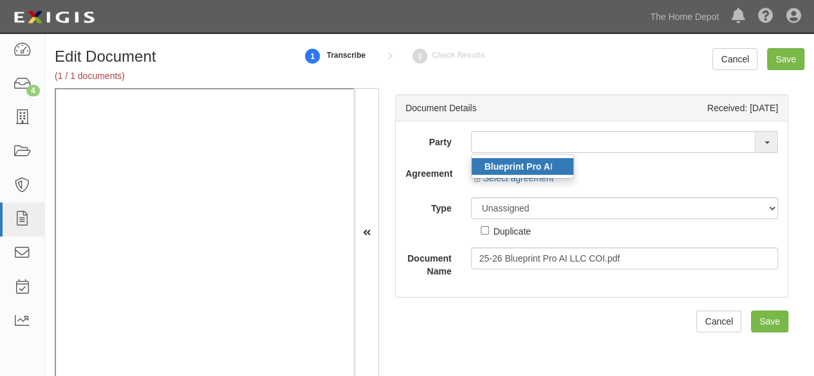
click at [539, 163] on strong "Blueprint Pro A" at bounding box center [517, 166] width 66 height 10
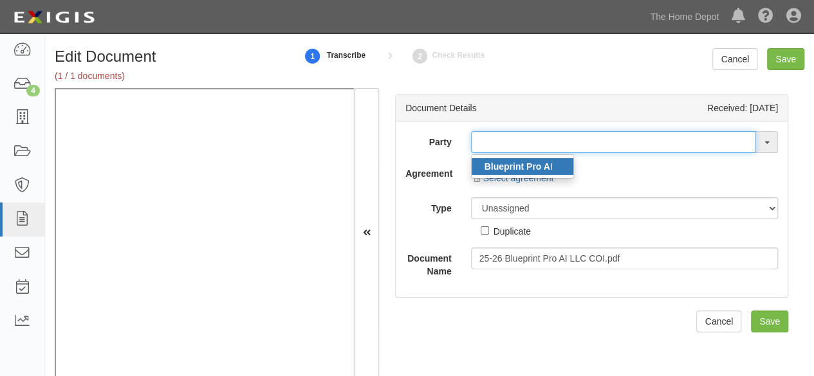
type input "Blueprint Pro AI"
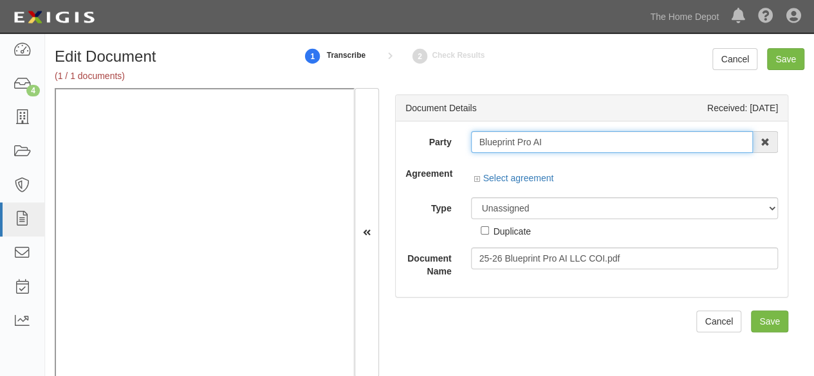
click at [497, 140] on input "Blueprint Pro AI" at bounding box center [612, 142] width 282 height 22
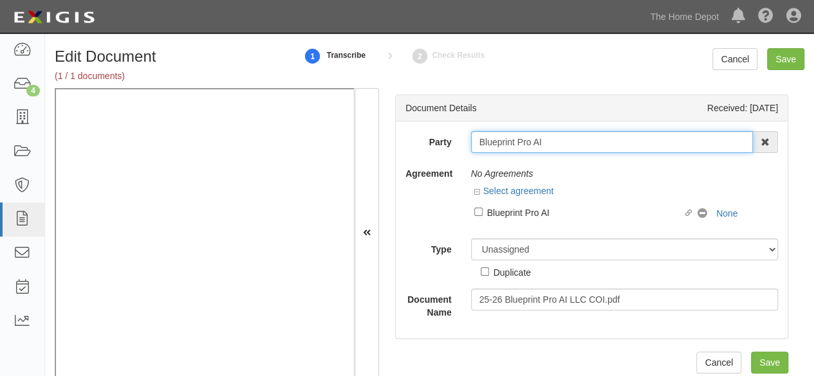
click at [497, 140] on input "Blueprint Pro AI" at bounding box center [612, 142] width 282 height 22
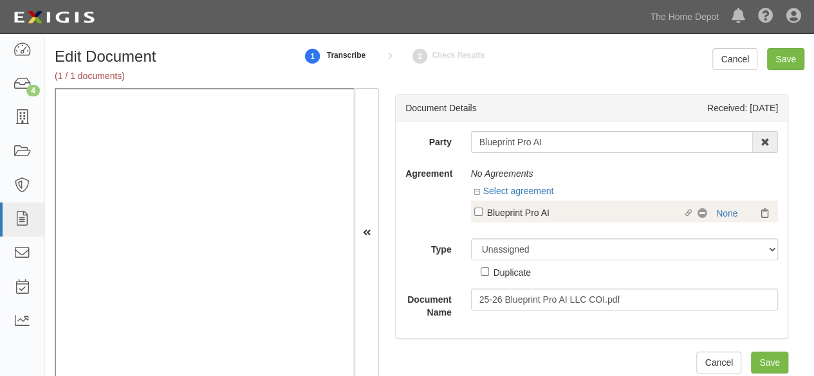
click at [534, 212] on div "Blueprint Pro AI" at bounding box center [585, 212] width 196 height 14
click at [482, 212] on input "Linked agreement Blueprint Pro AI Linked agreement" at bounding box center [478, 212] width 8 height 8
checkbox input "true"
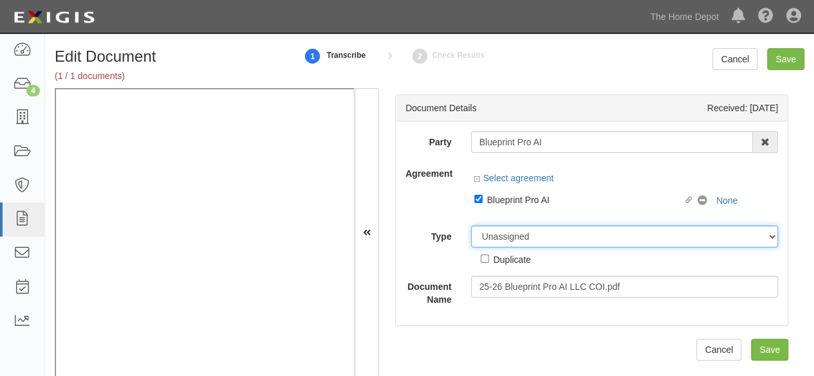
click at [513, 239] on div "Party Blueprint Pro AI Blueprint Pro A I 1000576868 Ontario Inc. [STREET_ADDRES…" at bounding box center [591, 218] width 372 height 175
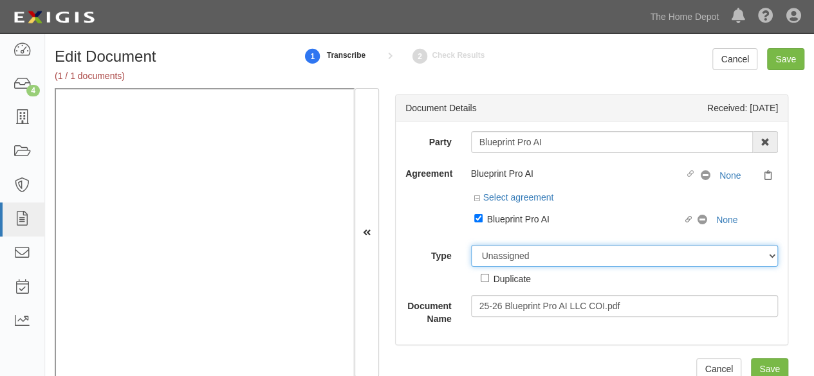
select select "CertificateDetail"
click at [471, 245] on select "Unassigned Binder Cancellation Notice Certificate Contract Endorsement Insuranc…" at bounding box center [624, 256] width 307 height 22
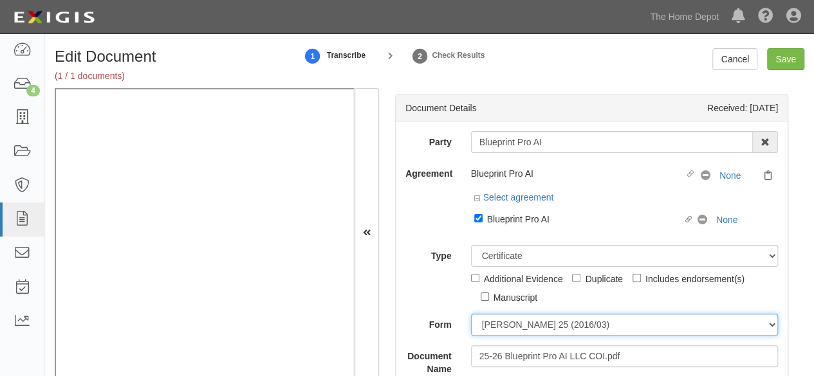
click at [498, 322] on select "ACORD 25 (2016/03) ACORD 101 ACORD 855 NY (2014/05) General" at bounding box center [624, 325] width 307 height 22
select select "GeneralFormDetail"
click at [471, 314] on select "ACORD 25 (2016/03) ACORD 101 ACORD 855 NY (2014/05) General" at bounding box center [624, 325] width 307 height 22
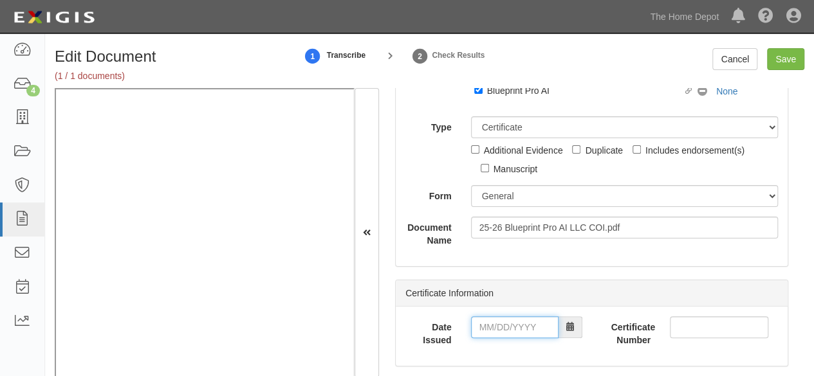
click at [497, 322] on input "Date Issued" at bounding box center [514, 327] width 87 height 22
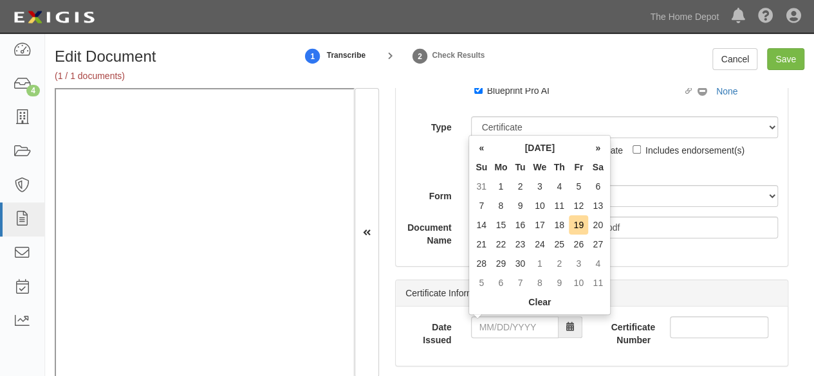
drag, startPoint x: 485, startPoint y: 230, endPoint x: 484, endPoint y: 239, distance: 9.1
click at [485, 230] on td "14" at bounding box center [480, 224] width 19 height 19
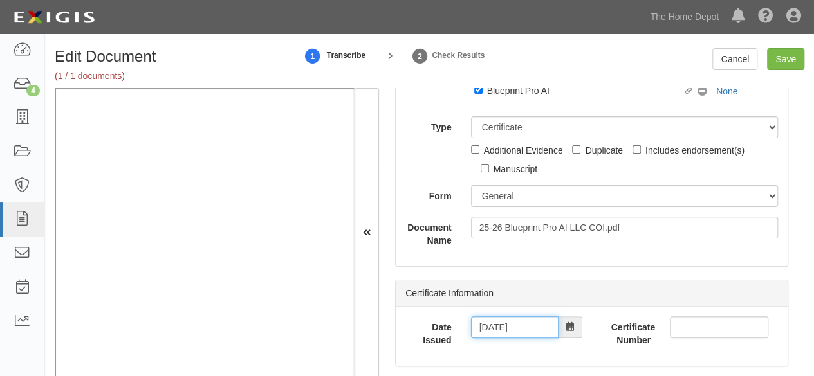
click at [499, 324] on input "09/14/2025" at bounding box center [514, 327] width 87 height 22
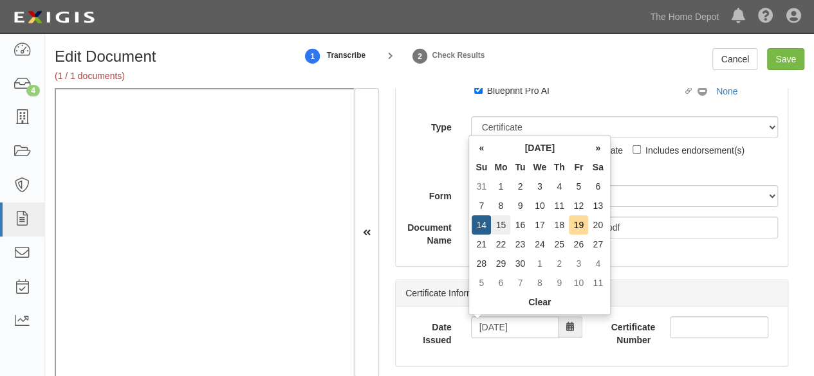
click at [499, 225] on td "15" at bounding box center [500, 224] width 19 height 19
type input "09/15/2025"
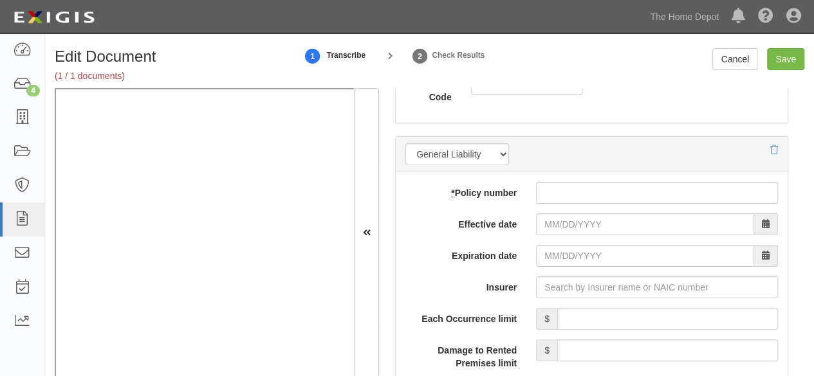
scroll to position [1029, 0]
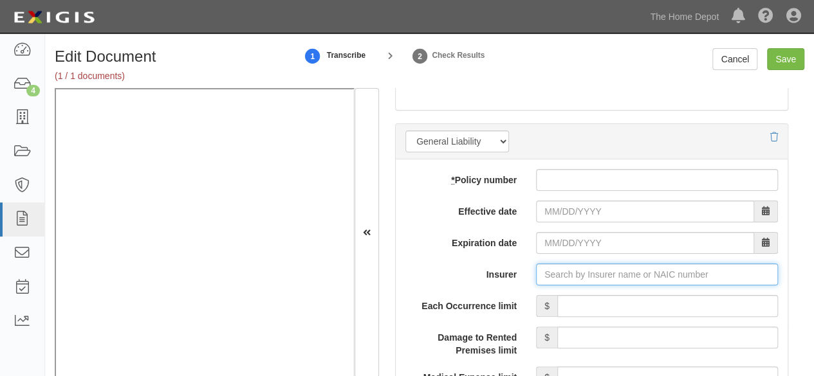
click at [550, 266] on input "Insurer" at bounding box center [657, 275] width 242 height 22
paste input "34690"
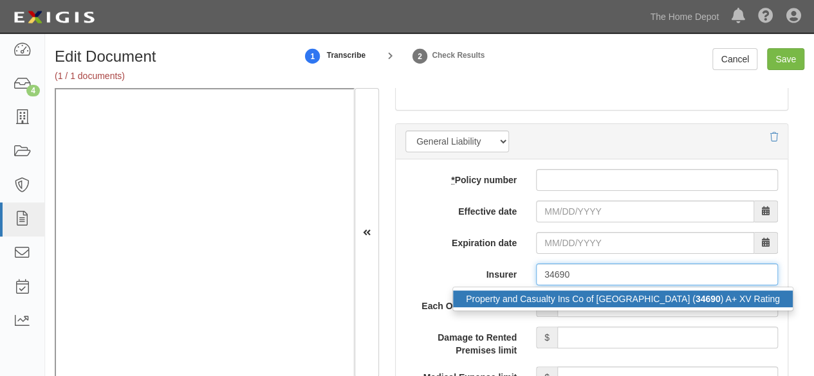
click at [536, 300] on div "Property and Casualty Ins Co of Hartford ( 34690 ) A+ XV Rating" at bounding box center [623, 299] width 340 height 17
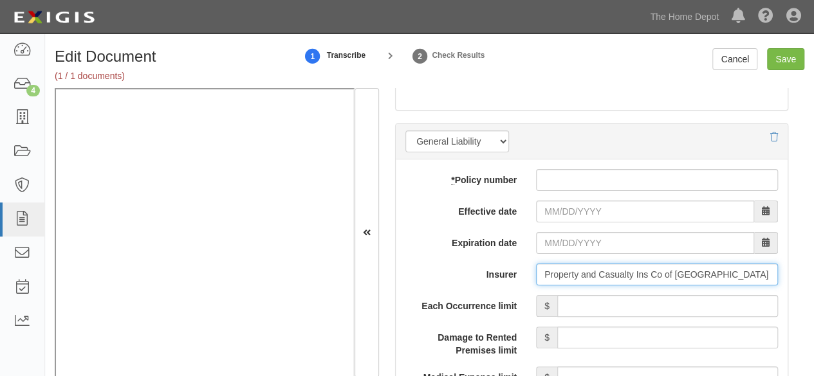
type input "Property and Casualty Ins Co of Hartford (34690) A+ XV Rating"
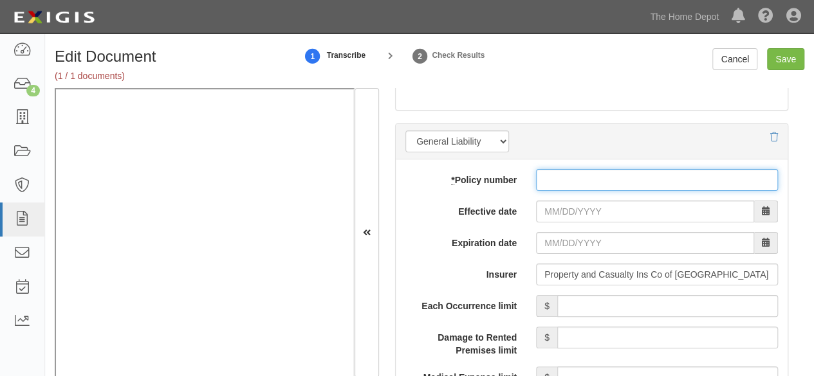
paste input "61 SBM BV9ZD4"
drag, startPoint x: 567, startPoint y: 169, endPoint x: 561, endPoint y: 178, distance: 11.1
click at [567, 169] on input "* Policy number" at bounding box center [657, 180] width 242 height 22
type input "61 SBM BV9ZD4"
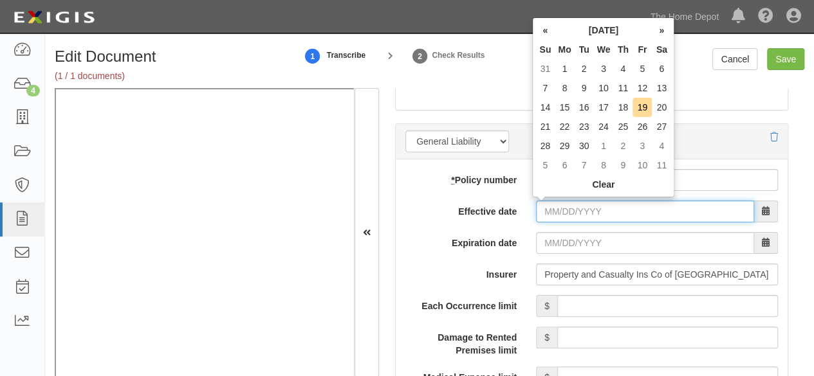
click at [549, 207] on input "Effective date" at bounding box center [645, 212] width 218 height 22
click at [565, 108] on td "15" at bounding box center [563, 107] width 19 height 19
type input "09/15/2025"
type input "09/15/2026"
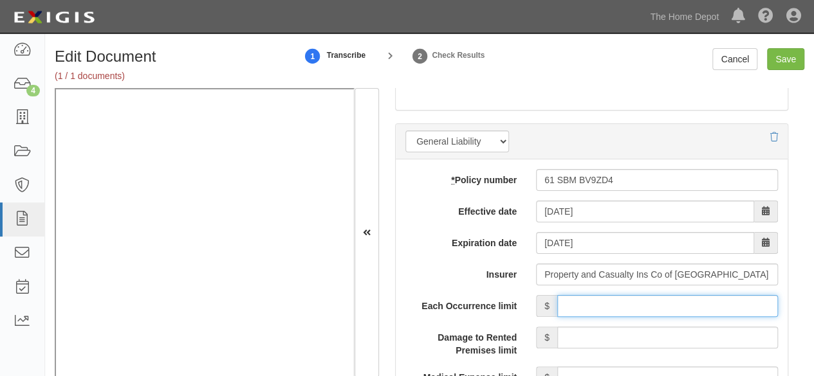
drag, startPoint x: 591, startPoint y: 302, endPoint x: 593, endPoint y: 286, distance: 15.6
click at [591, 300] on input "Each Occurrence limit" at bounding box center [667, 306] width 221 height 22
type input "1,000,000"
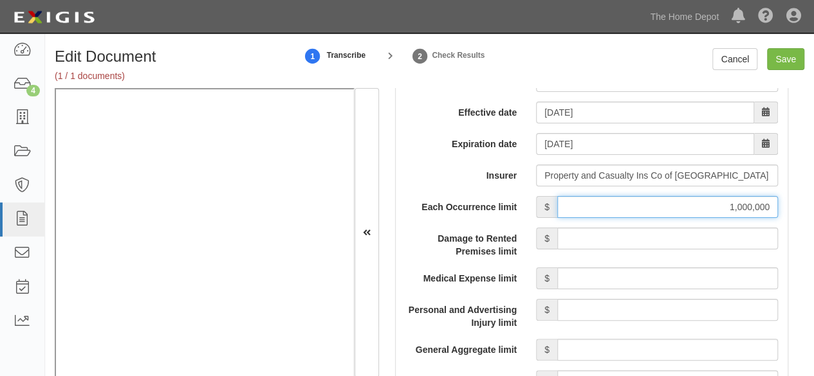
scroll to position [1222, 0]
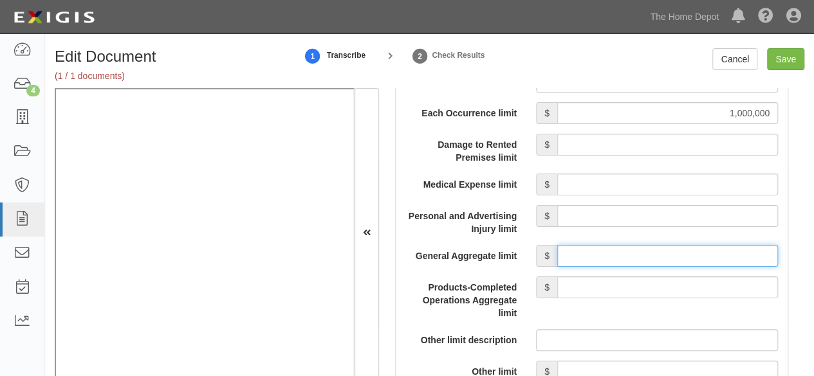
click at [621, 251] on input "General Aggregate limit" at bounding box center [667, 256] width 221 height 22
type input "2,000,000"
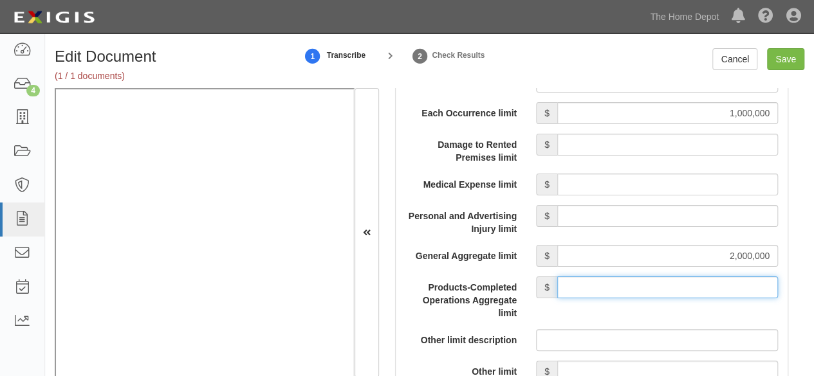
drag, startPoint x: 634, startPoint y: 281, endPoint x: 634, endPoint y: 274, distance: 7.1
click at [634, 279] on input "Products-Completed Operations Aggregate limit" at bounding box center [667, 288] width 221 height 22
type input "2,000,000"
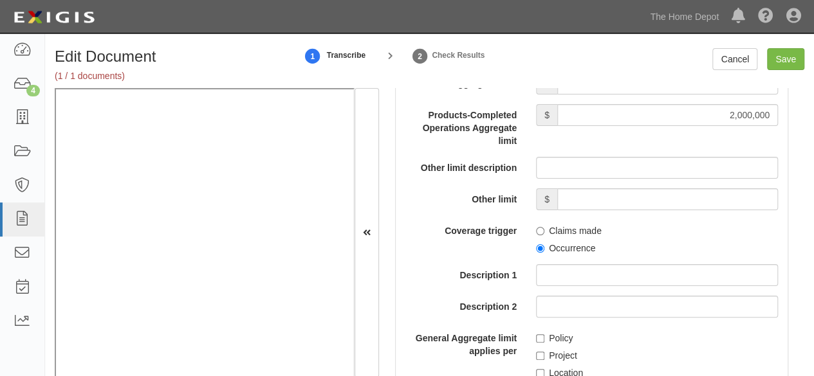
scroll to position [1415, 0]
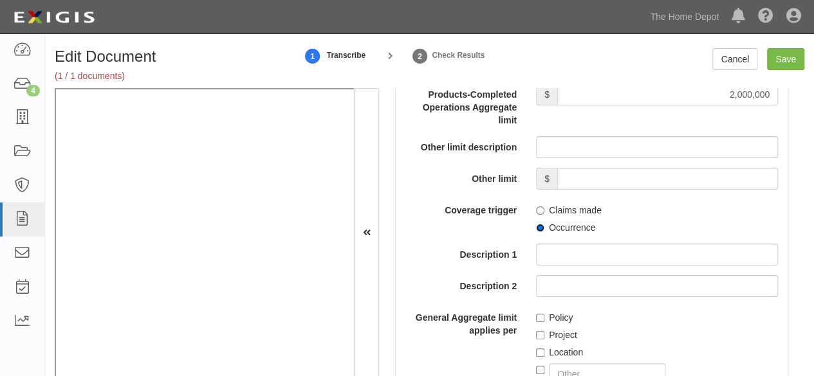
click at [538, 226] on input "Occurrence" at bounding box center [540, 228] width 8 height 8
radio input "true"
click at [536, 315] on input "Policy" at bounding box center [540, 318] width 8 height 8
checkbox input "true"
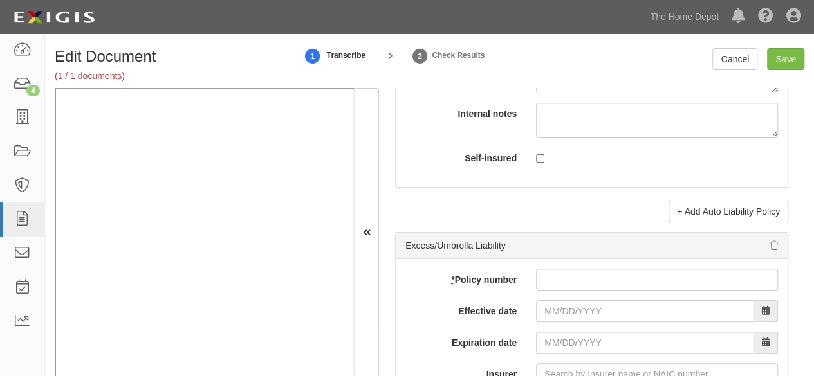
scroll to position [2637, 0]
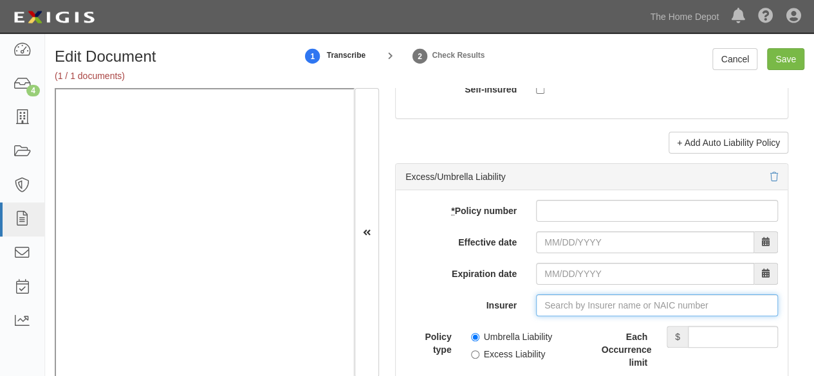
click at [581, 297] on input "Insurer" at bounding box center [657, 306] width 242 height 22
paste input "34690"
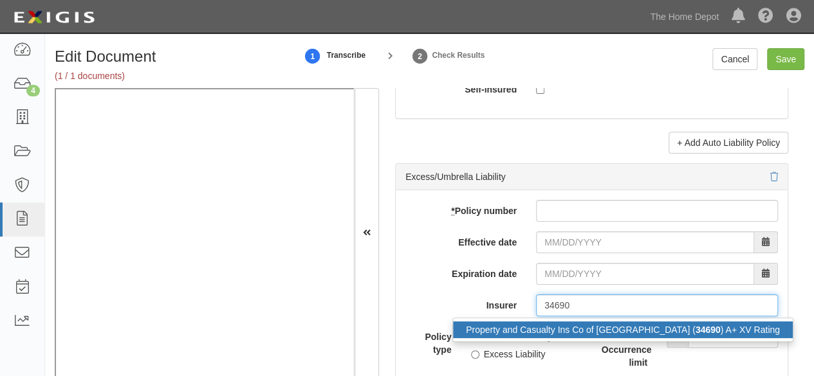
click at [554, 325] on div "Property and Casualty Ins Co of Hartford ( 34690 ) A+ XV Rating" at bounding box center [623, 330] width 340 height 17
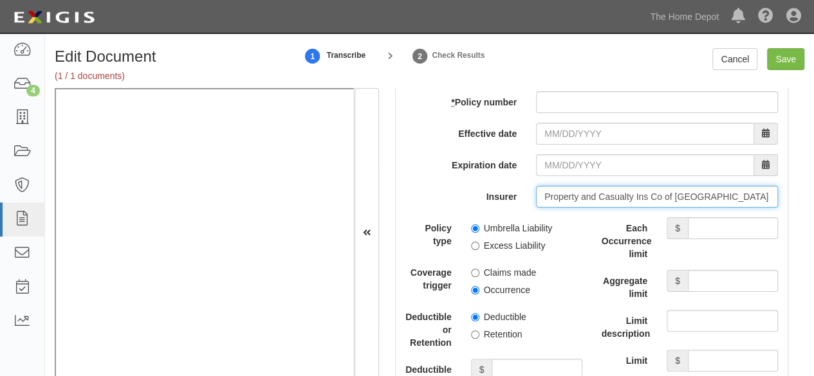
scroll to position [2766, 0]
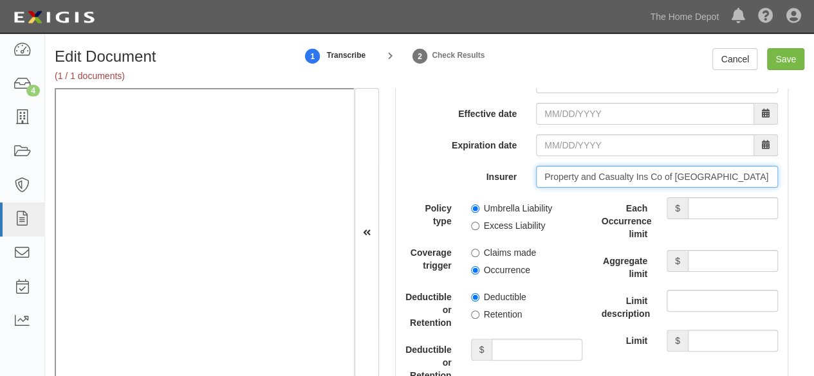
type input "Property and Casualty Ins Co of Hartford (34690) A+ XV Rating"
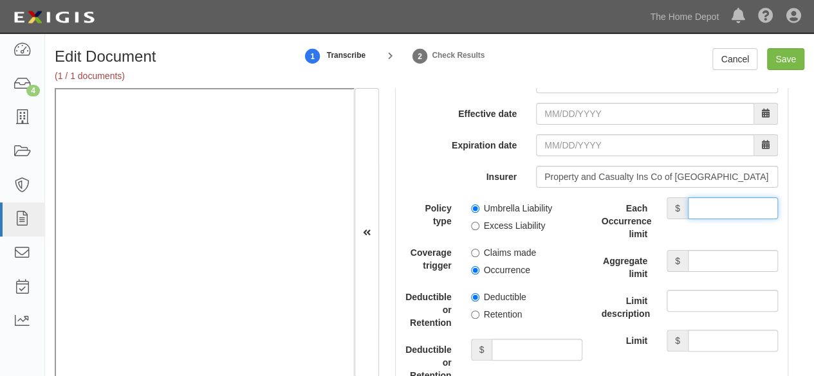
click at [717, 205] on input "Each Occurrence limit" at bounding box center [733, 208] width 90 height 22
type input "1,000,000"
click at [719, 259] on input "Aggregate limit" at bounding box center [733, 261] width 90 height 22
type input "1,000,000"
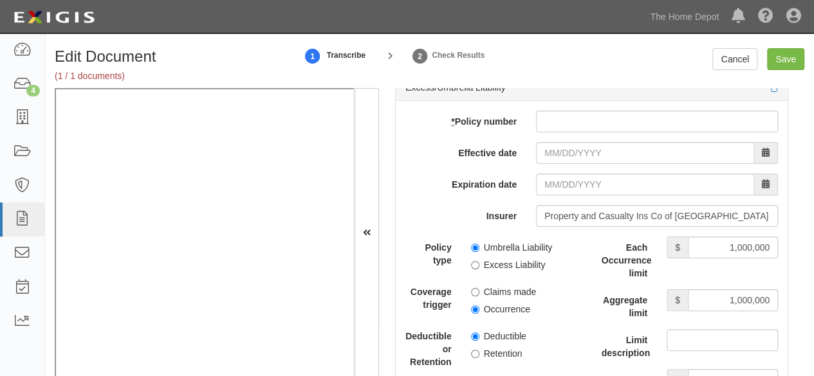
scroll to position [2637, 0]
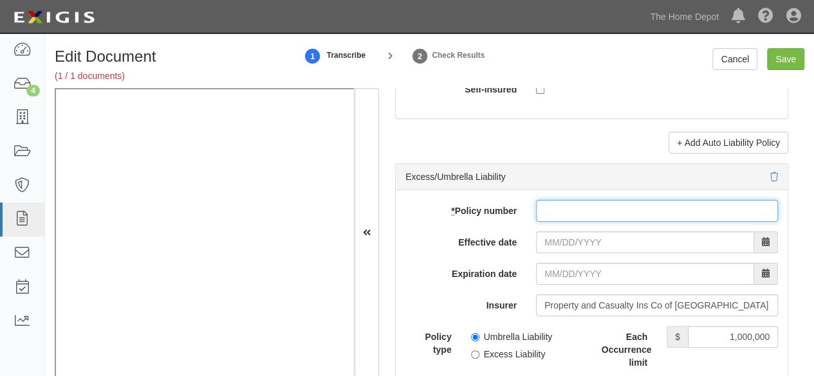
click at [567, 206] on input "* Policy number" at bounding box center [657, 211] width 242 height 22
paste input "61 SBM BV9ZD4"
type input "61 SBM BV9ZD4"
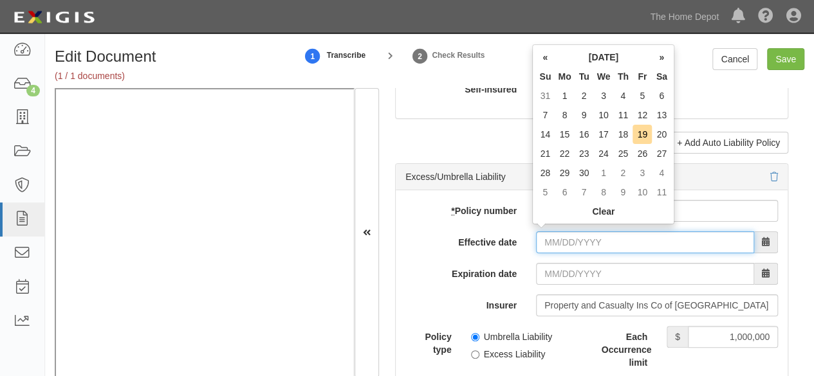
click at [549, 232] on input "Effective date" at bounding box center [645, 243] width 218 height 22
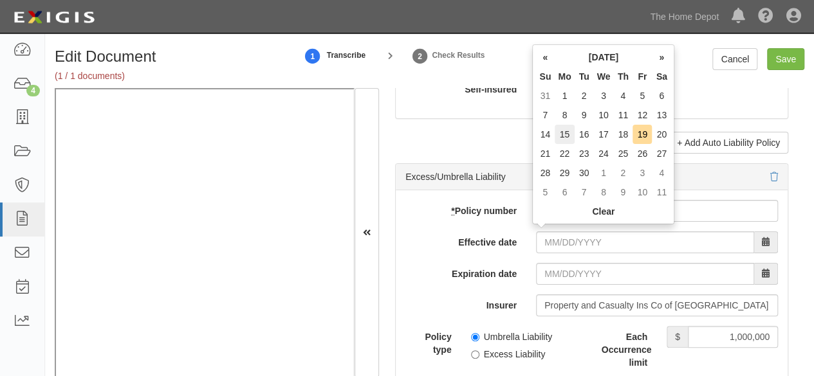
click at [569, 138] on td "15" at bounding box center [563, 134] width 19 height 19
type input "09/15/2025"
type input "09/15/2026"
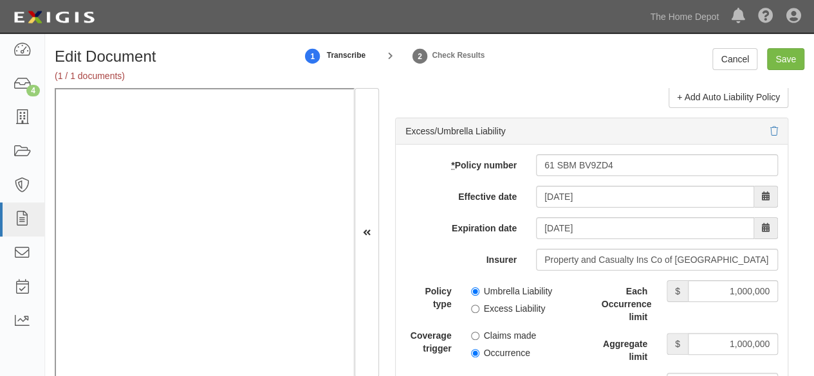
scroll to position [2701, 0]
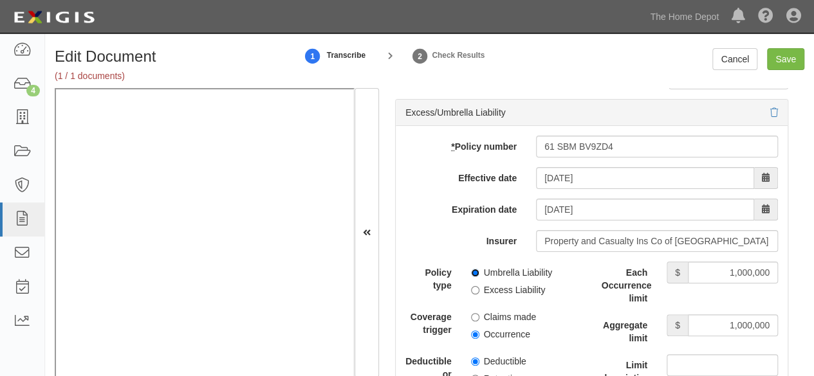
click at [472, 269] on input "Umbrella Liability" at bounding box center [475, 273] width 8 height 8
radio input "true"
click at [473, 331] on input "Occurrence" at bounding box center [475, 335] width 8 height 8
radio input "true"
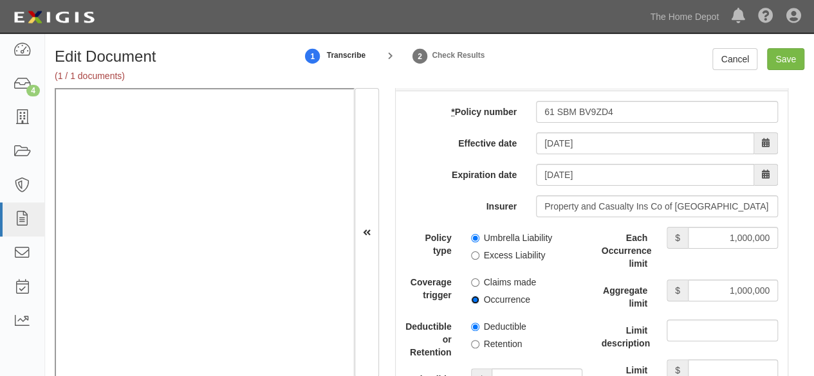
scroll to position [2766, 0]
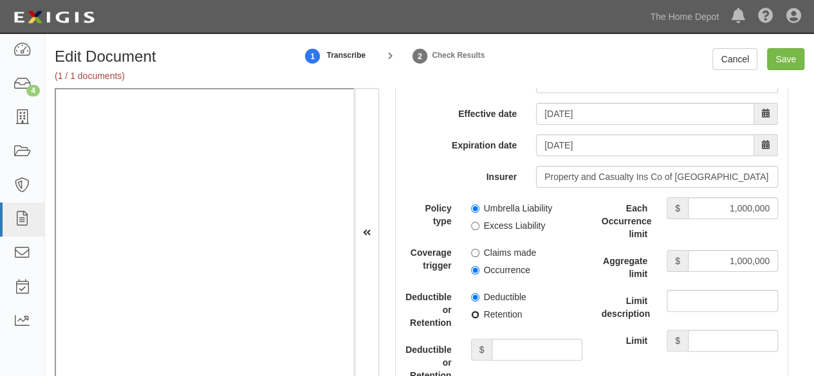
drag, startPoint x: 475, startPoint y: 308, endPoint x: 496, endPoint y: 324, distance: 26.6
click at [475, 311] on input "Retention" at bounding box center [475, 315] width 8 height 8
radio input "true"
click at [504, 339] on input "Deductible or Retention amount" at bounding box center [536, 350] width 90 height 22
type input "10,000"
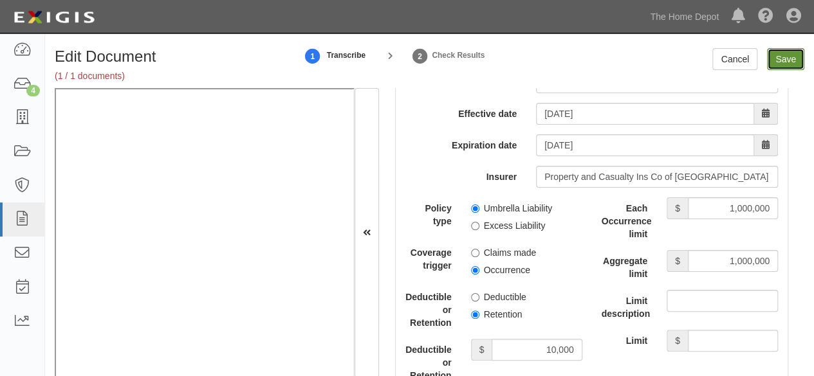
click at [783, 59] on input "Save" at bounding box center [785, 59] width 37 height 22
type input "1000000"
type input "2000000"
type input "10000"
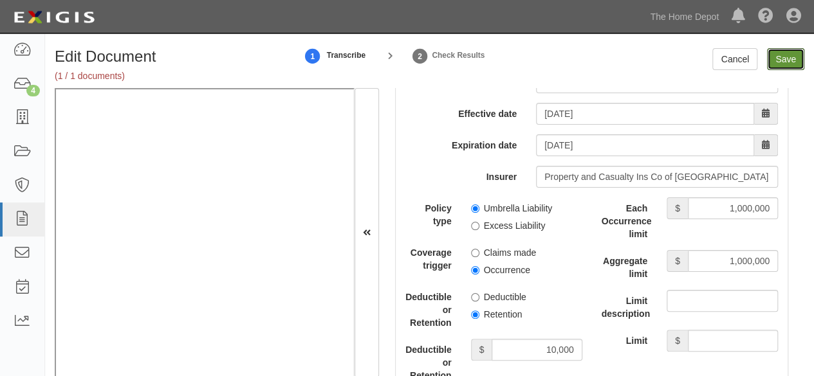
type input "1000000"
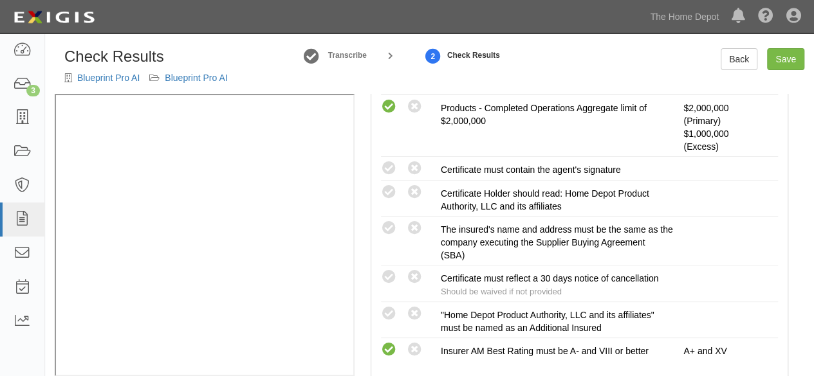
scroll to position [450, 0]
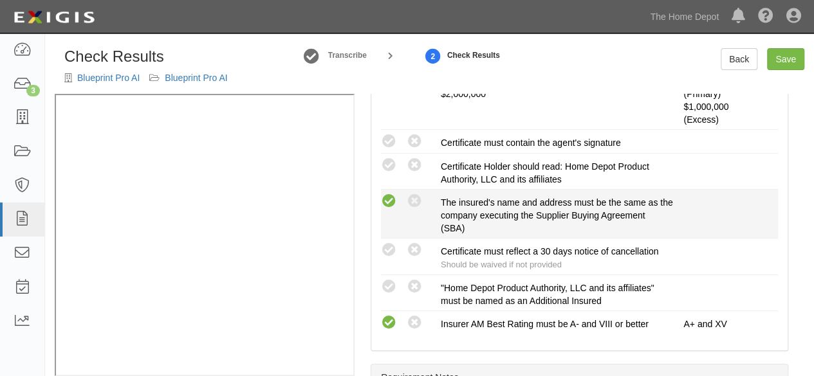
click at [394, 201] on icon at bounding box center [389, 202] width 16 height 16
radio input "true"
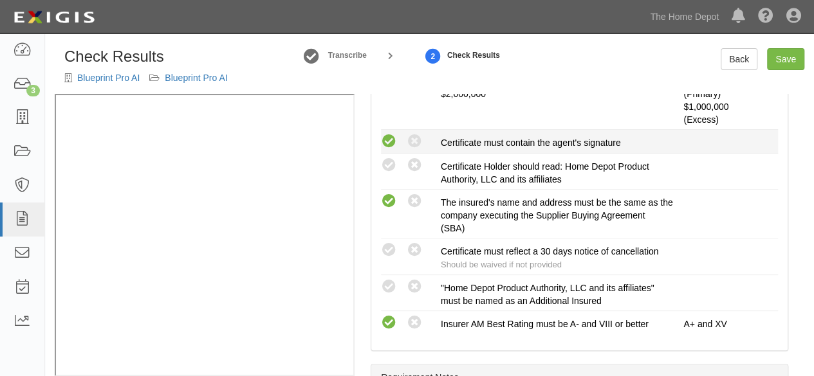
click at [390, 144] on icon at bounding box center [389, 142] width 16 height 16
radio input "true"
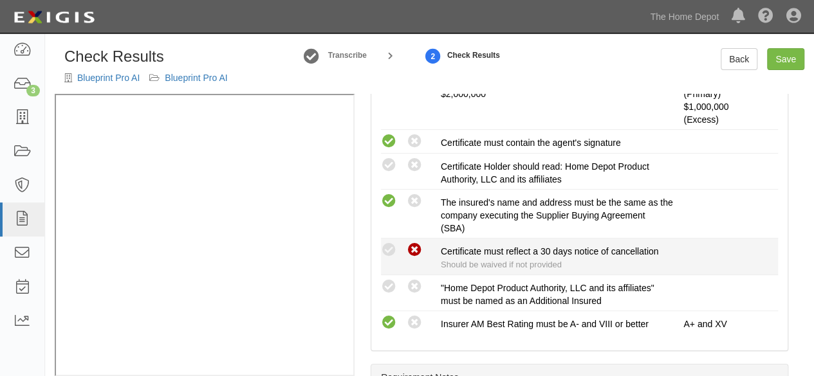
click at [417, 247] on icon at bounding box center [414, 250] width 16 height 16
radio input "true"
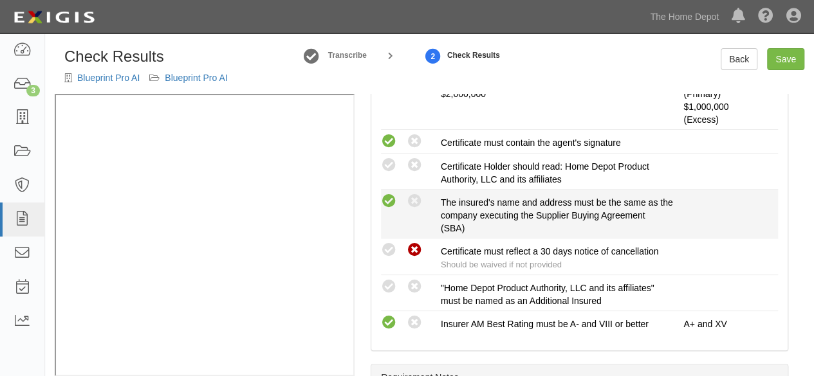
drag, startPoint x: 416, startPoint y: 282, endPoint x: 423, endPoint y: 216, distance: 66.1
click at [416, 279] on icon at bounding box center [414, 287] width 16 height 16
radio input "true"
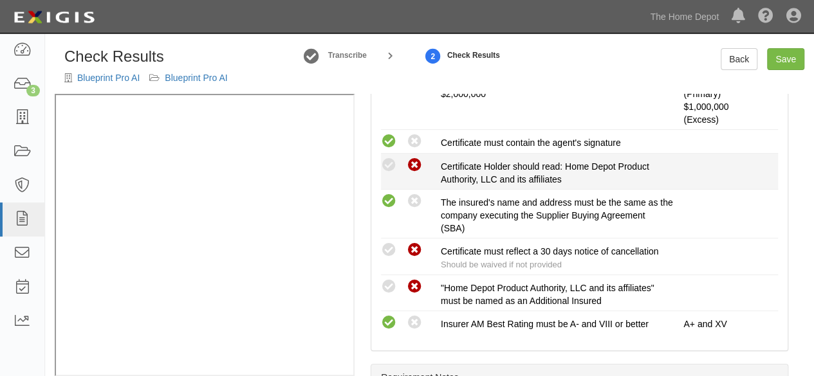
click at [414, 163] on icon at bounding box center [414, 166] width 16 height 16
radio input "true"
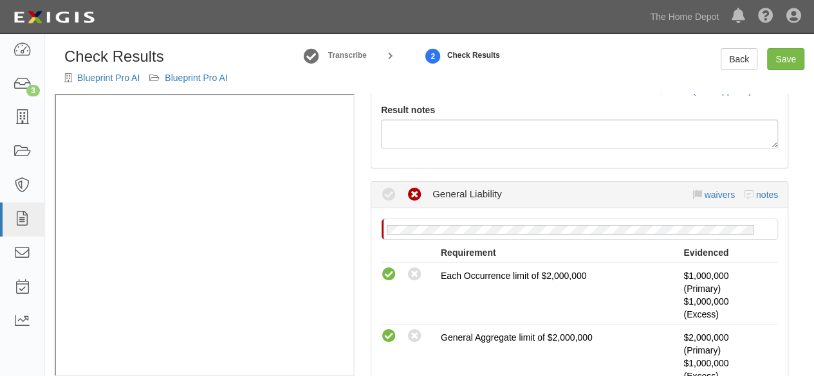
scroll to position [129, 0]
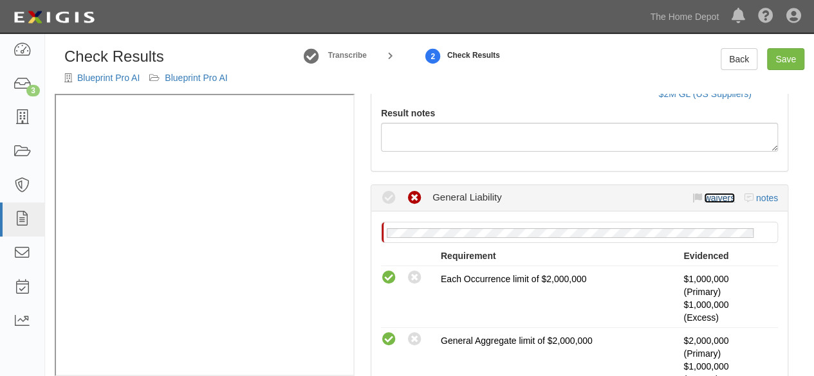
click at [710, 194] on link "waivers" at bounding box center [719, 198] width 30 height 10
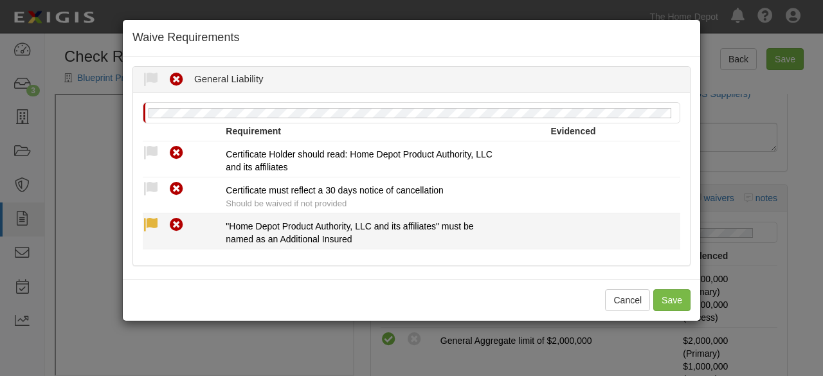
drag, startPoint x: 152, startPoint y: 192, endPoint x: 154, endPoint y: 223, distance: 30.3
click at [152, 197] on div "Compliant Waived Non-Compliant Certificate must reflect a 30 days notice of can…" at bounding box center [411, 196] width 557 height 30
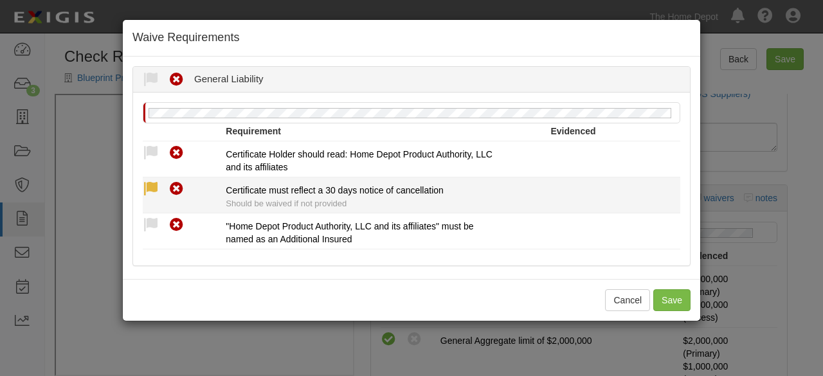
click at [151, 194] on icon at bounding box center [151, 189] width 16 height 16
radio input "true"
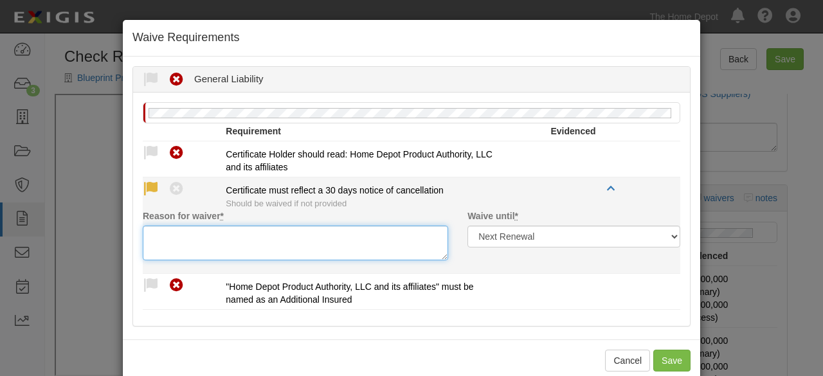
click at [178, 250] on textarea "Reason for waiver *" at bounding box center [296, 243] width 306 height 35
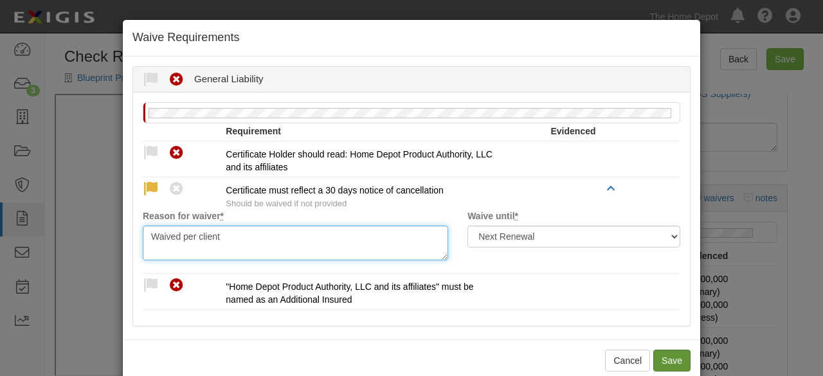
type textarea "Waived per client"
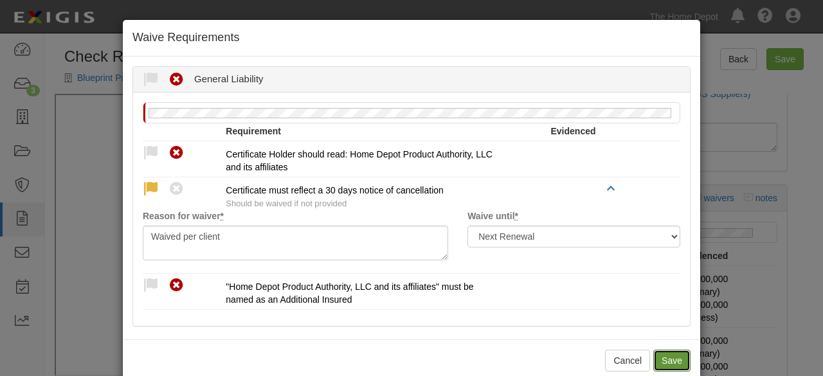
click at [664, 356] on button "Save" at bounding box center [671, 361] width 37 height 22
radio input "true"
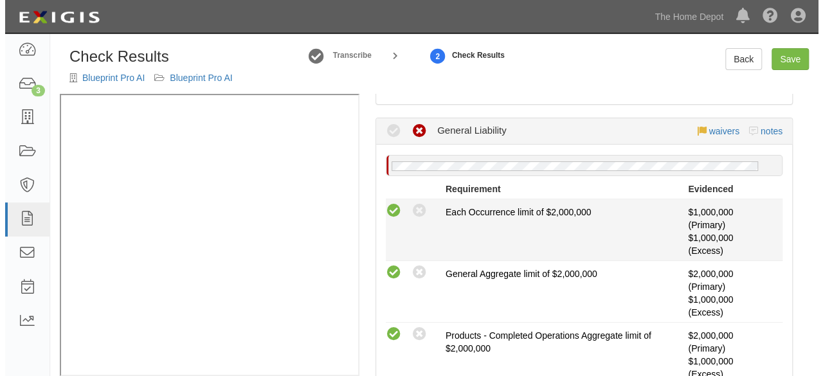
scroll to position [386, 0]
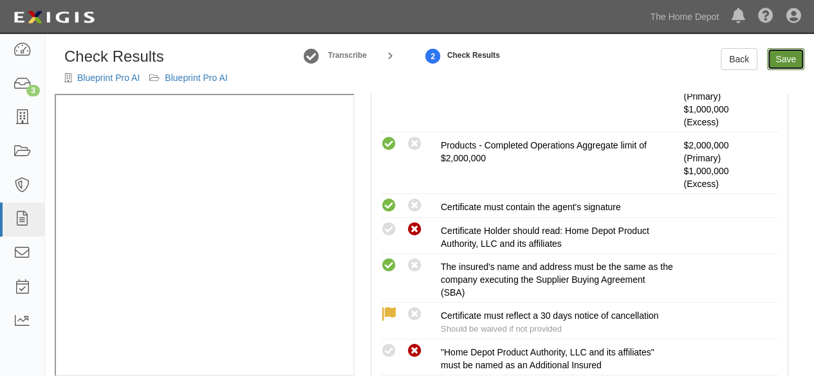
click at [779, 66] on link "Save" at bounding box center [785, 59] width 37 height 22
radio input "true"
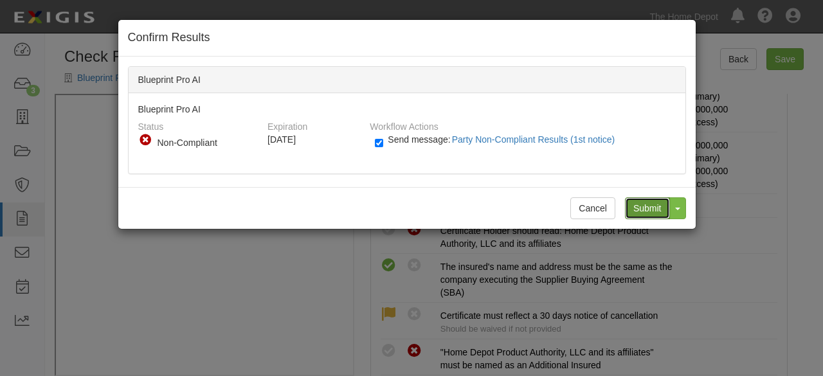
drag, startPoint x: 650, startPoint y: 207, endPoint x: 409, endPoint y: 98, distance: 264.2
click at [650, 206] on input "Submit" at bounding box center [647, 208] width 45 height 22
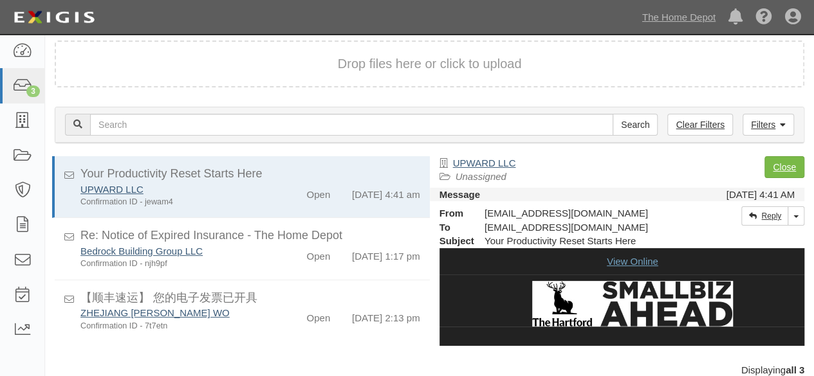
scroll to position [58, 0]
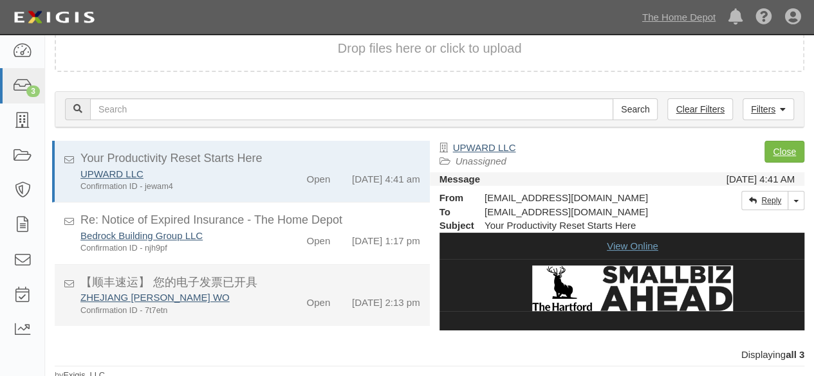
scroll to position [12, 0]
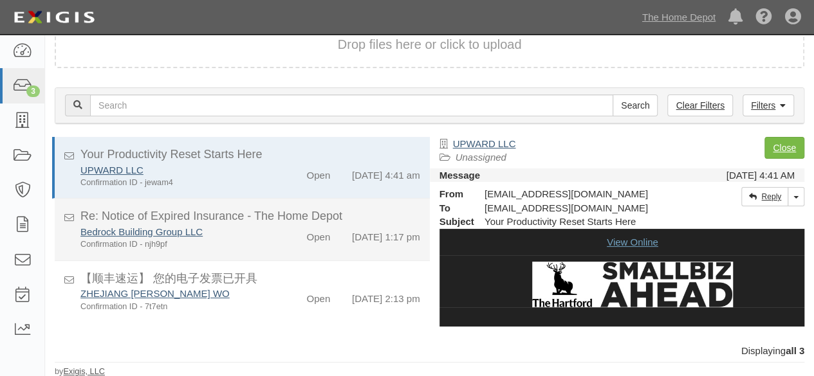
scroll to position [5, 0]
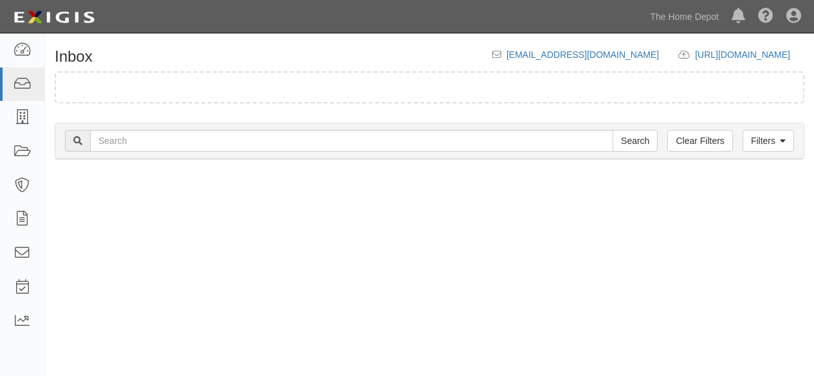
scroll to position [12, 0]
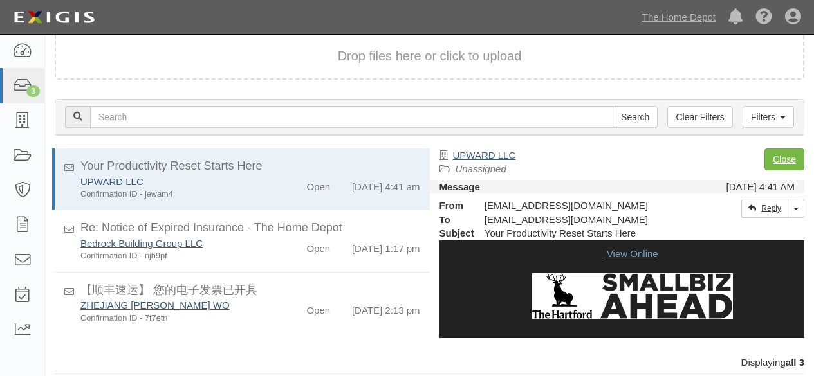
scroll to position [12, 0]
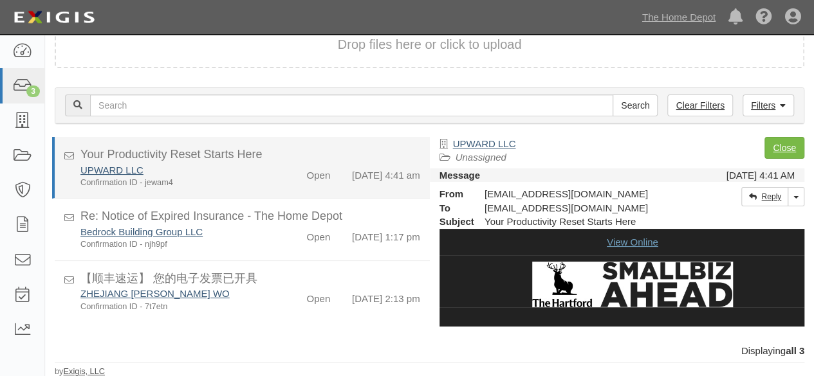
scroll to position [5, 0]
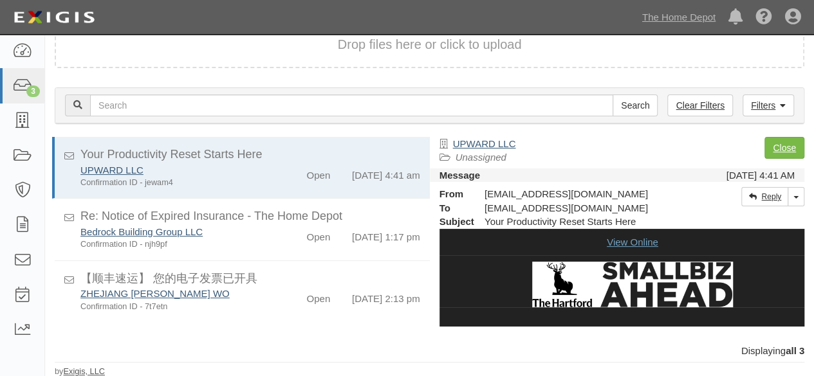
scroll to position [5, 0]
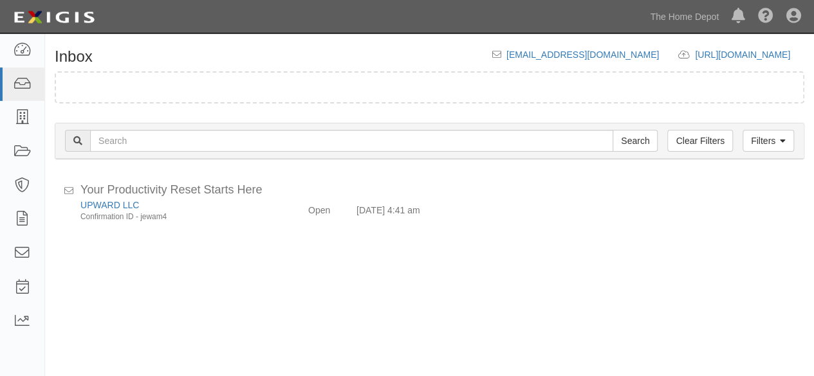
scroll to position [12, 0]
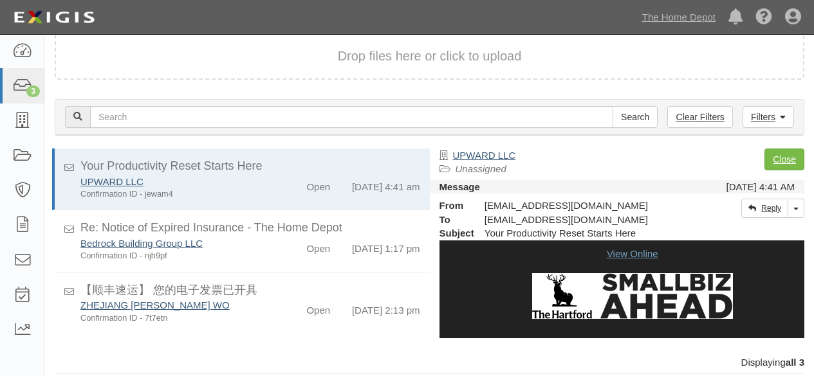
scroll to position [12, 0]
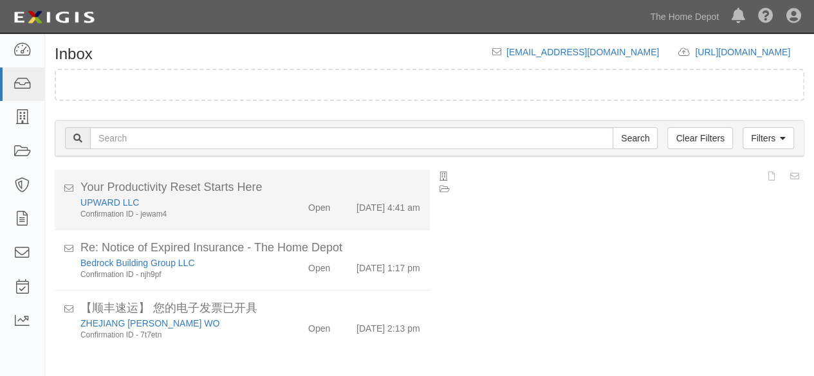
scroll to position [12, 0]
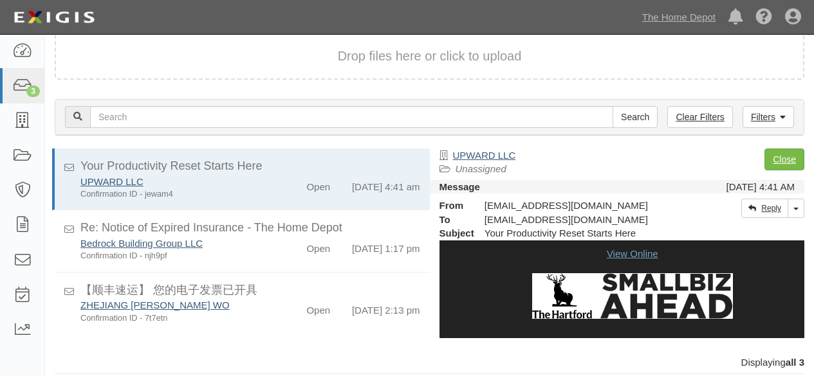
scroll to position [12, 0]
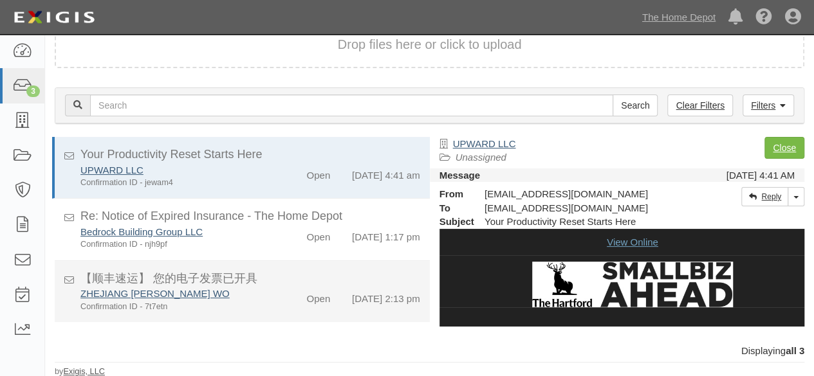
scroll to position [5, 0]
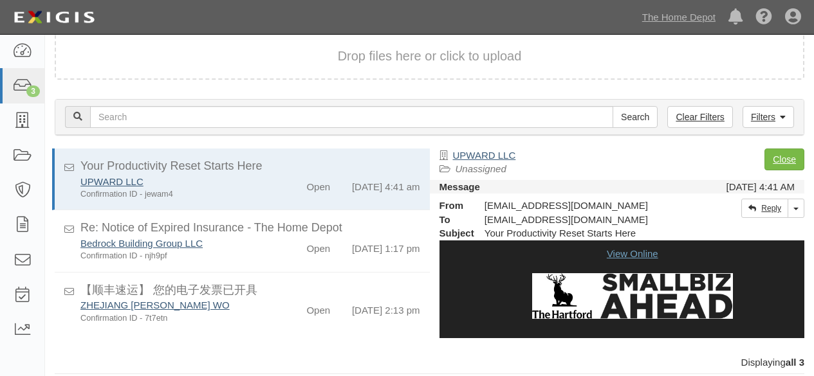
scroll to position [12, 0]
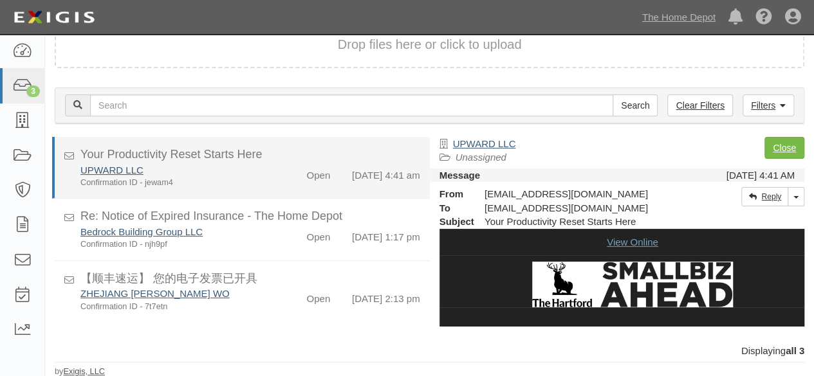
scroll to position [5, 0]
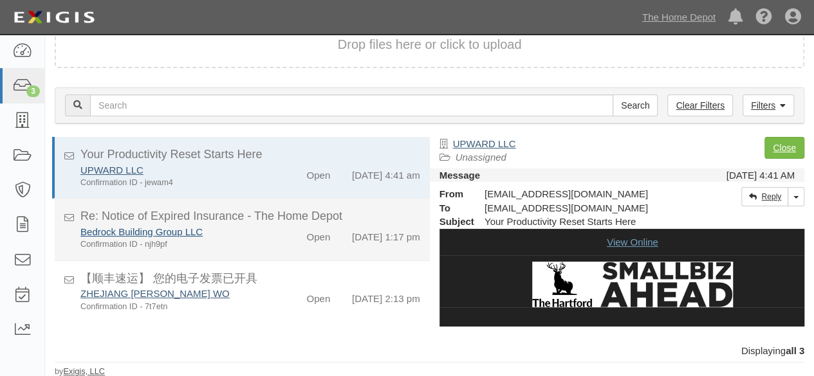
scroll to position [5, 0]
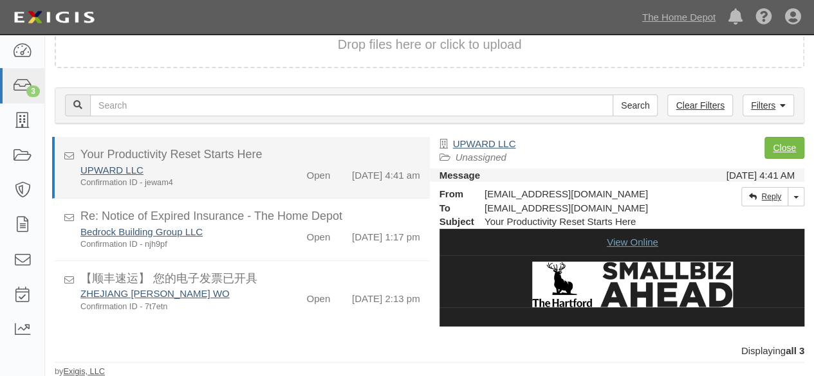
scroll to position [5, 0]
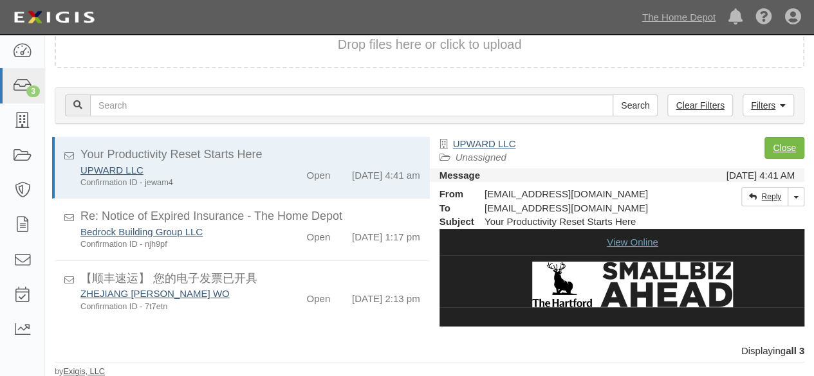
scroll to position [5, 0]
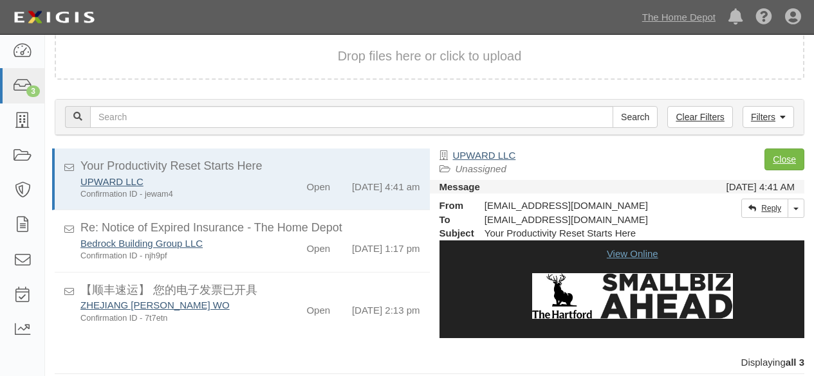
scroll to position [12, 0]
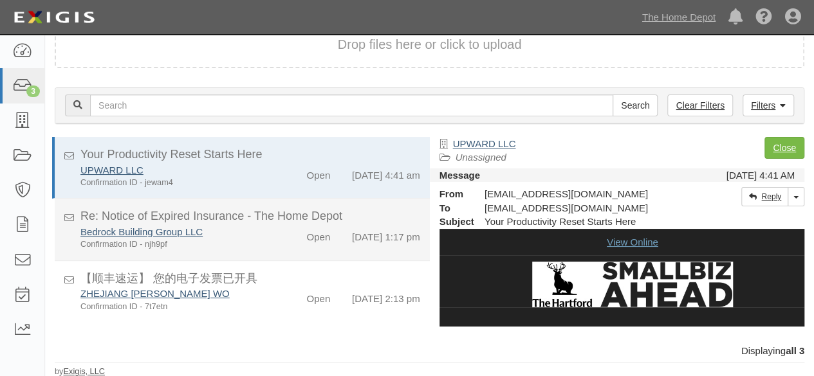
scroll to position [5, 0]
